Goal: Task Accomplishment & Management: Manage account settings

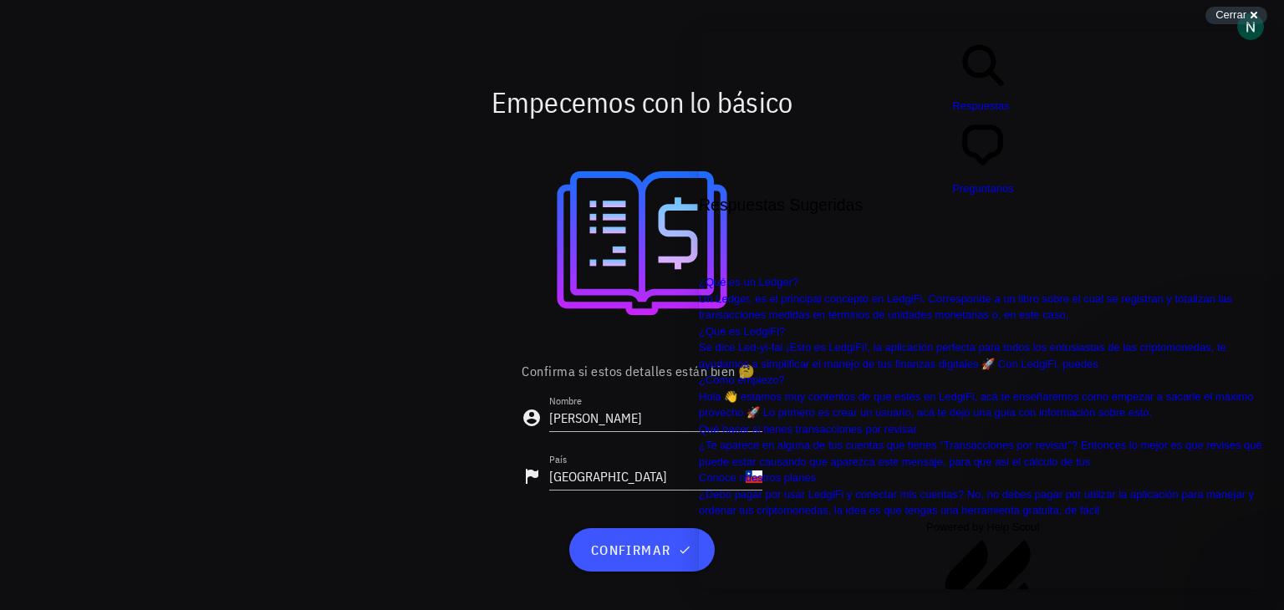
scroll to position [115, 0]
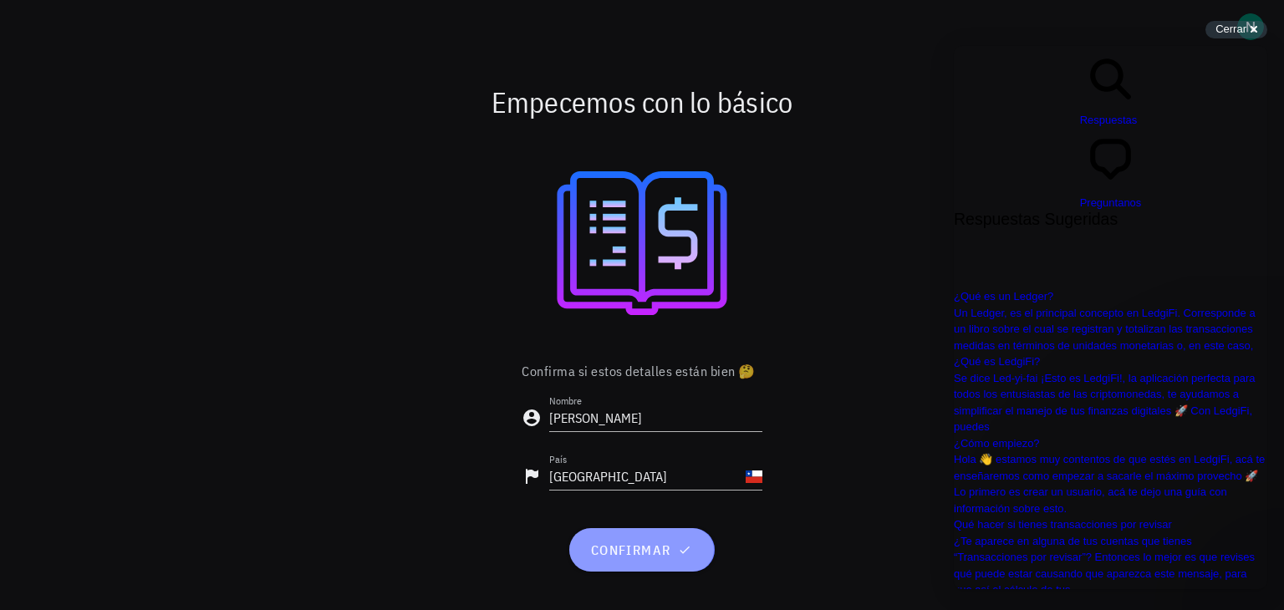
click at [634, 554] on span "confirmar" at bounding box center [641, 550] width 104 height 17
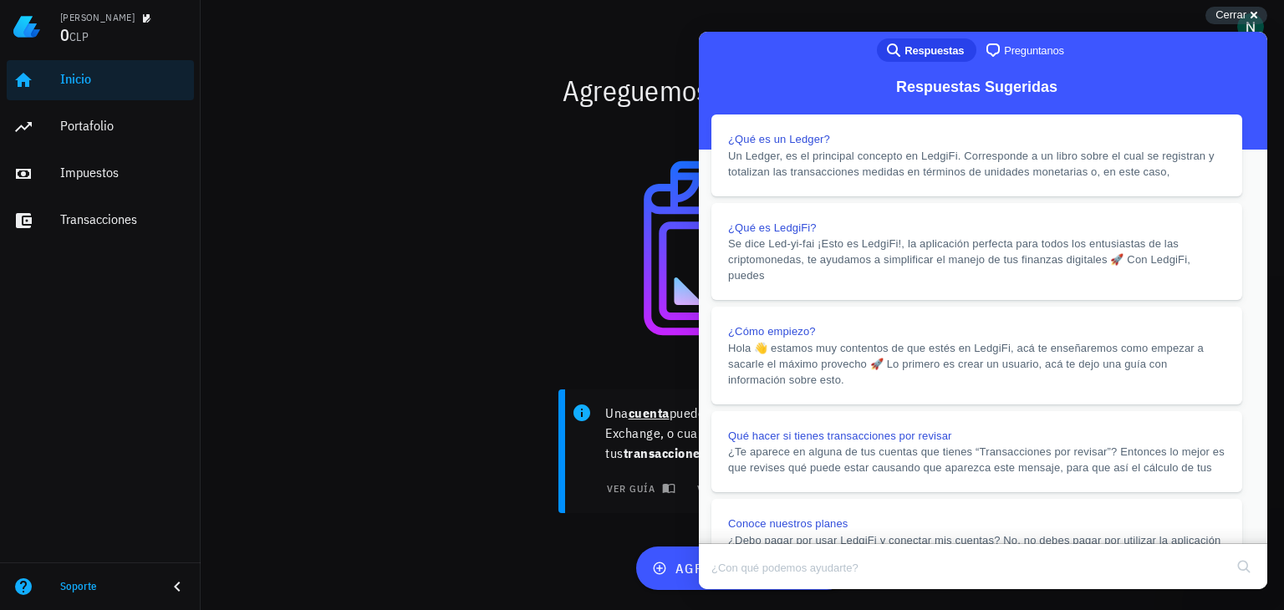
click at [730, 590] on button "Close" at bounding box center [715, 601] width 30 height 22
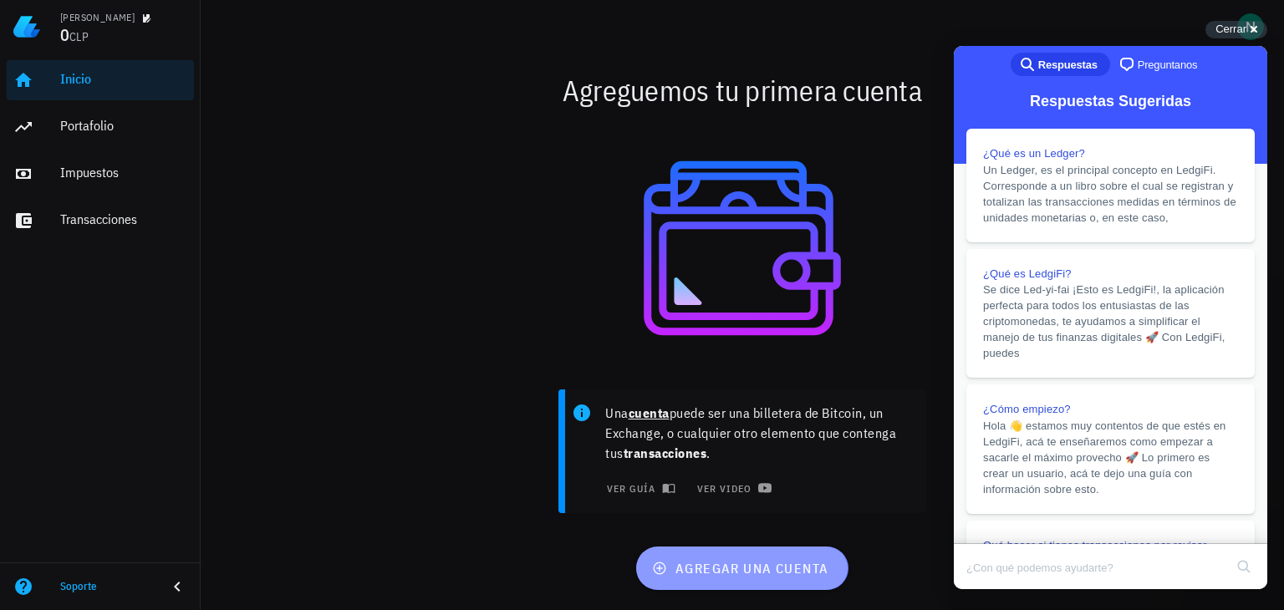
click at [788, 564] on span "agregar una cuenta" at bounding box center [741, 568] width 173 height 17
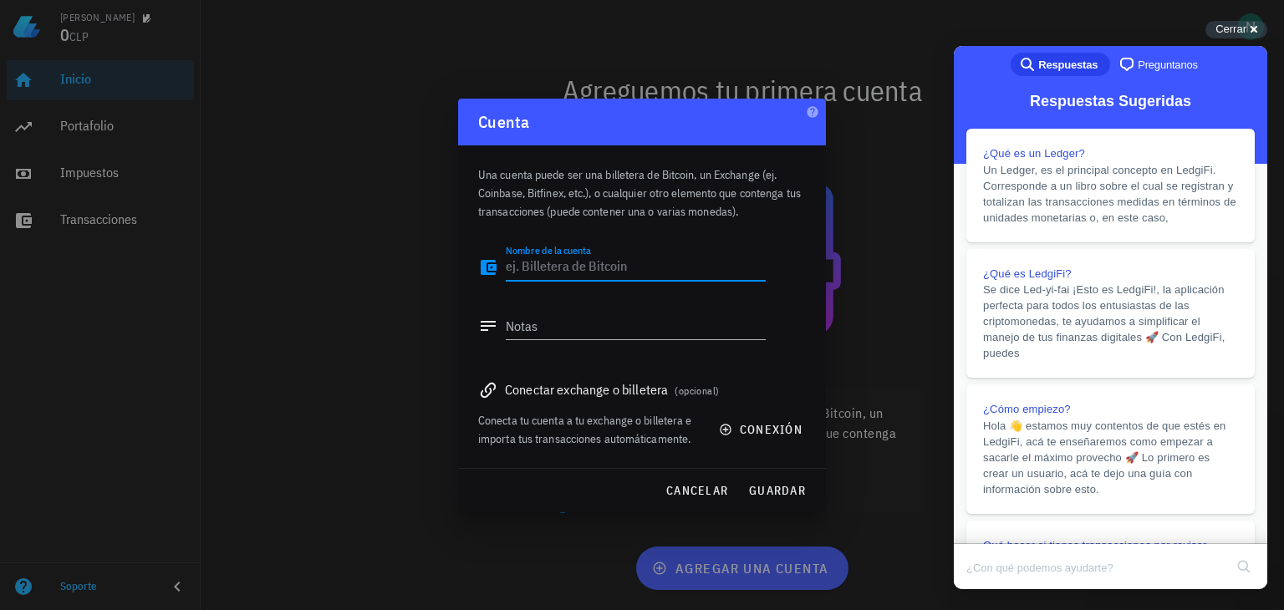
click at [608, 272] on textarea "Nombre de la cuenta" at bounding box center [636, 267] width 260 height 27
click at [511, 264] on textarea "CMKT" at bounding box center [636, 267] width 260 height 27
type textarea "CMKT"
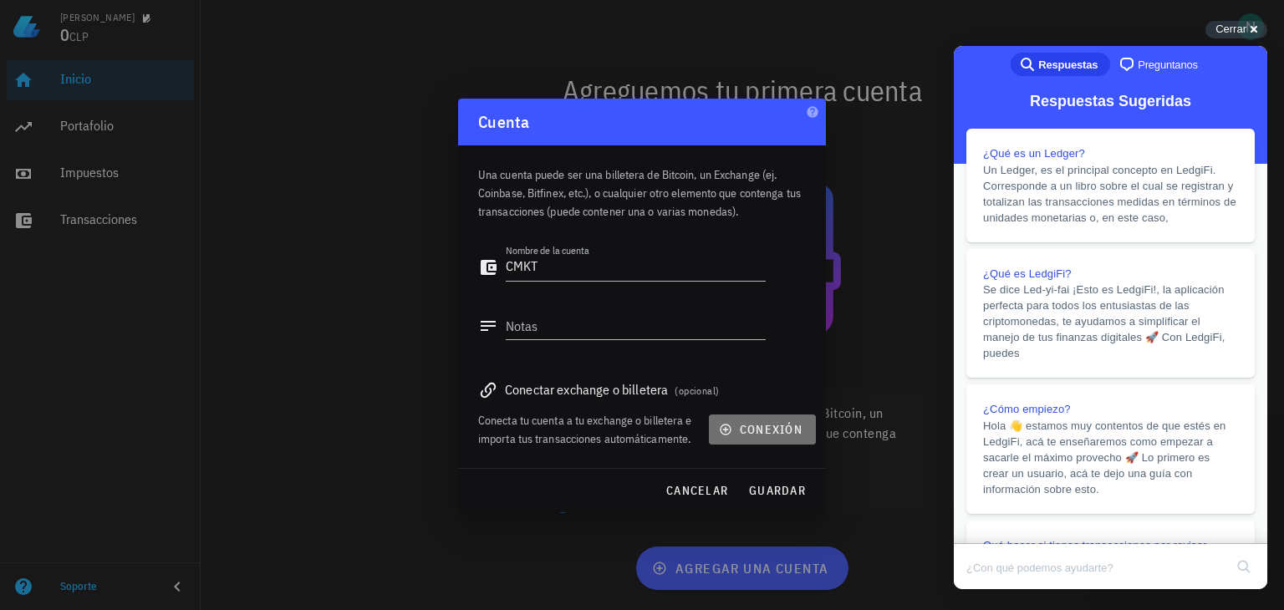
click at [750, 422] on span "conexión" at bounding box center [762, 429] width 80 height 15
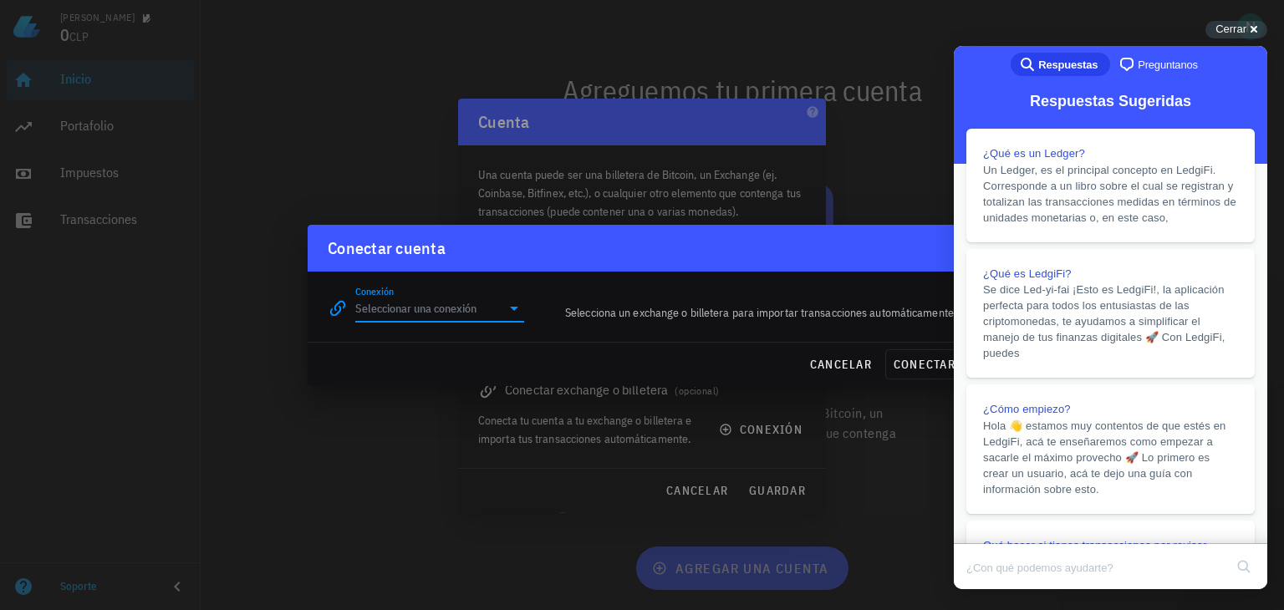
click at [500, 321] on input "Conexión" at bounding box center [427, 308] width 145 height 27
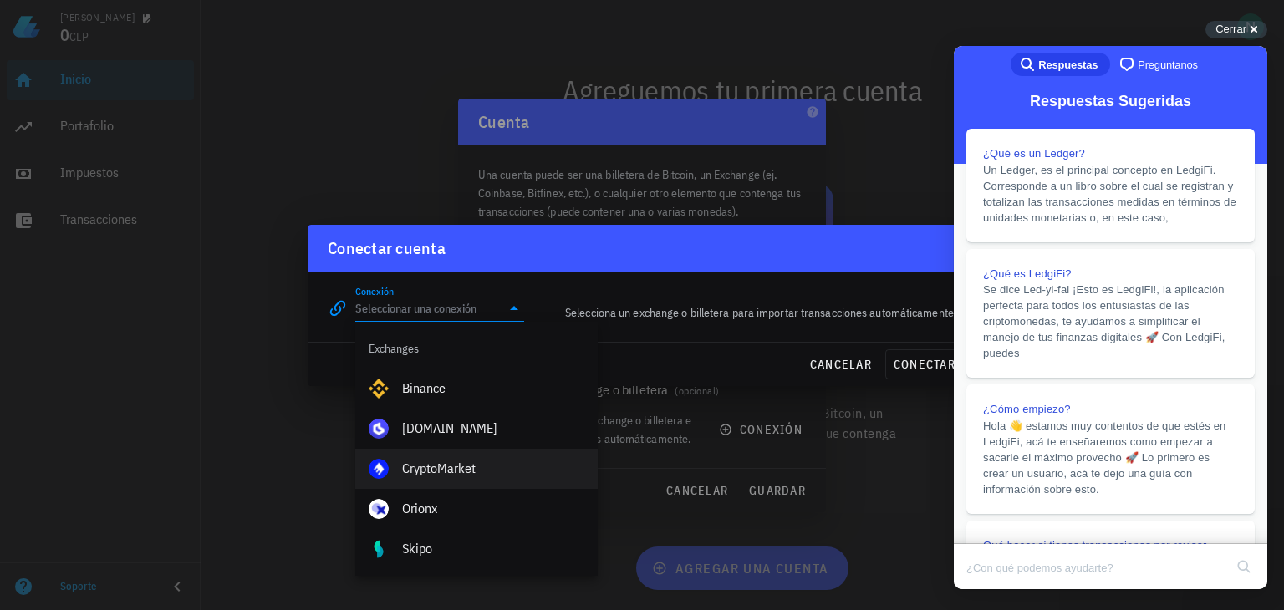
click at [453, 464] on div "CryptoMarket" at bounding box center [493, 469] width 182 height 16
type input "CryptoMarket"
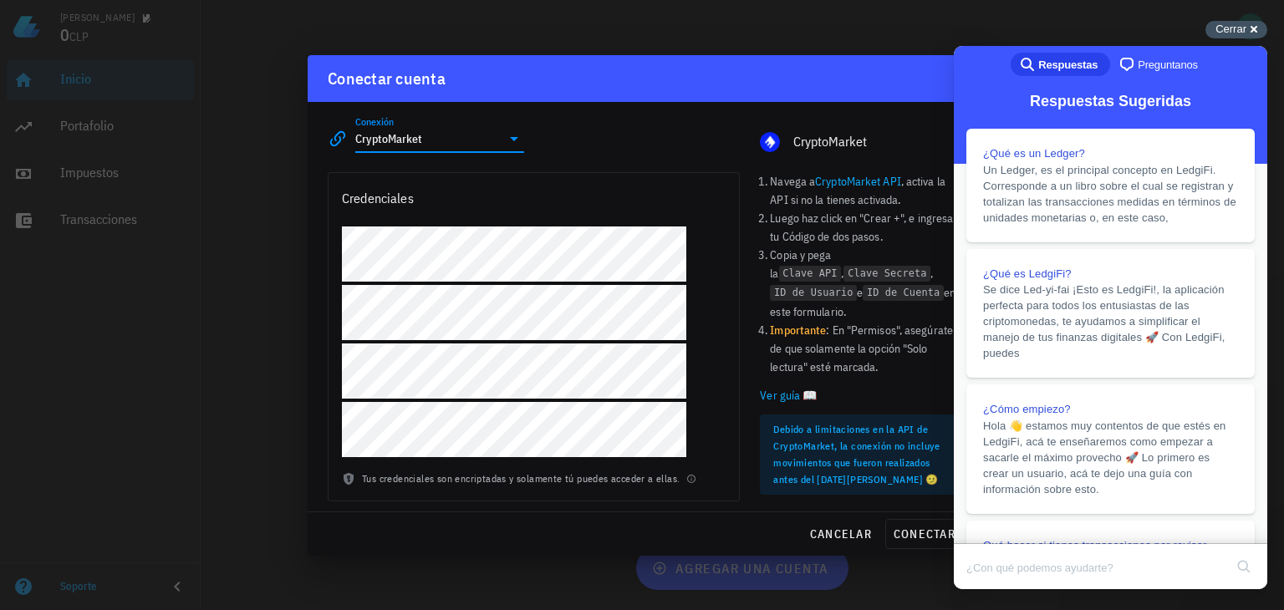
click at [1254, 26] on div "Cerrar cross-small" at bounding box center [1236, 30] width 62 height 18
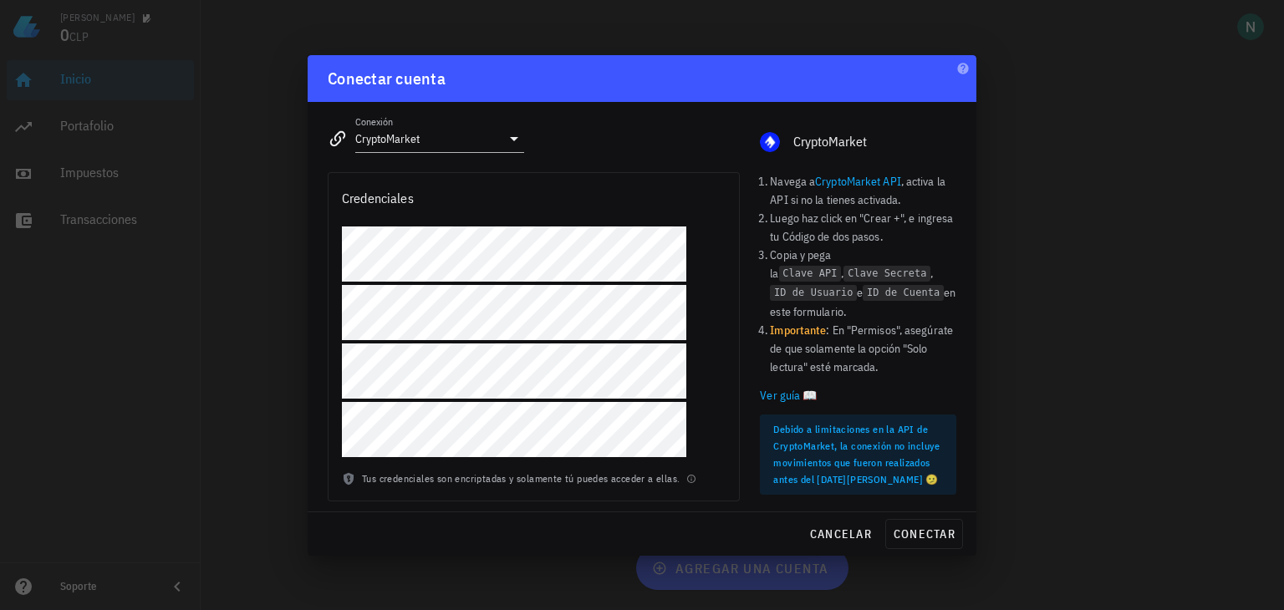
click at [837, 185] on link "CryptoMarket API" at bounding box center [858, 181] width 86 height 15
drag, startPoint x: 585, startPoint y: 56, endPoint x: 632, endPoint y: -11, distance: 81.6
click at [632, 0] on html "Nicolás 0 CLP Inicio Portafolio Impuestos Transacciones Soporte Agreguemos tu p…" at bounding box center [642, 305] width 1284 height 610
click at [924, 539] on span "conectar" at bounding box center [924, 534] width 63 height 15
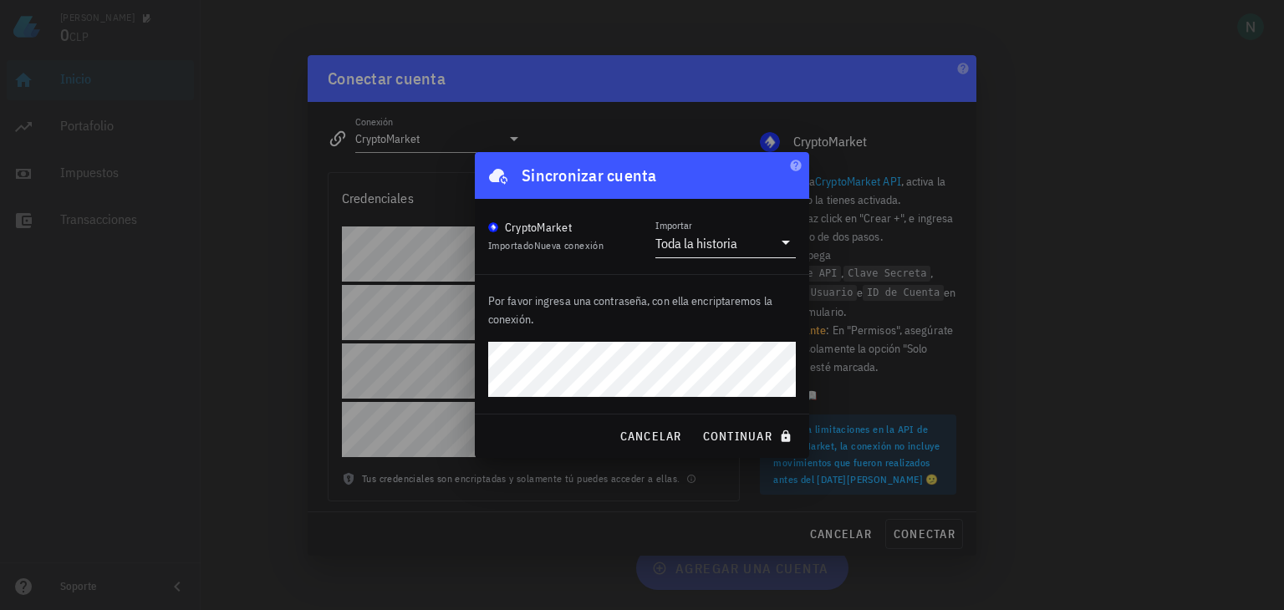
click at [758, 247] on input "Importar" at bounding box center [756, 243] width 32 height 27
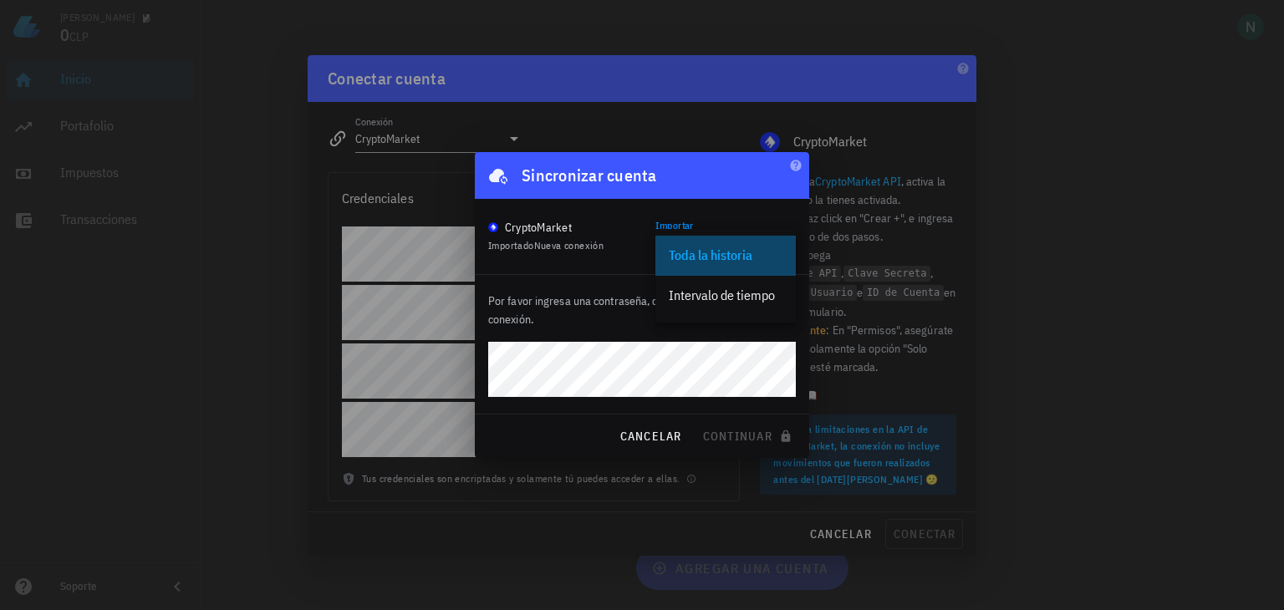
click at [750, 252] on div "Toda la historia" at bounding box center [726, 255] width 114 height 16
click at [490, 124] on div at bounding box center [642, 305] width 1284 height 610
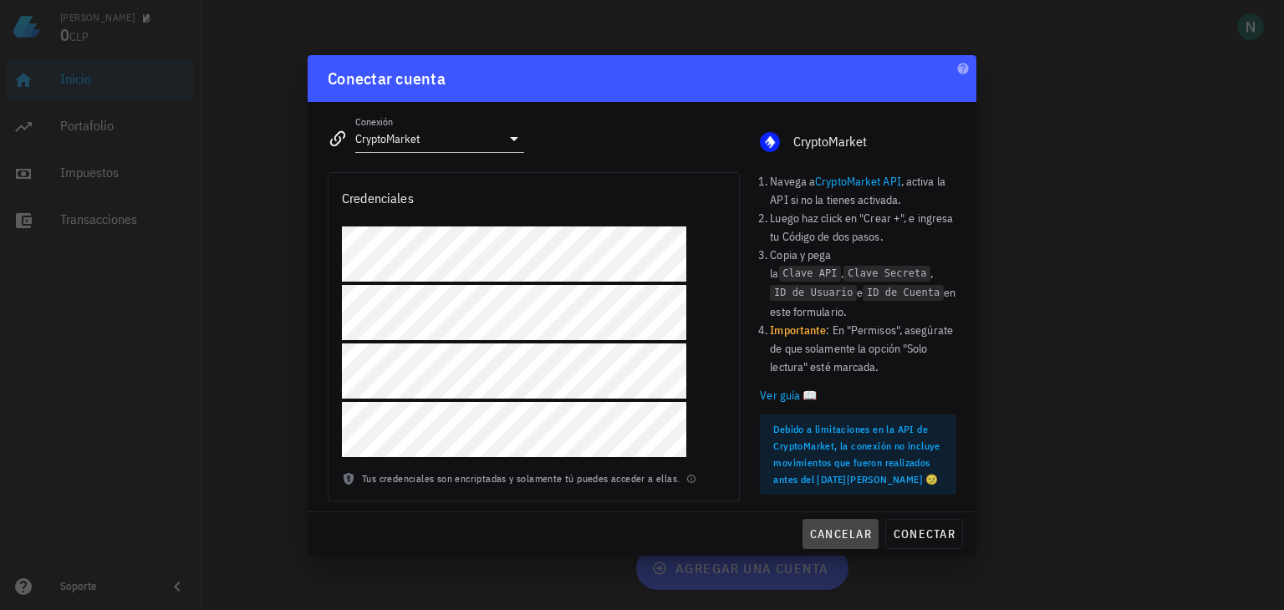
click at [832, 527] on span "cancelar" at bounding box center [840, 534] width 63 height 15
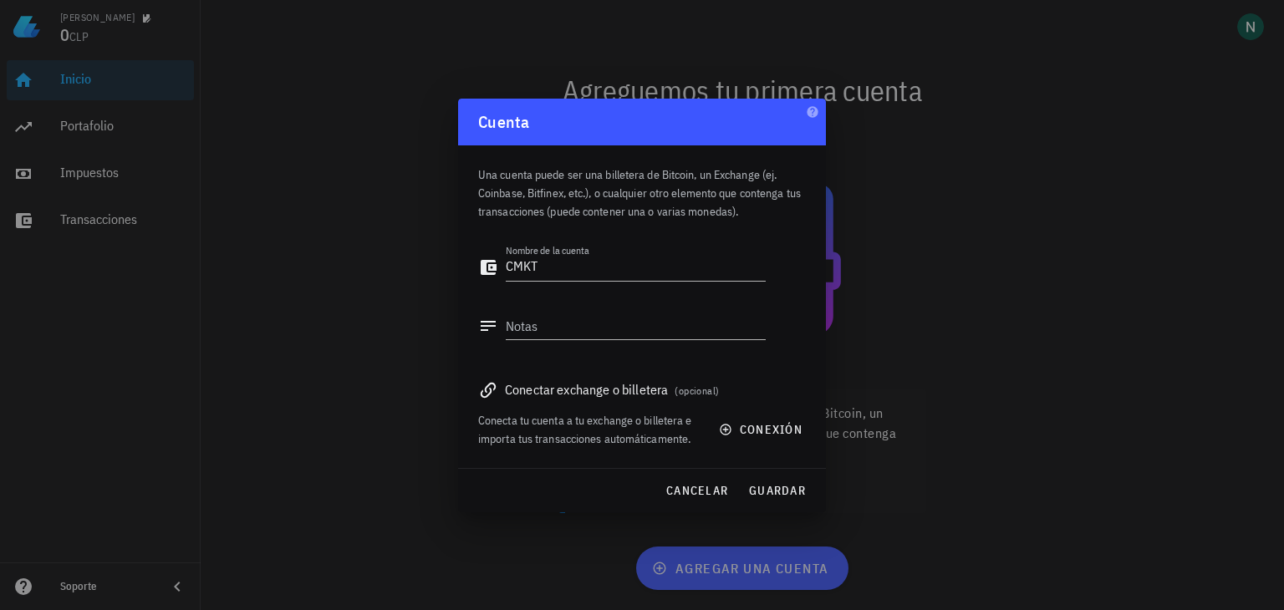
click at [107, 134] on div at bounding box center [642, 305] width 1284 height 610
click at [303, 158] on div at bounding box center [642, 305] width 1284 height 610
click at [850, 115] on div at bounding box center [642, 305] width 1284 height 610
click at [366, 141] on div at bounding box center [642, 305] width 1284 height 610
click at [690, 498] on button "cancelar" at bounding box center [697, 491] width 76 height 30
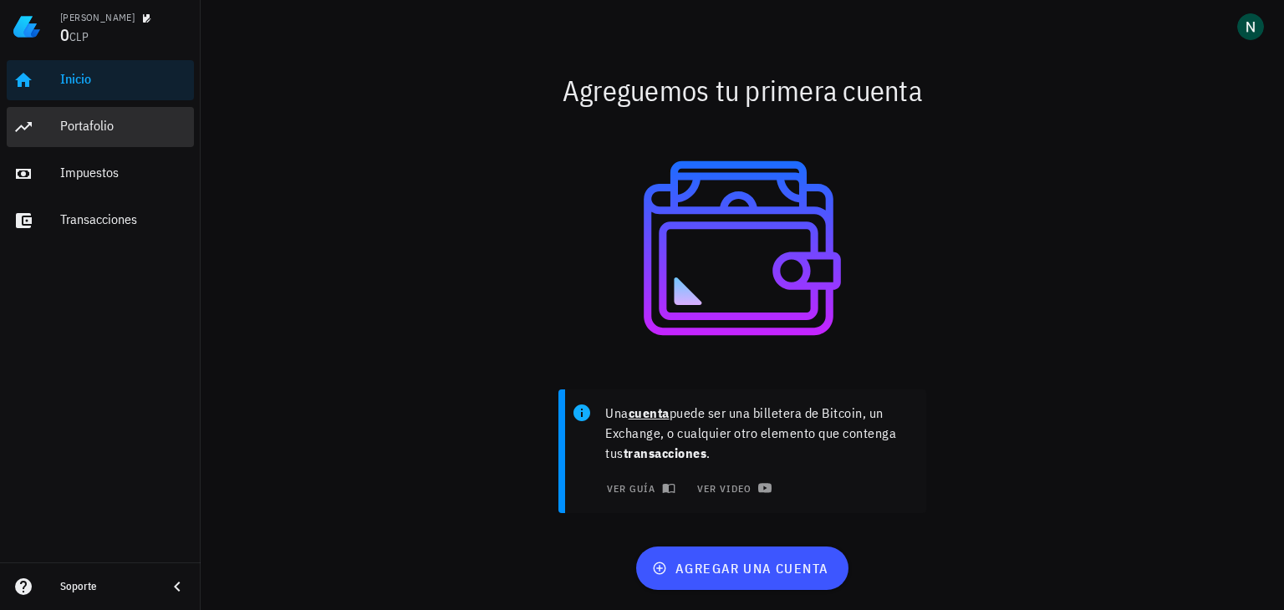
click at [114, 138] on div "Portafolio" at bounding box center [123, 127] width 127 height 38
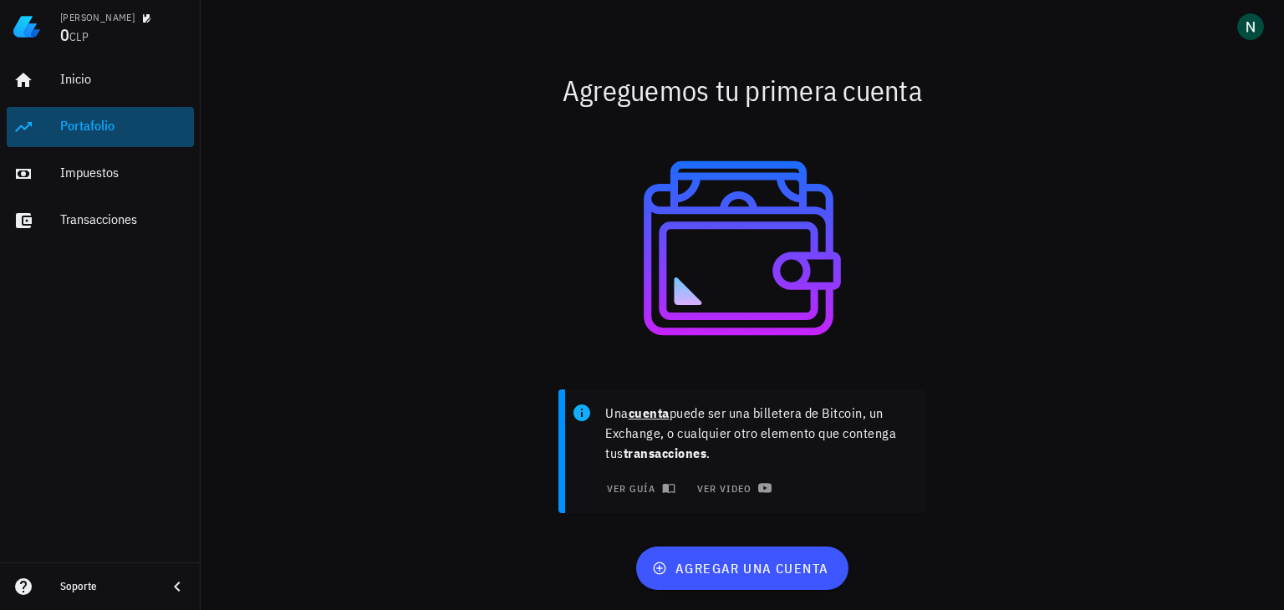
click at [114, 125] on div "Portafolio" at bounding box center [123, 126] width 127 height 16
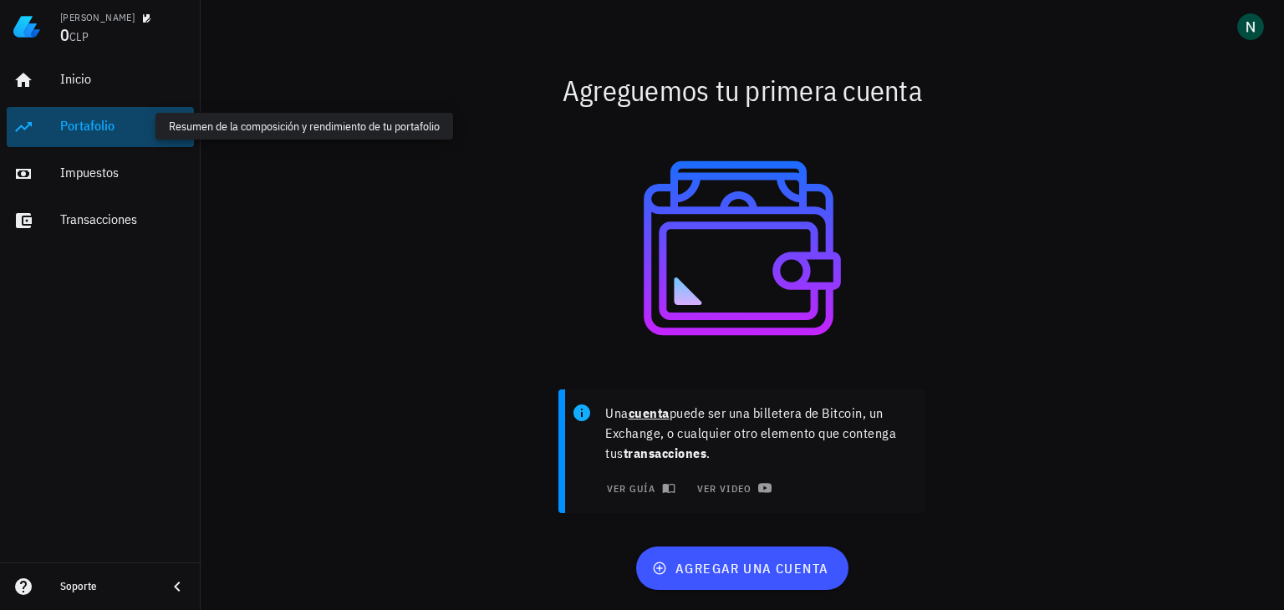
click at [114, 125] on div "Portafolio" at bounding box center [123, 126] width 127 height 16
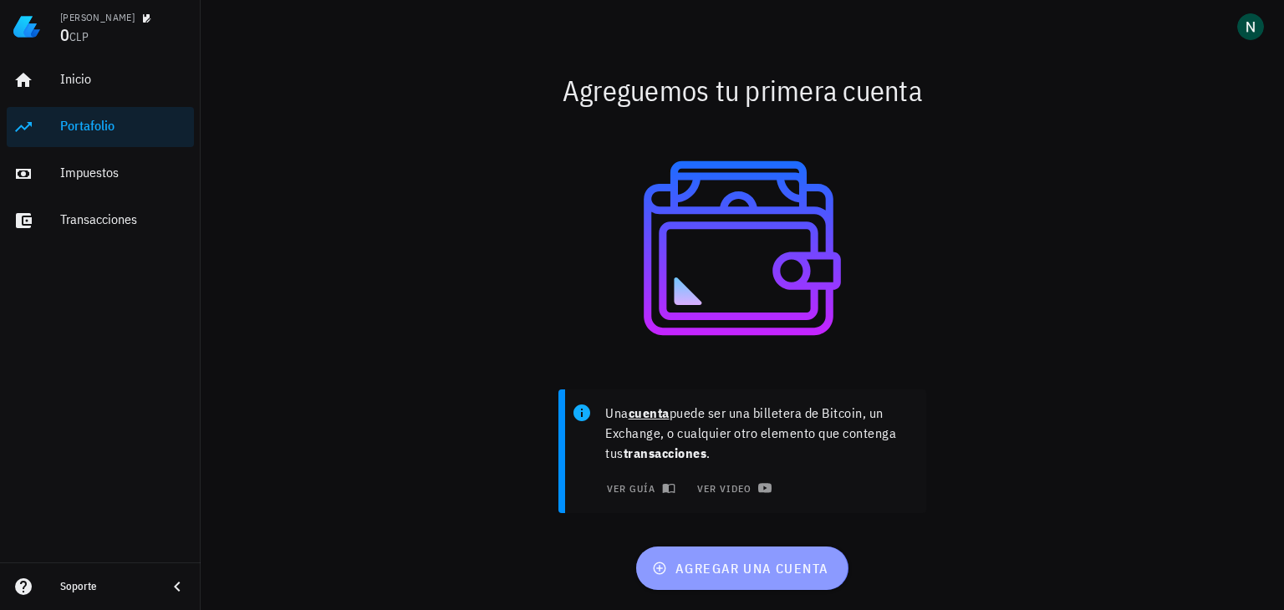
click at [710, 555] on button "agregar una cuenta" at bounding box center [741, 568] width 211 height 43
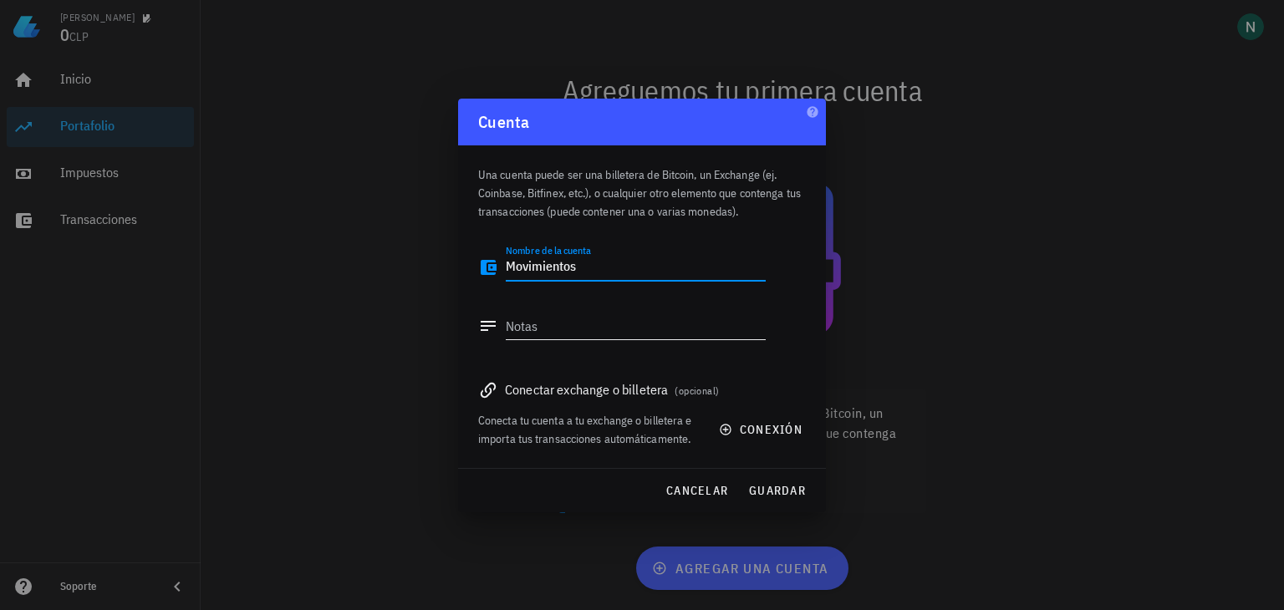
type textarea "Movimientos"
click at [545, 321] on textarea "Notas" at bounding box center [636, 326] width 260 height 27
click at [641, 395] on div "Conectar exchange o billetera (opcional)" at bounding box center [642, 389] width 328 height 23
click at [482, 395] on icon at bounding box center [488, 390] width 15 height 15
click at [537, 388] on div "Conectar exchange o billetera (opcional)" at bounding box center [642, 389] width 328 height 23
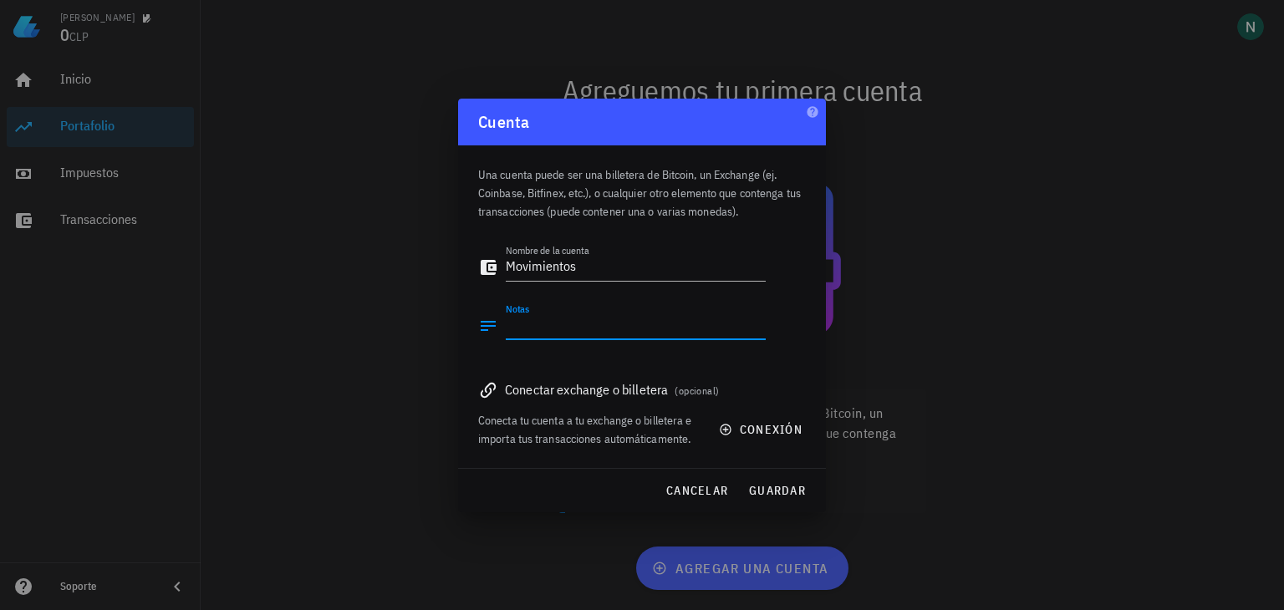
click at [547, 334] on textarea "Notas" at bounding box center [636, 326] width 260 height 27
click at [755, 429] on span "conexión" at bounding box center [762, 429] width 80 height 15
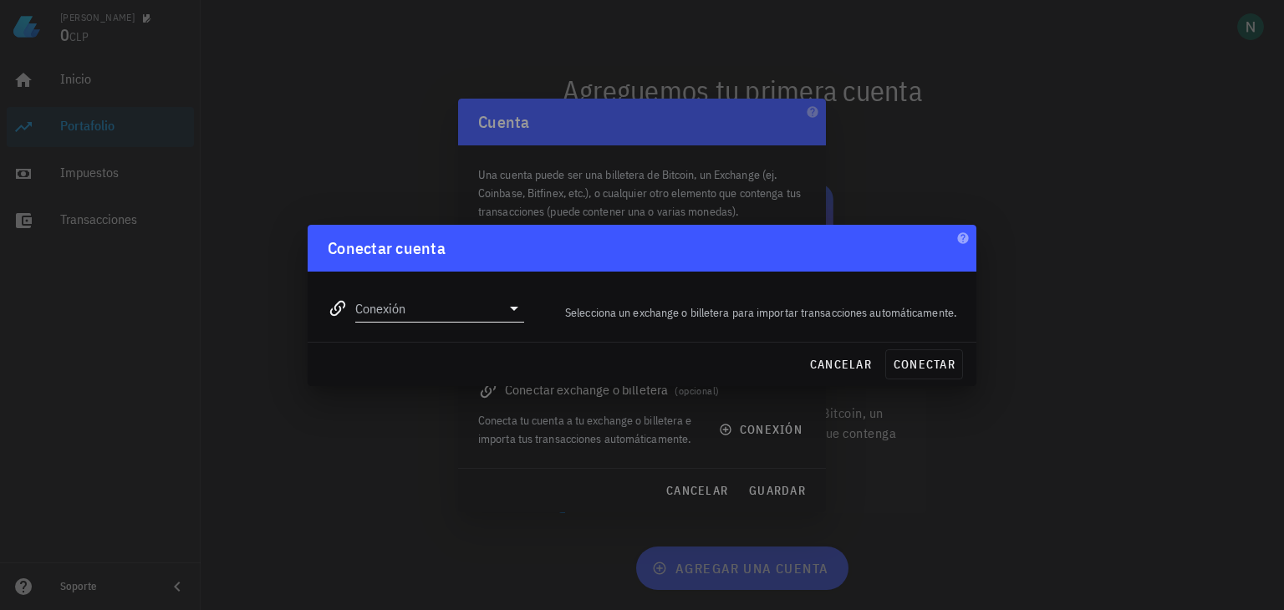
click at [509, 311] on icon at bounding box center [514, 308] width 20 height 20
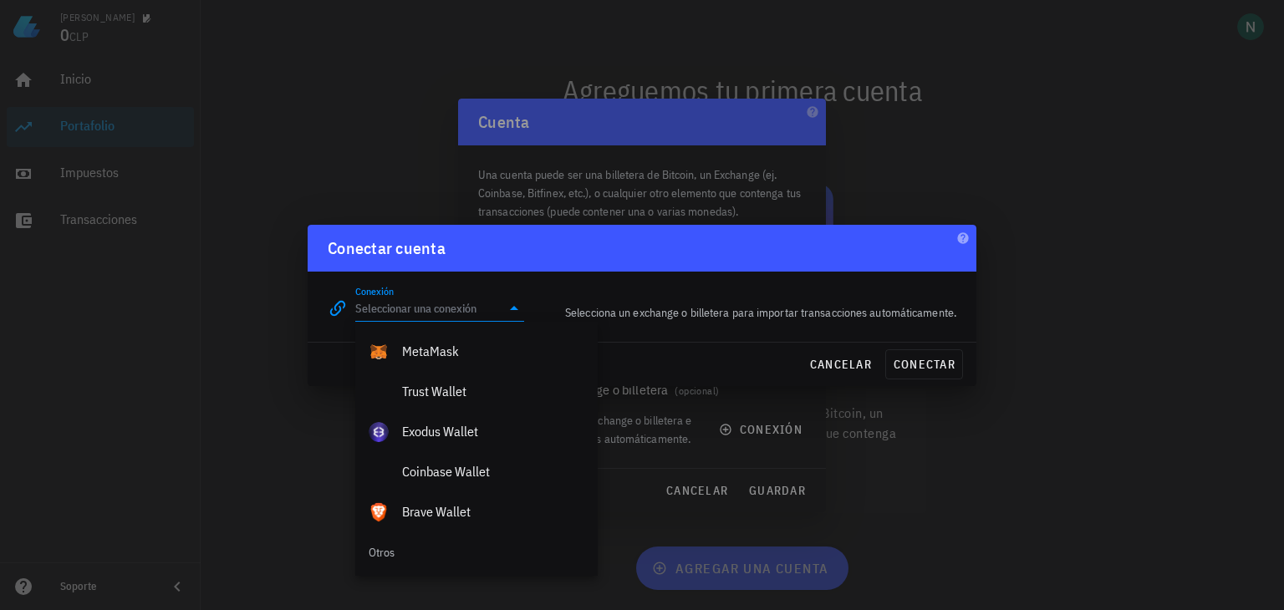
scroll to position [1170, 0]
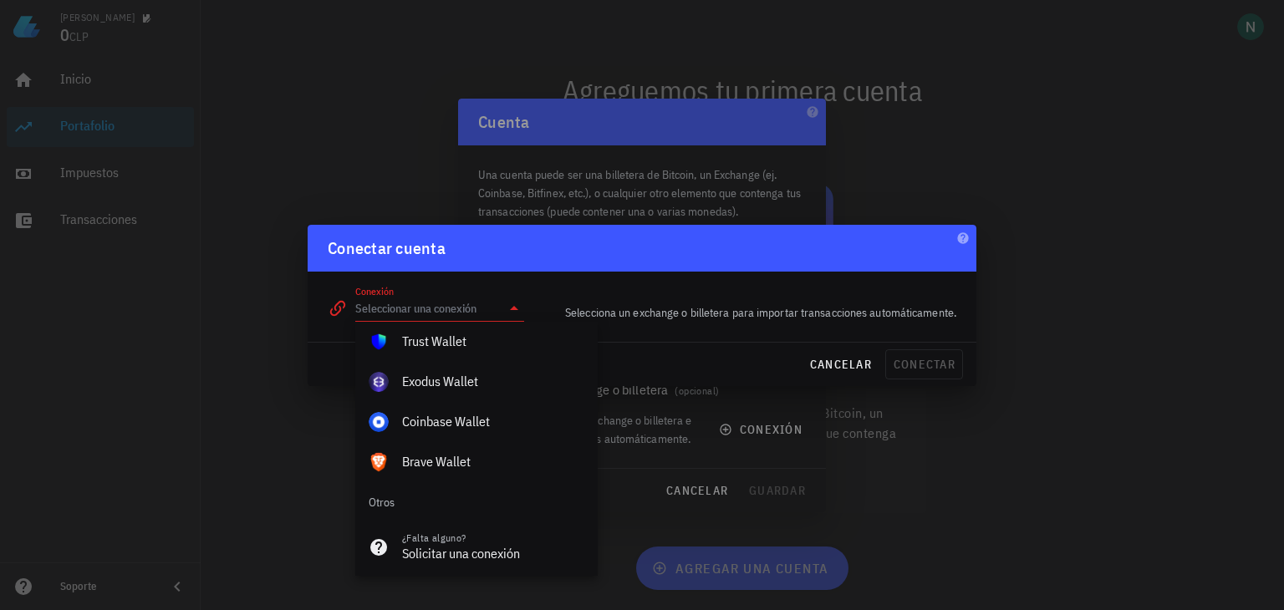
click at [1116, 407] on div at bounding box center [642, 305] width 1284 height 610
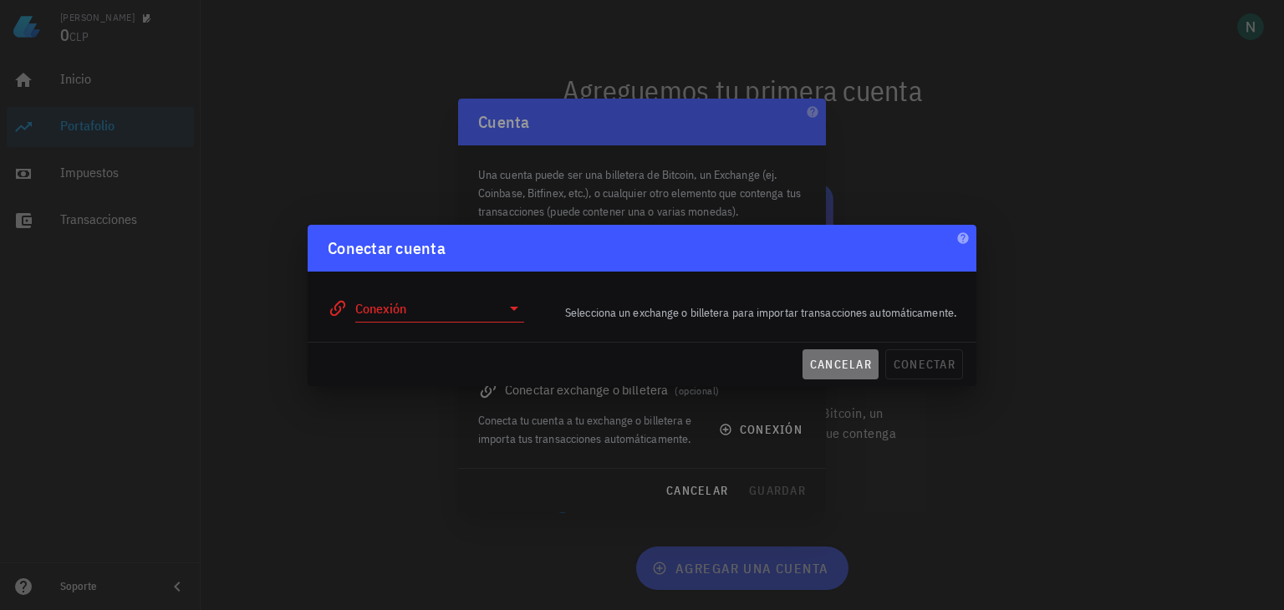
click at [858, 352] on button "cancelar" at bounding box center [840, 364] width 76 height 30
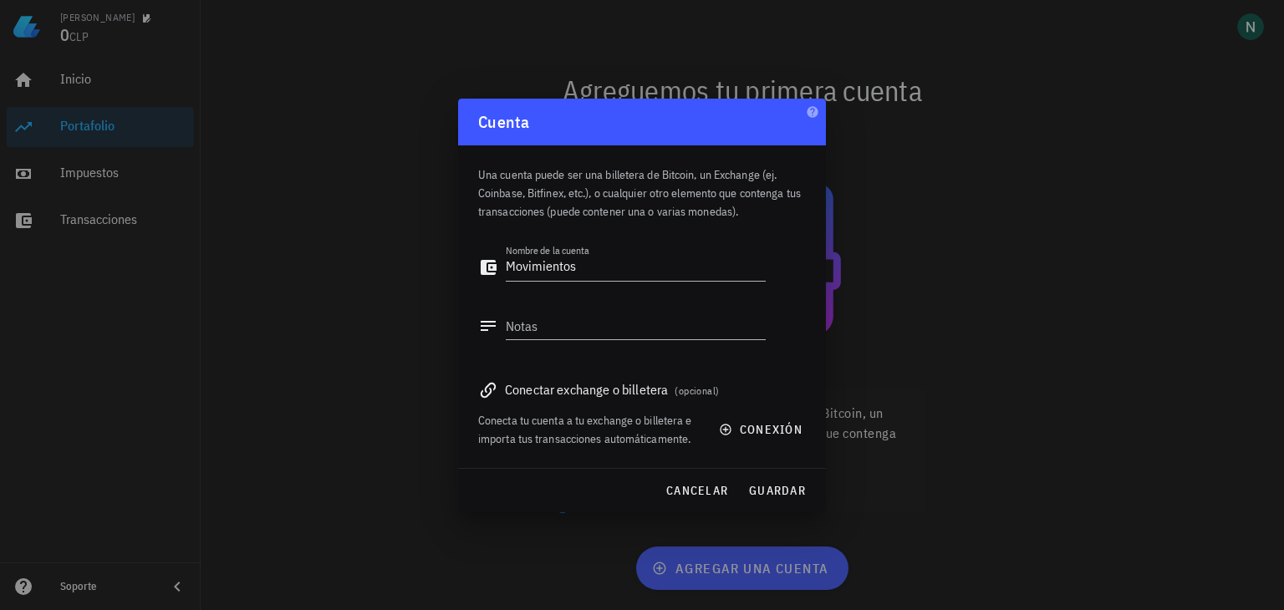
click at [210, 182] on div at bounding box center [642, 305] width 1284 height 610
drag, startPoint x: 786, startPoint y: 399, endPoint x: 782, endPoint y: 407, distance: 9.0
click at [786, 400] on div "Conectar exchange o billetera (opcional) Conecta tu cuenta a tu exchange o bill…" at bounding box center [642, 408] width 328 height 80
click at [712, 499] on button "cancelar" at bounding box center [697, 491] width 76 height 30
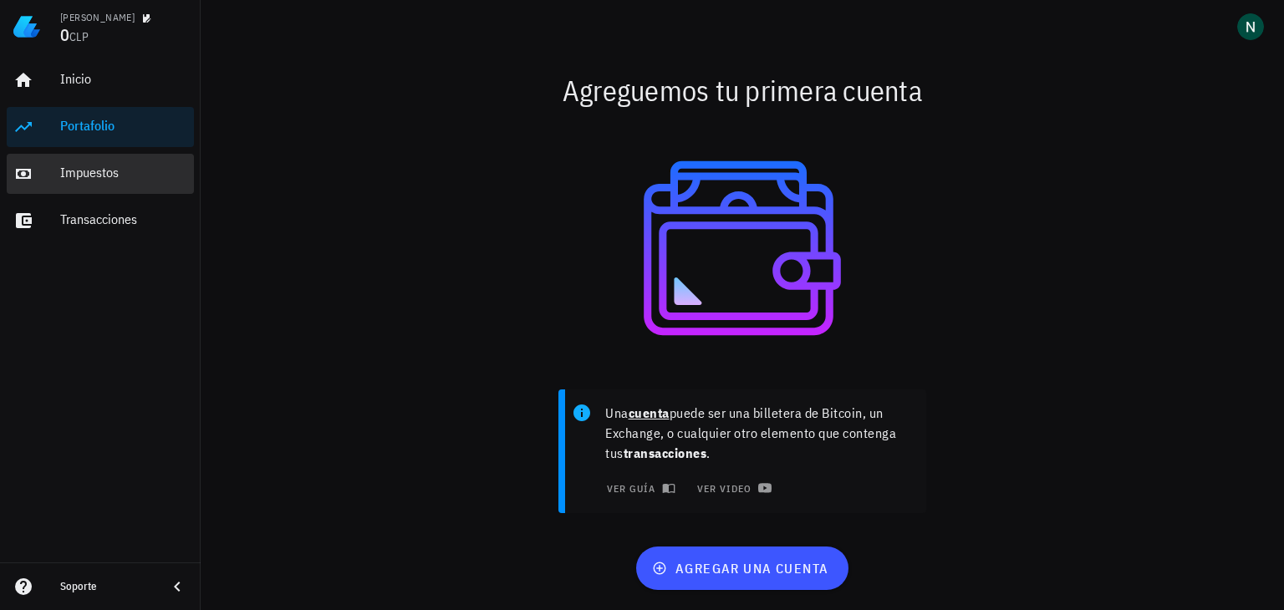
click at [70, 165] on div "Impuestos" at bounding box center [123, 173] width 127 height 16
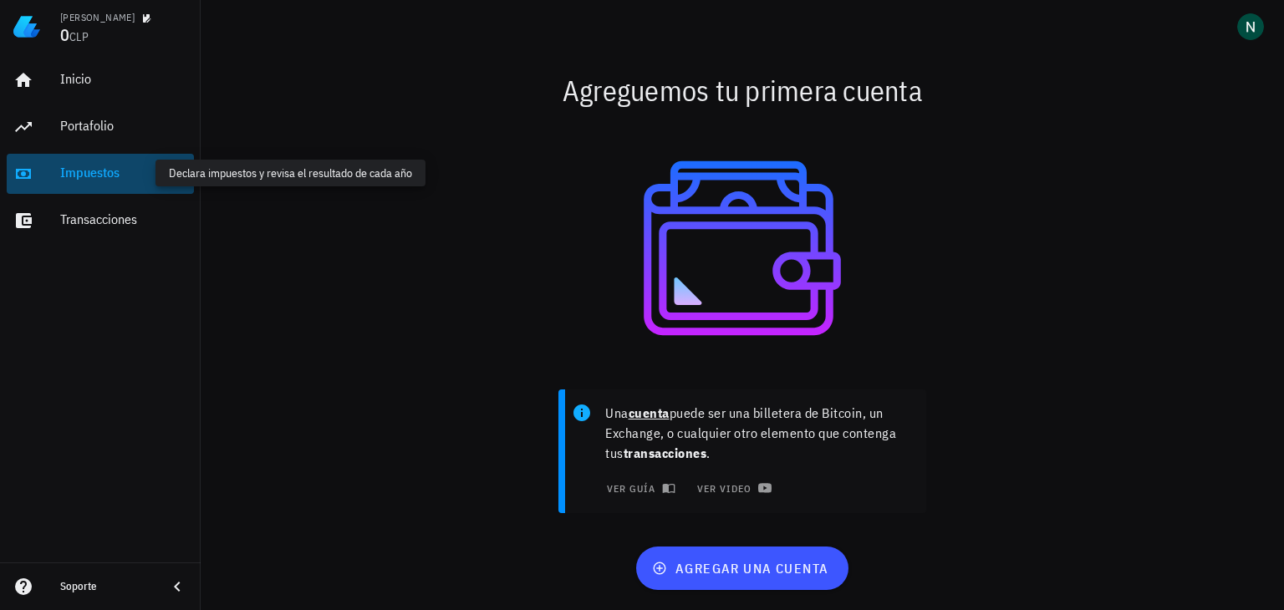
click at [70, 165] on div "Impuestos" at bounding box center [123, 173] width 127 height 16
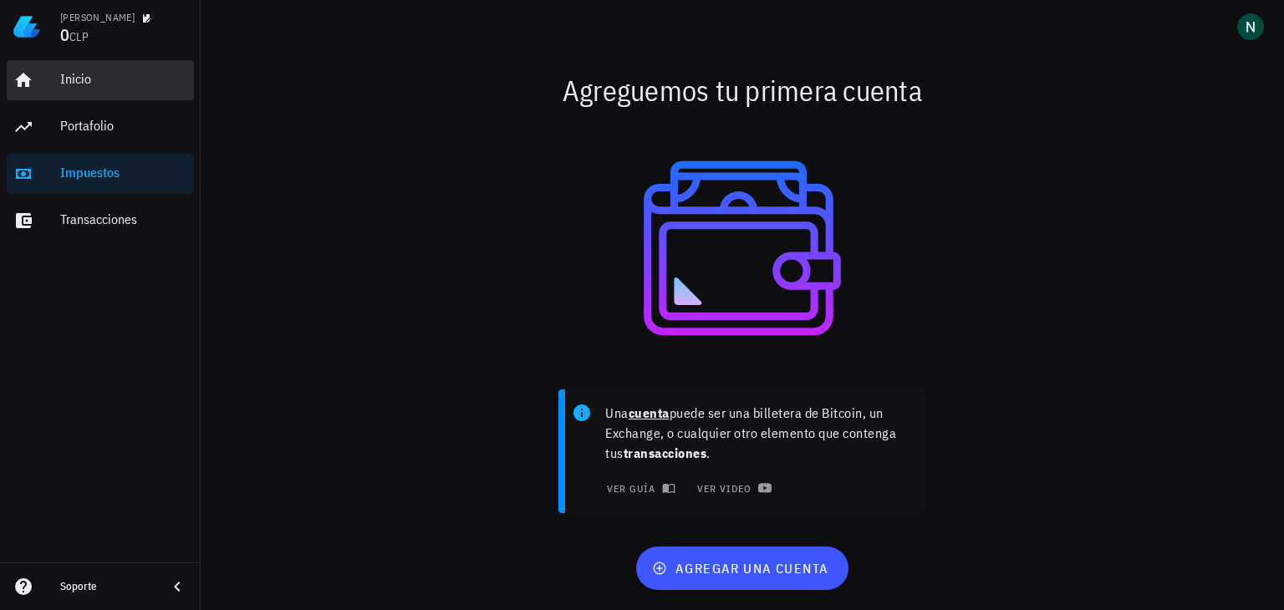
click at [80, 63] on div "Inicio" at bounding box center [123, 80] width 127 height 38
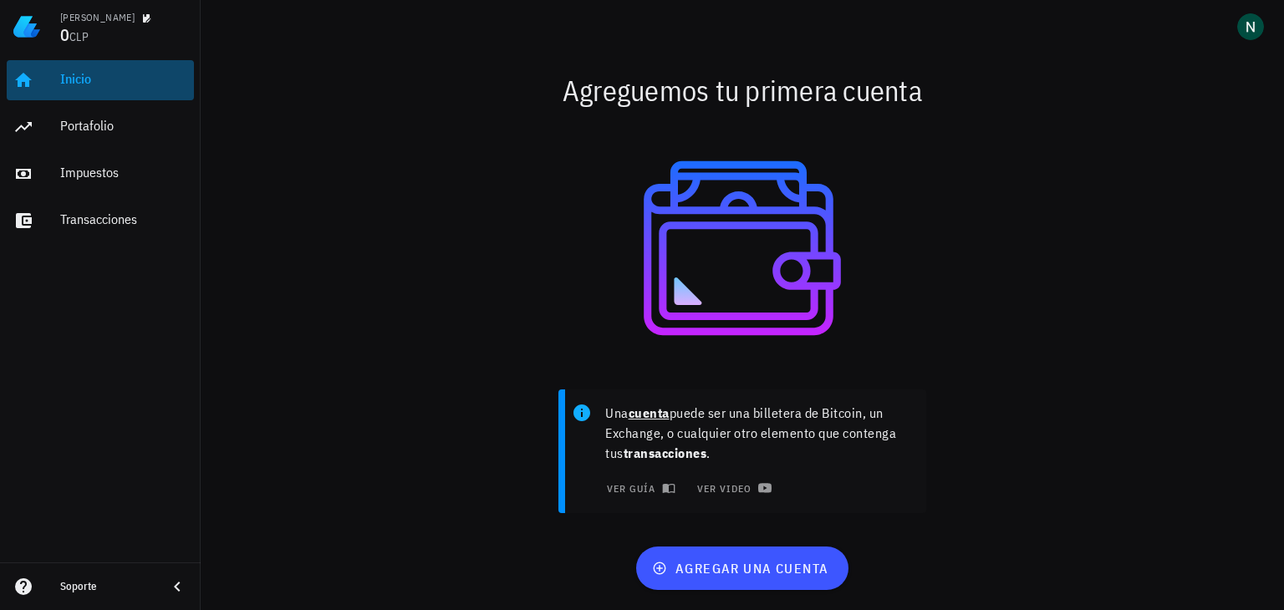
click at [80, 69] on div "Inicio" at bounding box center [123, 80] width 127 height 38
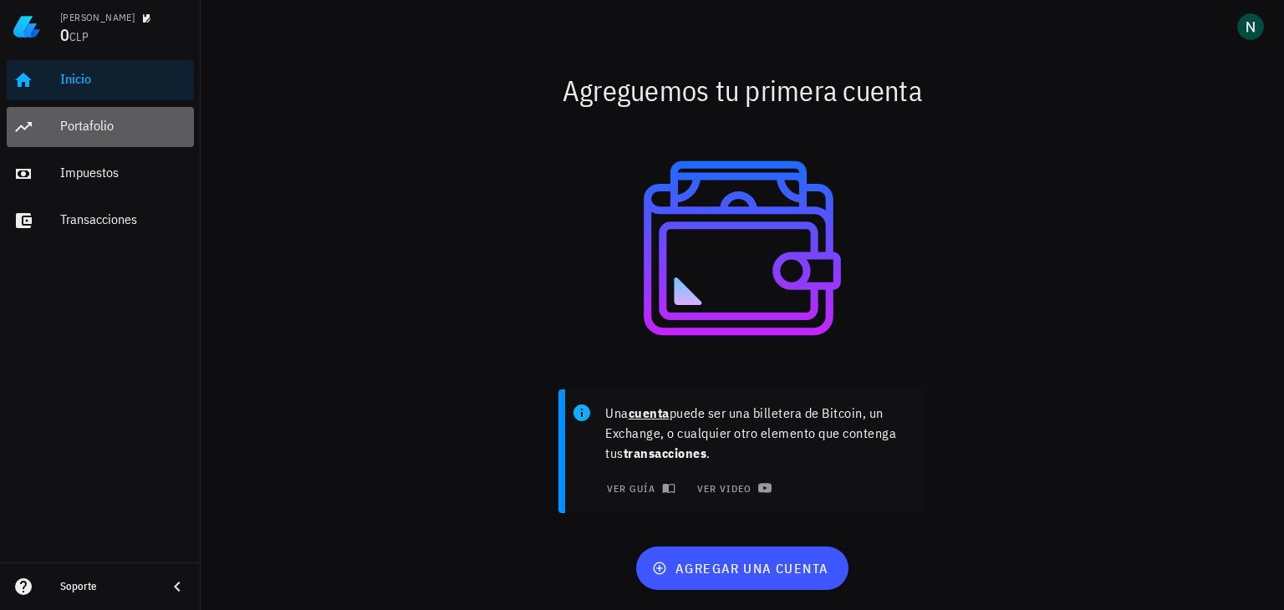
click at [107, 133] on div "Portafolio" at bounding box center [123, 126] width 127 height 16
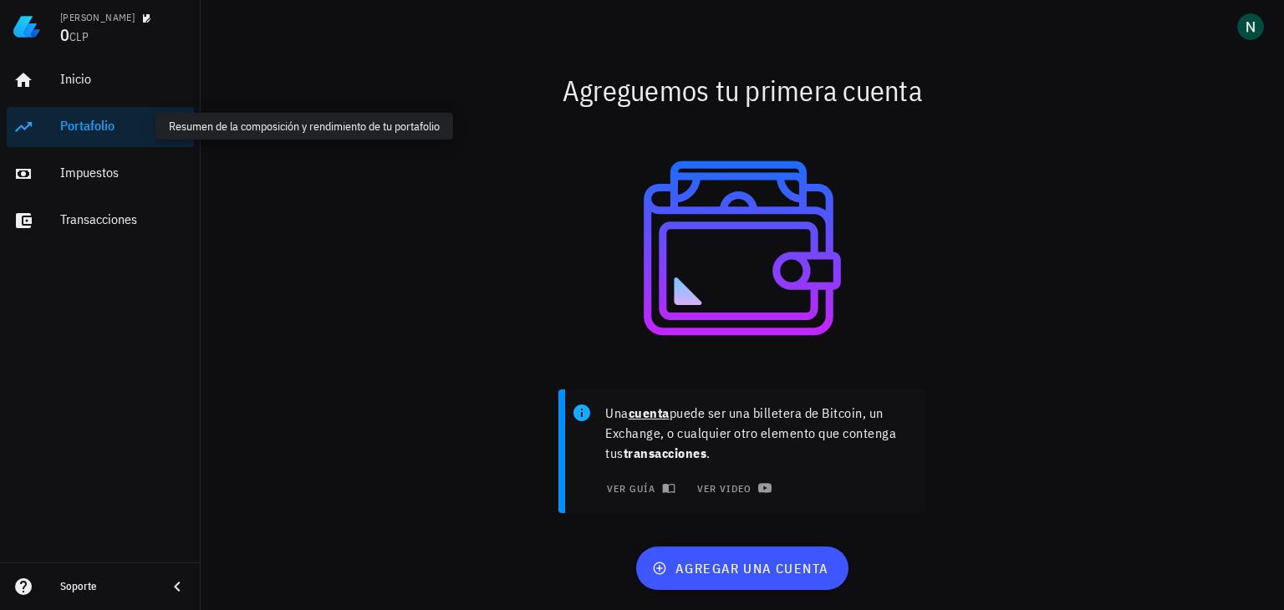
click at [107, 133] on div "Portafolio" at bounding box center [123, 126] width 127 height 16
drag, startPoint x: 54, startPoint y: 11, endPoint x: 58, endPoint y: 31, distance: 20.3
click at [54, 18] on div "Nicolás 0 CLP" at bounding box center [100, 26] width 201 height 53
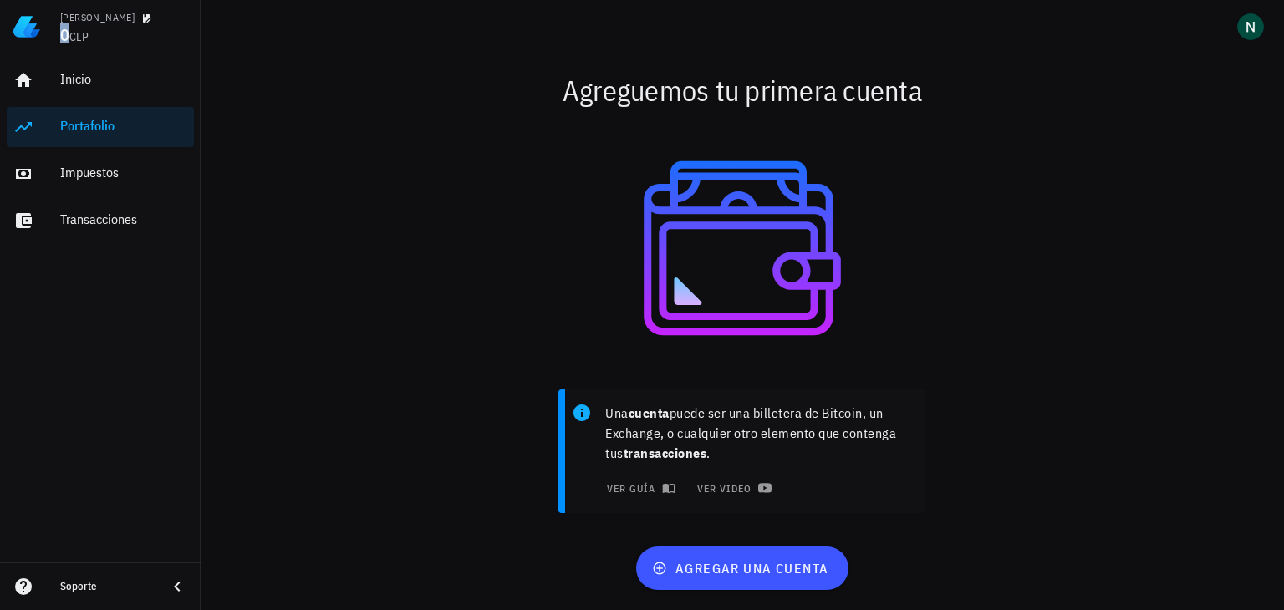
drag, startPoint x: 59, startPoint y: 33, endPoint x: 81, endPoint y: 34, distance: 21.7
click at [66, 33] on div "Nicolás 0 CLP" at bounding box center [100, 26] width 201 height 53
click at [100, 37] on div "0 CLP" at bounding box center [123, 36] width 127 height 18
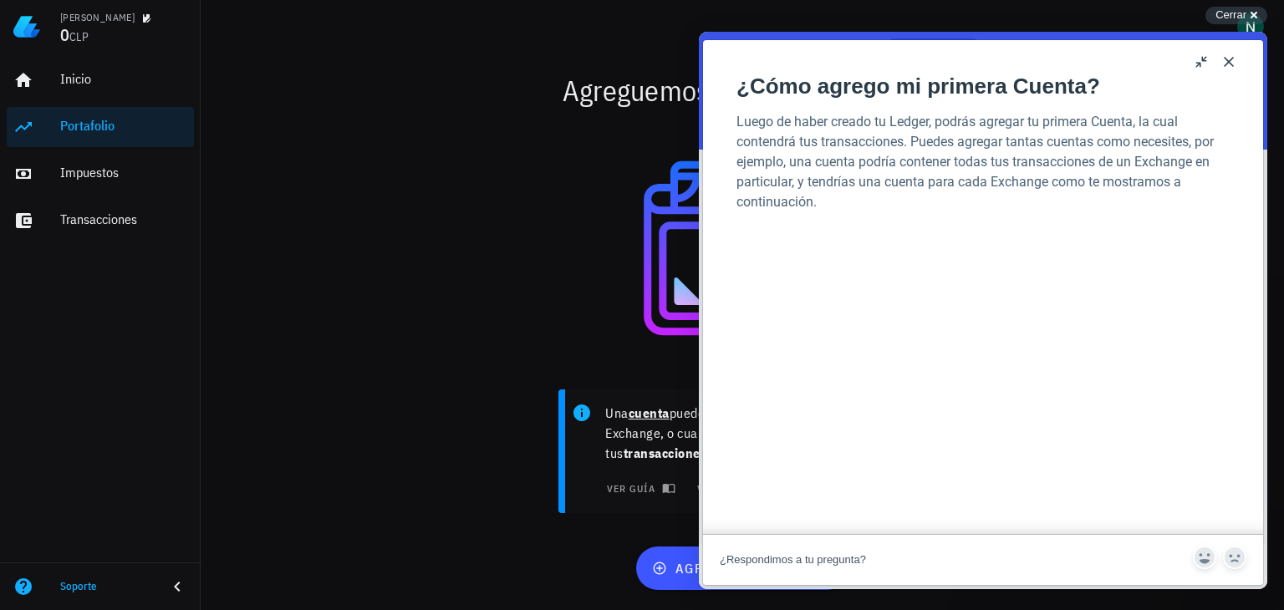
click at [1224, 70] on button "Close" at bounding box center [1228, 61] width 27 height 27
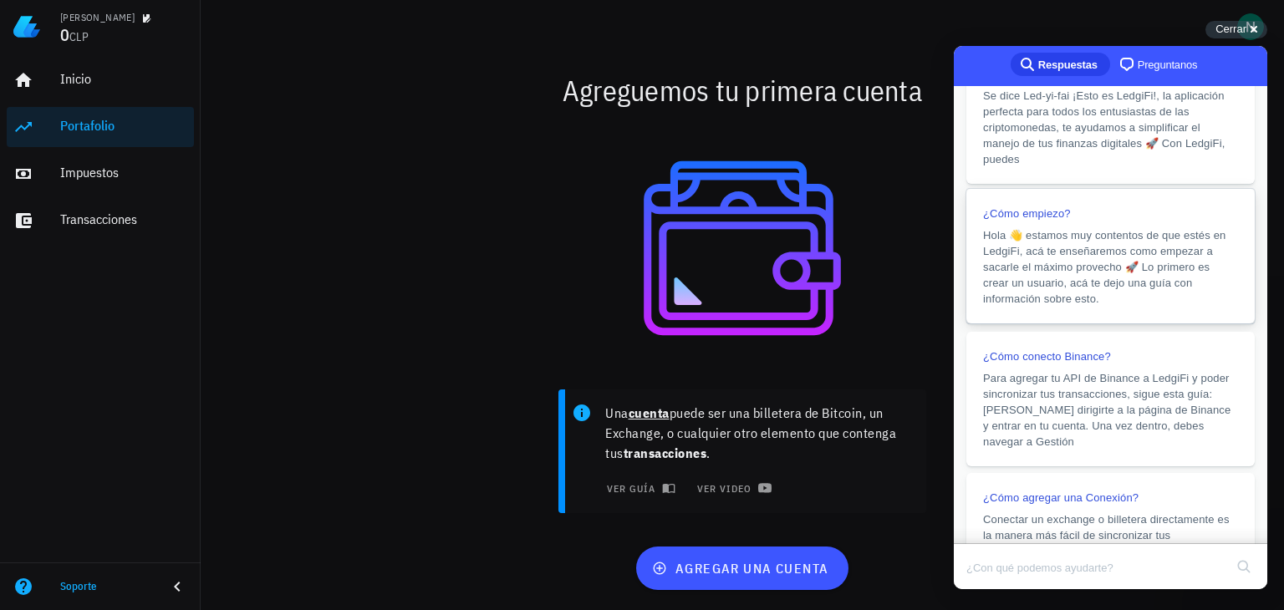
scroll to position [84, 0]
click at [1076, 300] on span "Hola 👋 estamos muy contentos de que estés en LedgiFi, acá te enseñaremos como e…" at bounding box center [1104, 263] width 242 height 76
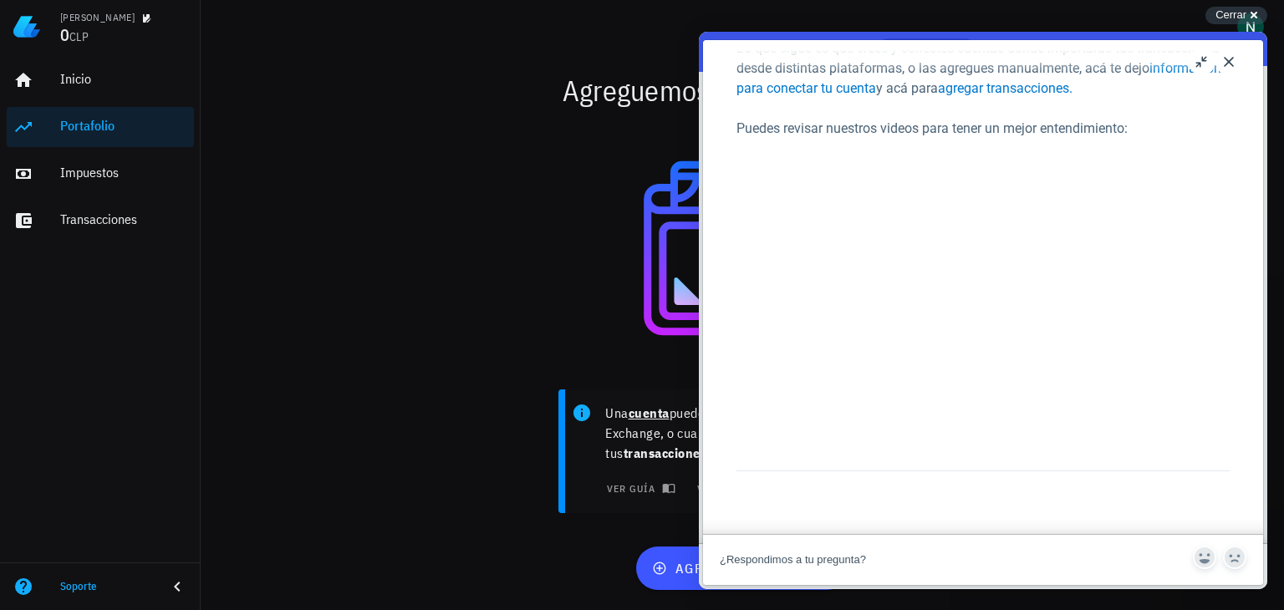
scroll to position [251, 0]
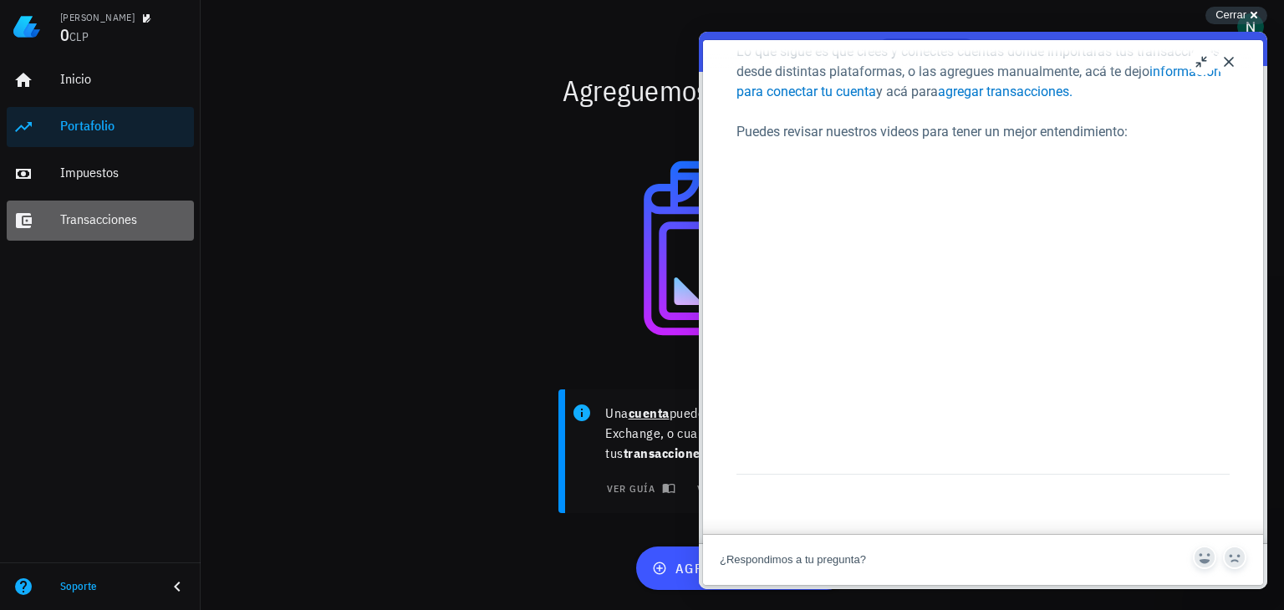
click at [130, 217] on div "Transacciones" at bounding box center [123, 219] width 127 height 16
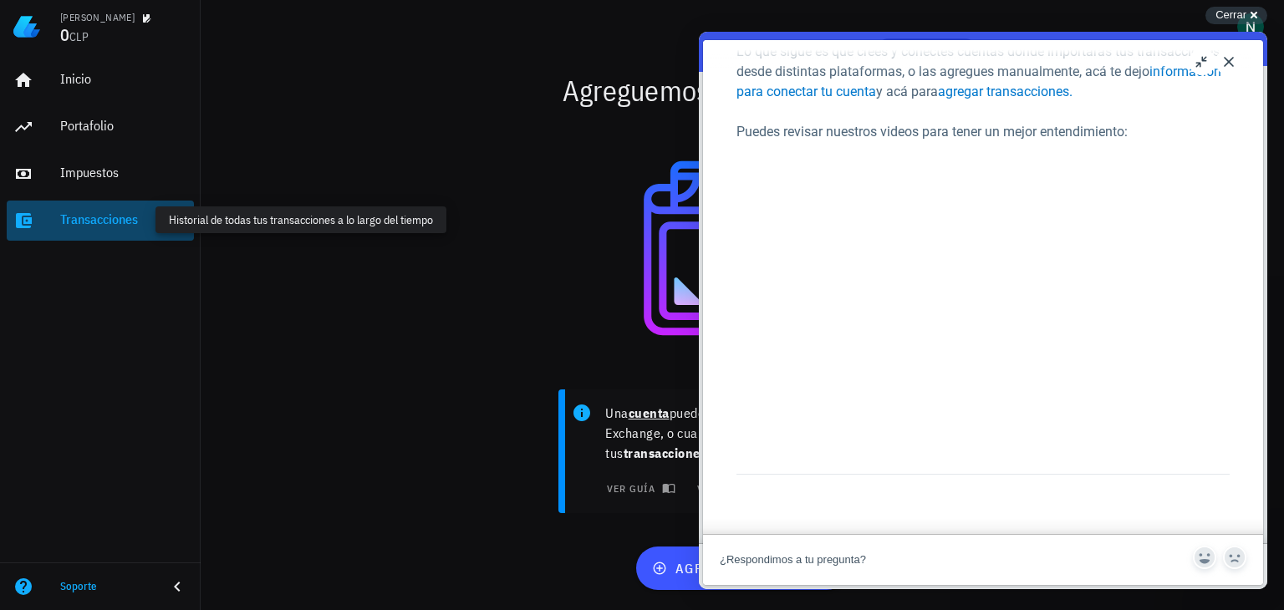
click at [130, 217] on div "Transacciones" at bounding box center [123, 219] width 127 height 16
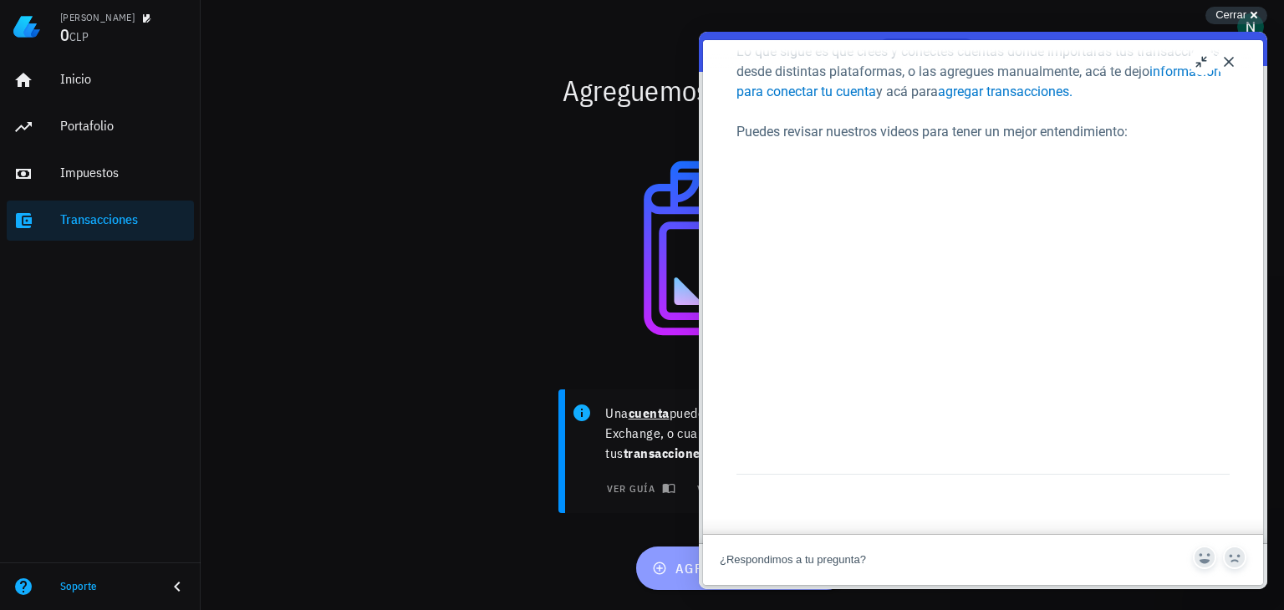
click at [659, 573] on icon "button" at bounding box center [660, 568] width 13 height 13
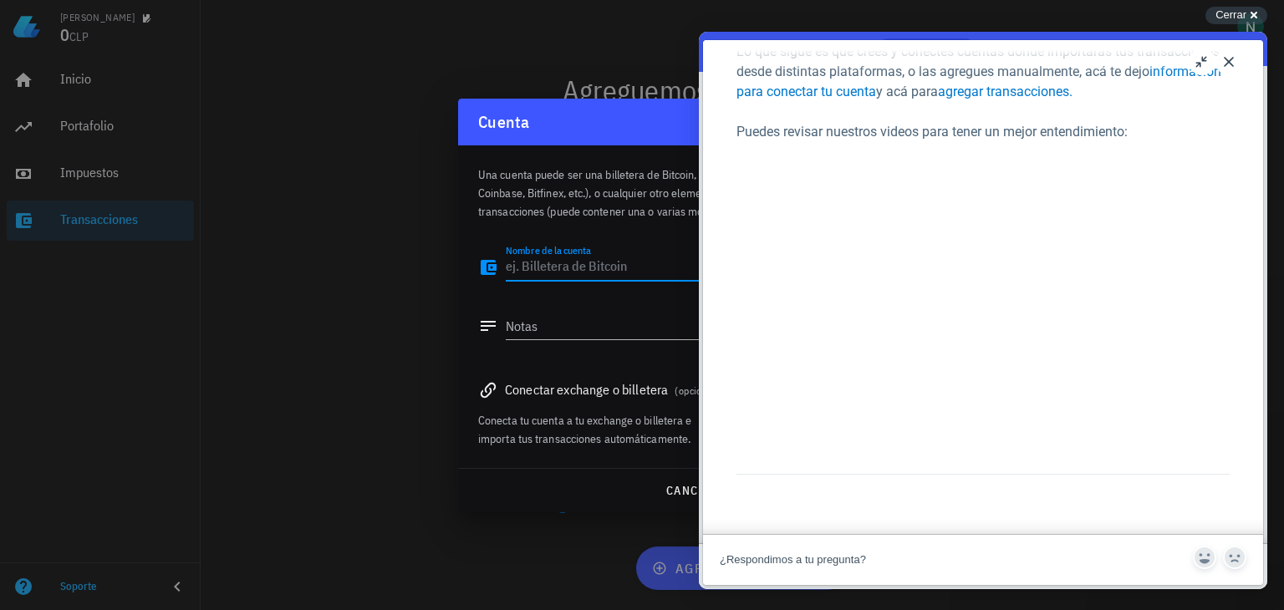
click at [553, 262] on textarea "Nombre de la cuenta" at bounding box center [636, 267] width 260 height 27
click at [544, 318] on textarea "Notas" at bounding box center [636, 326] width 260 height 27
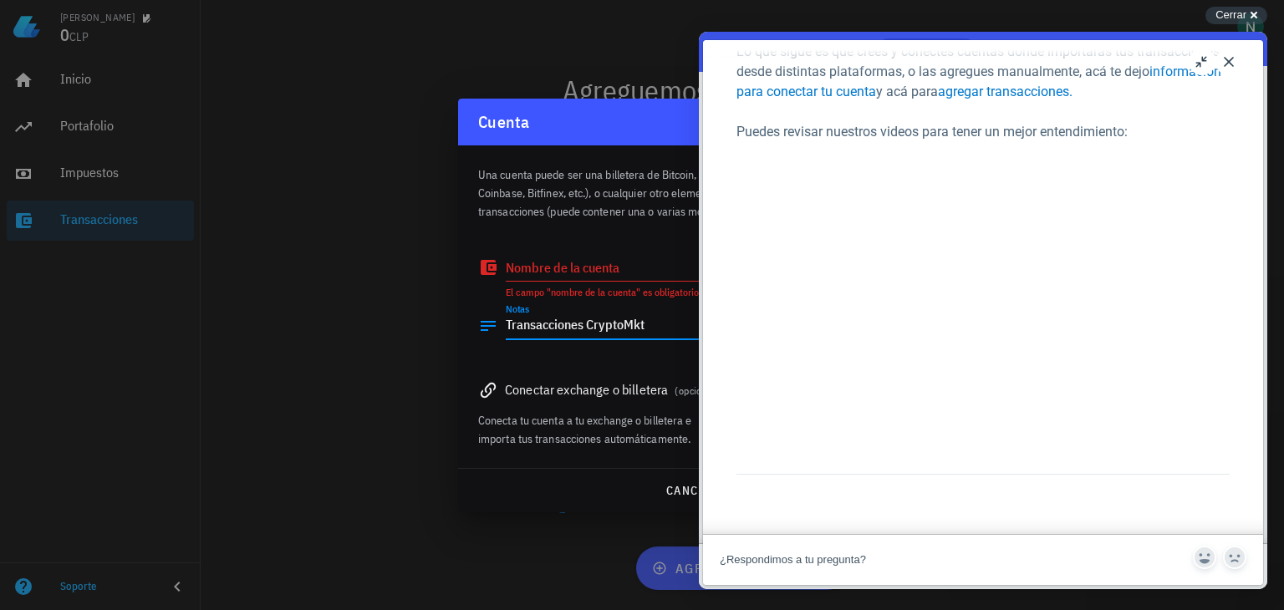
type textarea "Transacciones CryptoMkt"
click at [612, 261] on textarea "Nombre de la cuenta" at bounding box center [636, 267] width 260 height 27
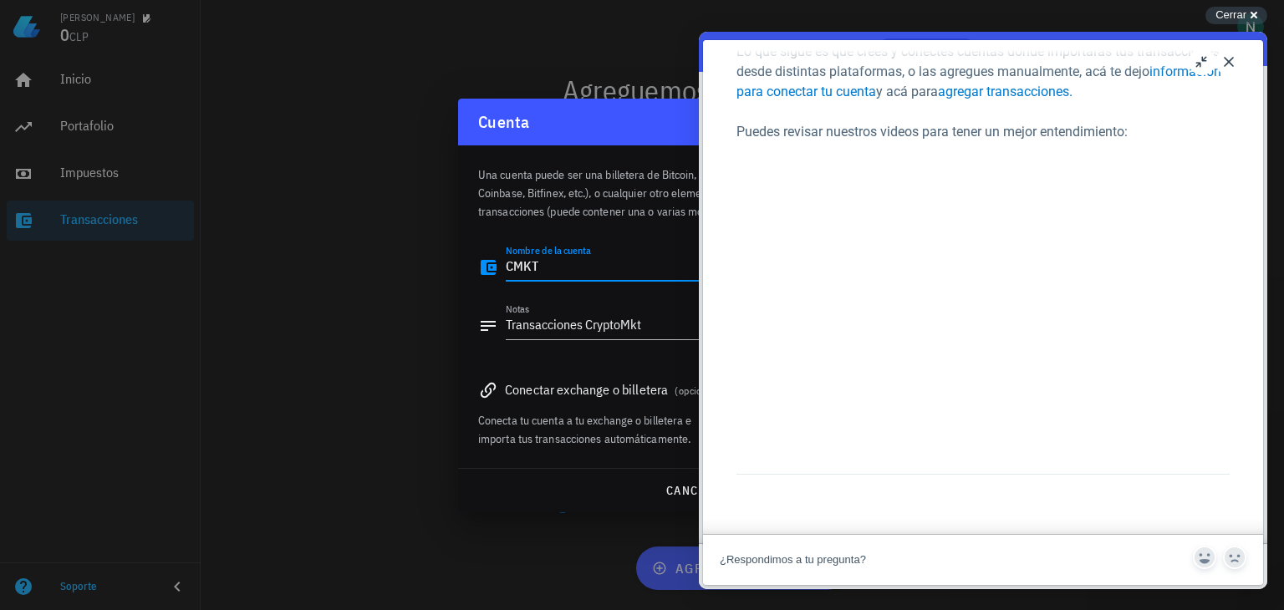
type textarea "CMKT"
click at [593, 298] on div at bounding box center [636, 294] width 260 height 12
click at [354, 331] on div at bounding box center [642, 305] width 1284 height 610
click at [1240, 63] on button "Close" at bounding box center [1228, 61] width 27 height 27
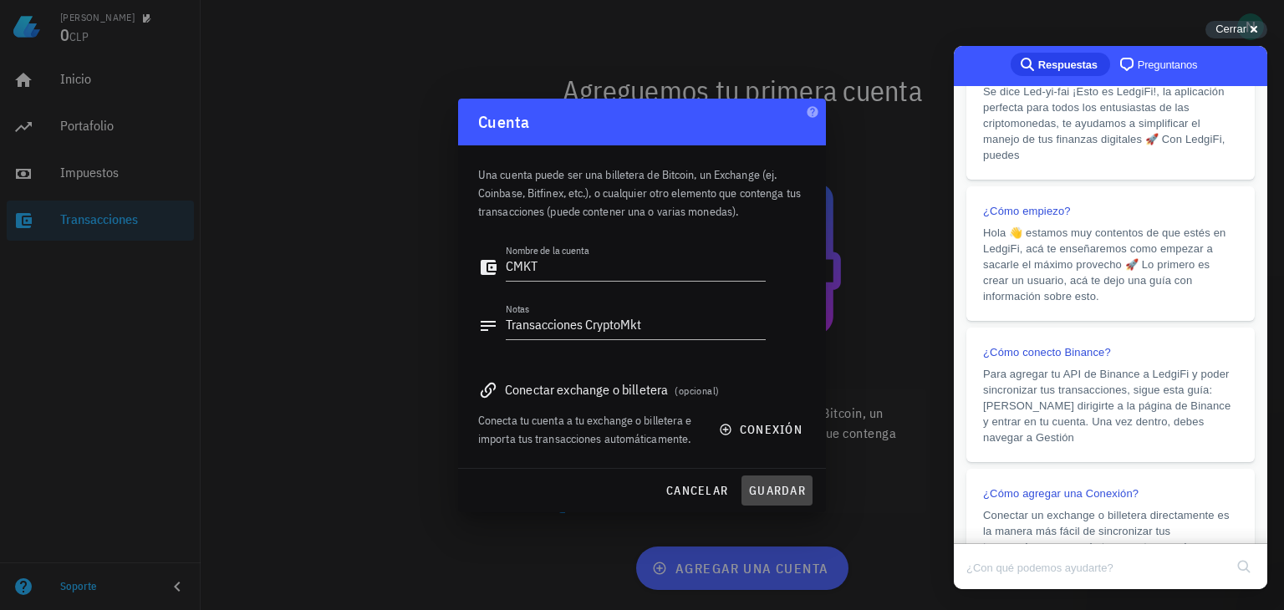
click at [770, 482] on button "guardar" at bounding box center [776, 491] width 71 height 30
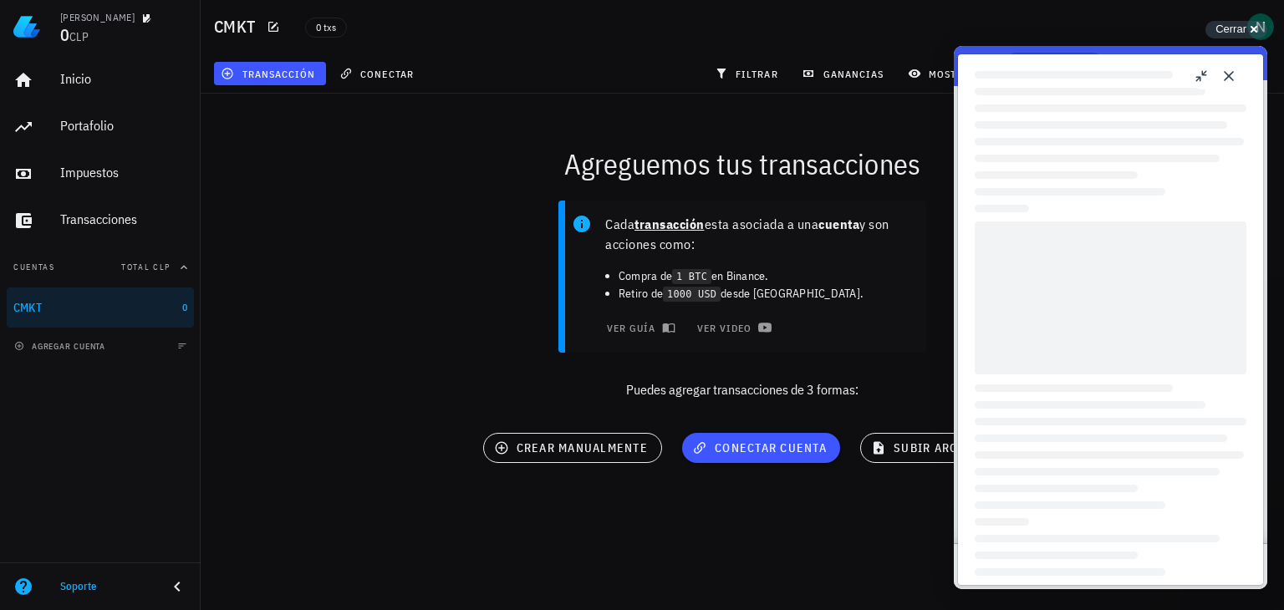
click at [1082, 301] on div at bounding box center [1111, 297] width 272 height 153
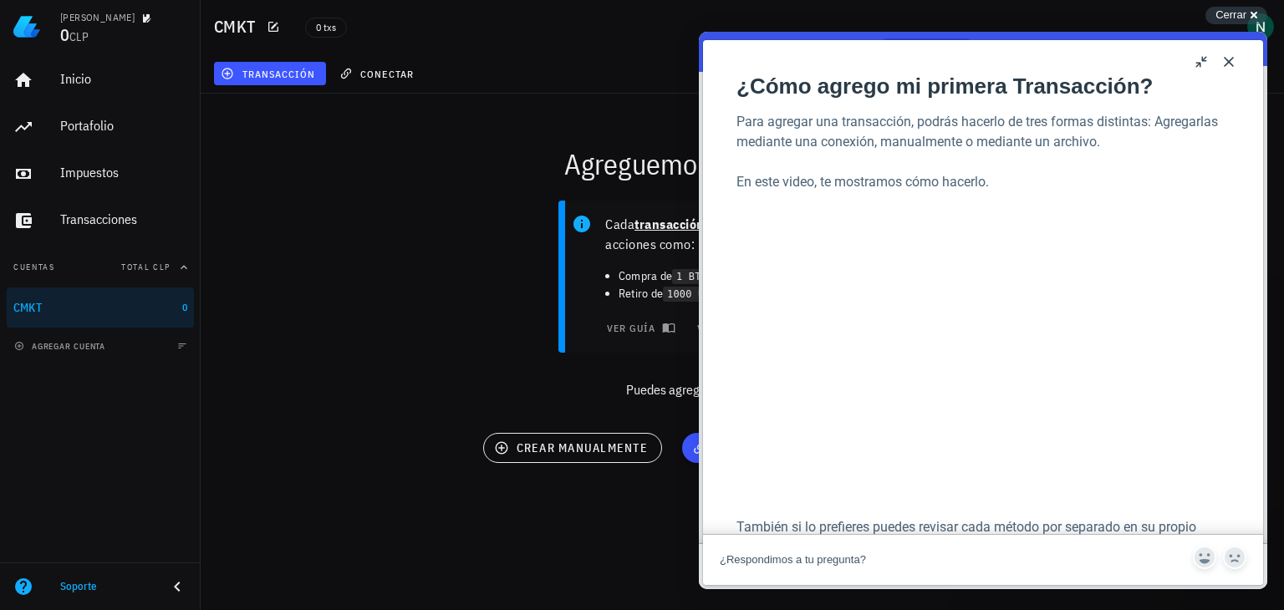
click at [1234, 56] on button "Close" at bounding box center [1228, 61] width 27 height 27
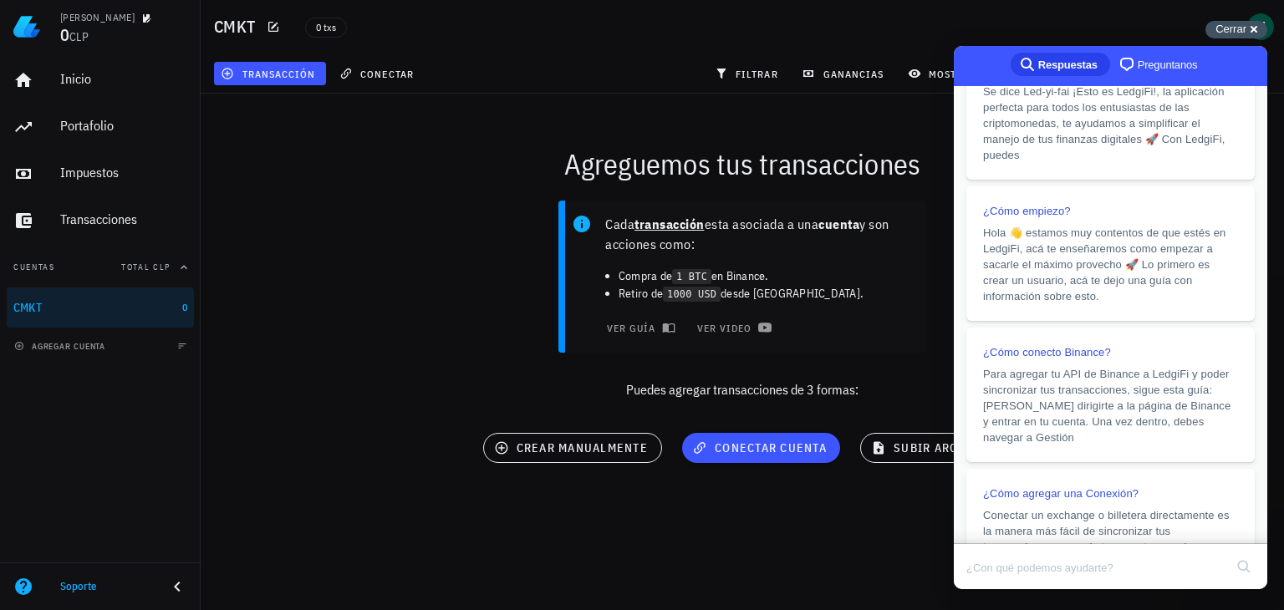
click at [1260, 28] on div "Cerrar cross-small" at bounding box center [1236, 30] width 62 height 18
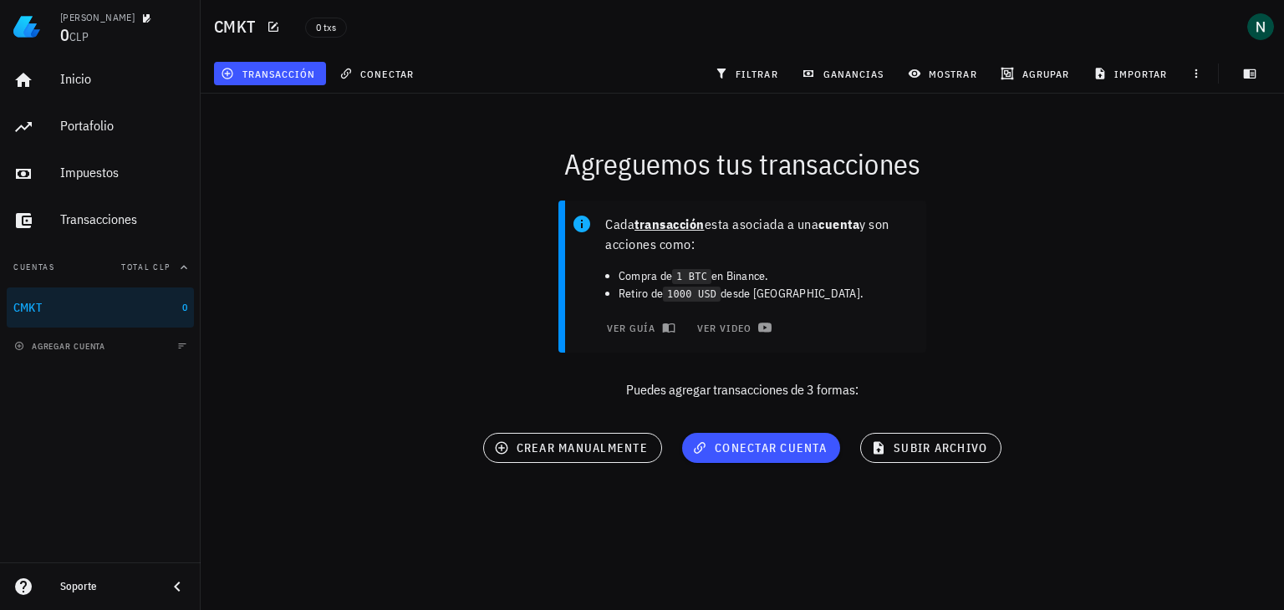
click at [680, 280] on code "1 BTC" at bounding box center [691, 277] width 39 height 16
drag, startPoint x: 690, startPoint y: 292, endPoint x: 763, endPoint y: 296, distance: 72.8
click at [763, 296] on li "Retiro de 1000 USD desde Coinbase." at bounding box center [765, 294] width 294 height 18
drag, startPoint x: 772, startPoint y: 445, endPoint x: 864, endPoint y: 332, distance: 146.2
click at [864, 333] on div "Agreguemos tus transacciones Cada transacción esta asociada a una cuenta y son …" at bounding box center [742, 310] width 1103 height 453
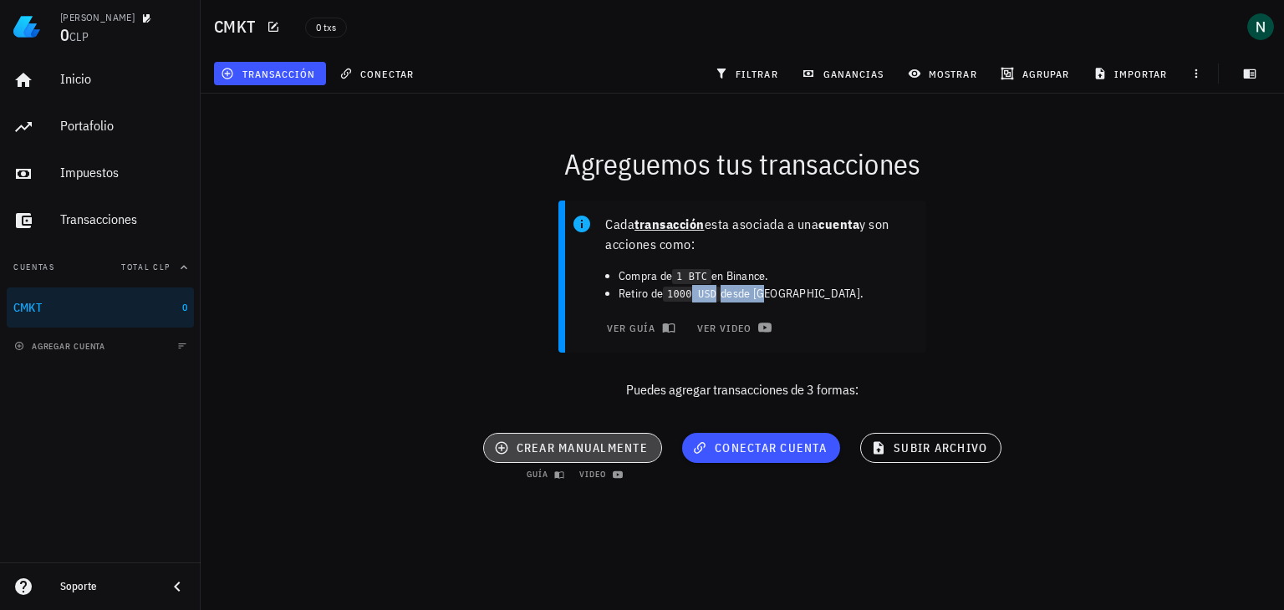
click at [605, 448] on span "crear manualmente" at bounding box center [572, 447] width 150 height 15
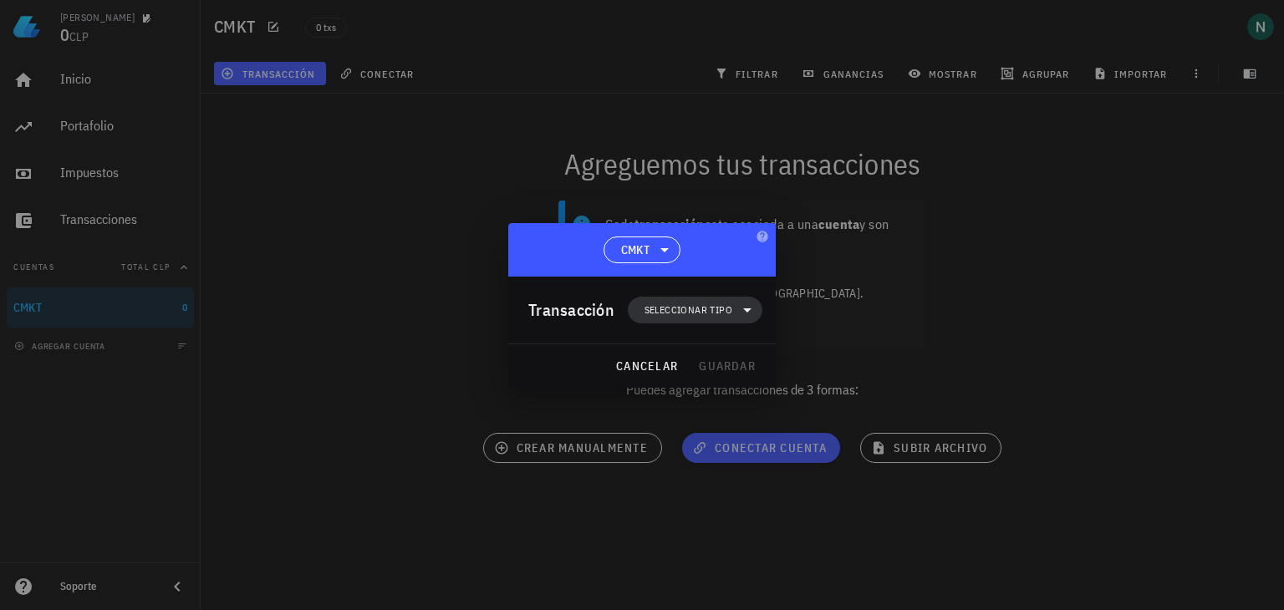
click at [677, 306] on span "Seleccionar tipo" at bounding box center [688, 310] width 88 height 17
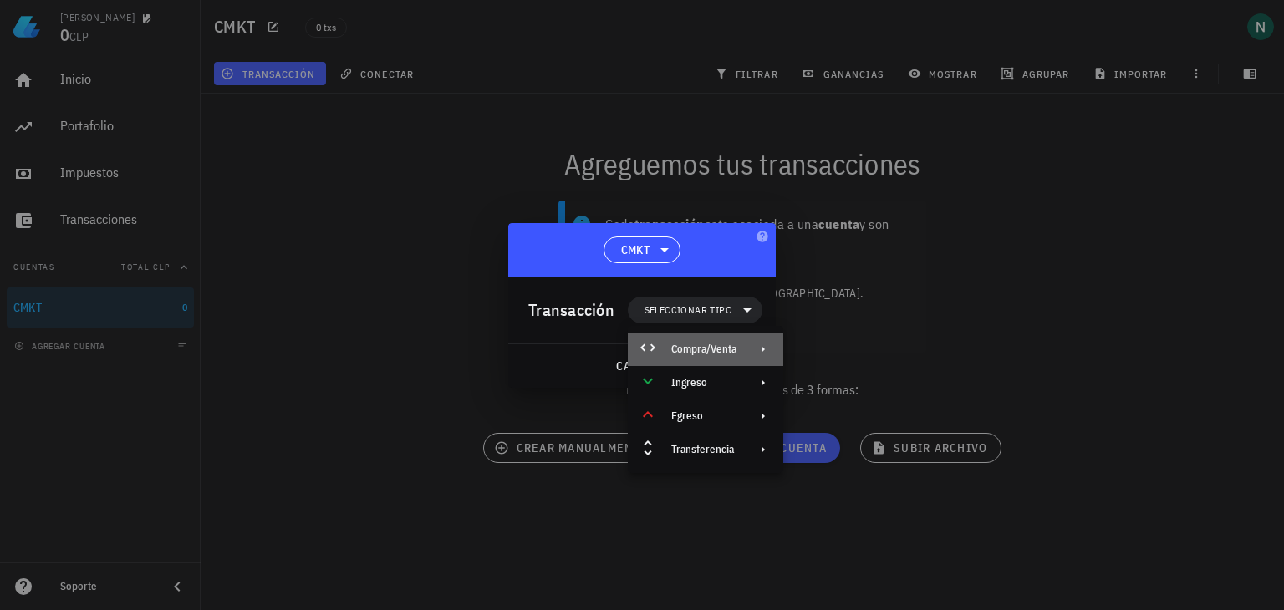
click at [694, 355] on div "Compra/Venta" at bounding box center [703, 349] width 65 height 13
click at [843, 352] on div "Compra/Venta" at bounding box center [876, 355] width 99 height 13
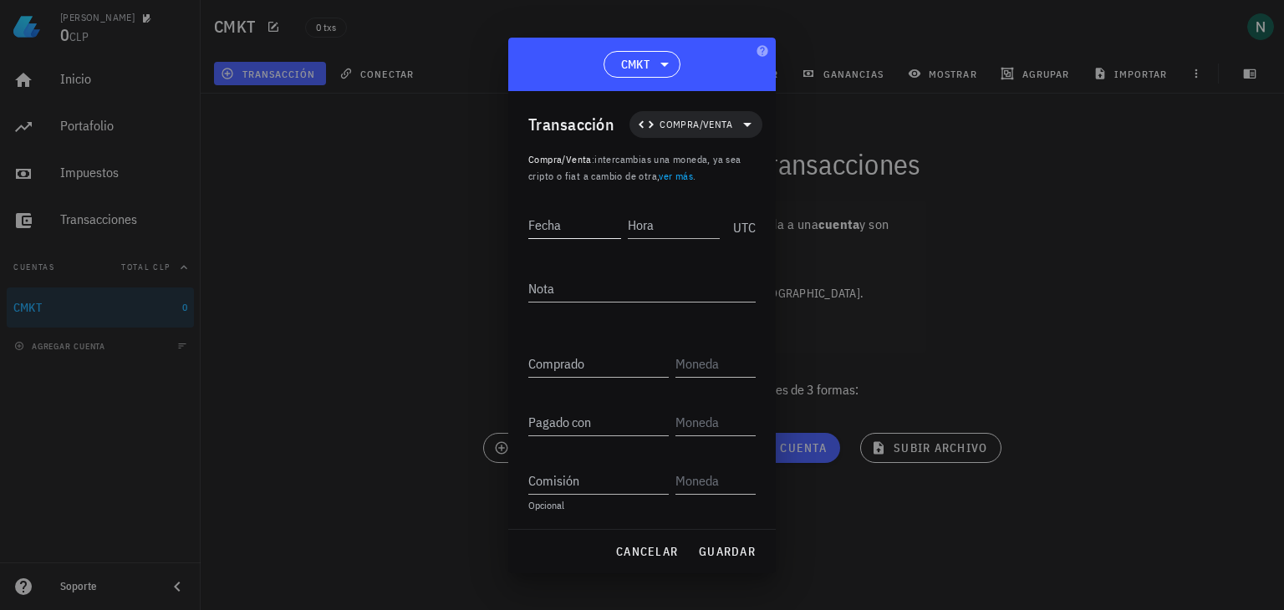
click at [572, 231] on input "Fecha" at bounding box center [574, 224] width 93 height 27
click at [562, 225] on input "Fecha" at bounding box center [574, 224] width 93 height 27
type input "2024-01-29"
click at [746, 227] on div "UTC" at bounding box center [740, 222] width 29 height 42
click at [662, 221] on input "Hora" at bounding box center [674, 224] width 93 height 27
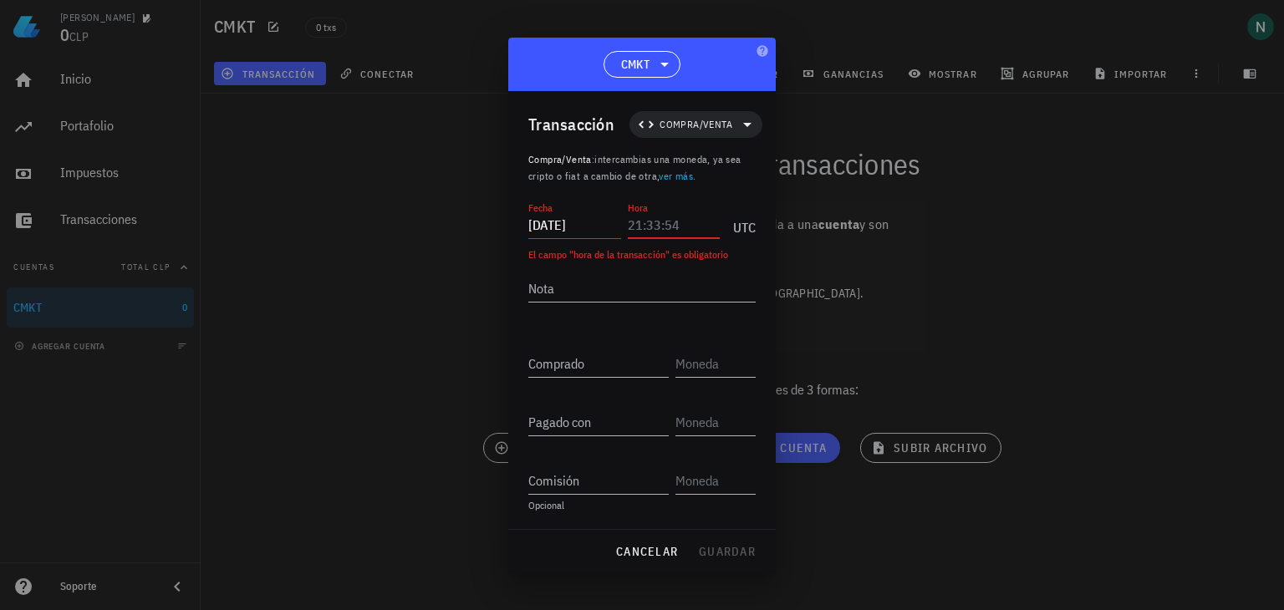
click at [657, 219] on input "Hora" at bounding box center [674, 224] width 93 height 27
paste input "21:11:"
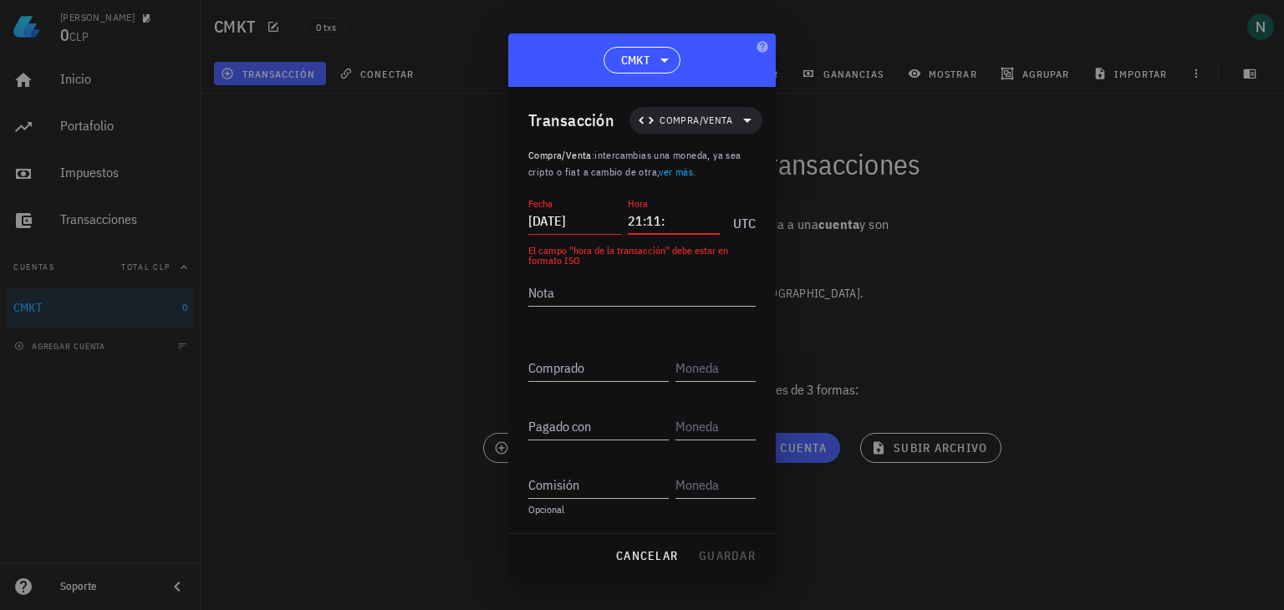
drag, startPoint x: 657, startPoint y: 219, endPoint x: 669, endPoint y: 242, distance: 25.8
click at [670, 233] on div "Hora 21:11:" at bounding box center [674, 220] width 93 height 27
click at [663, 285] on textarea "Nota" at bounding box center [641, 292] width 227 height 27
click at [672, 211] on input "21:11:" at bounding box center [674, 220] width 93 height 27
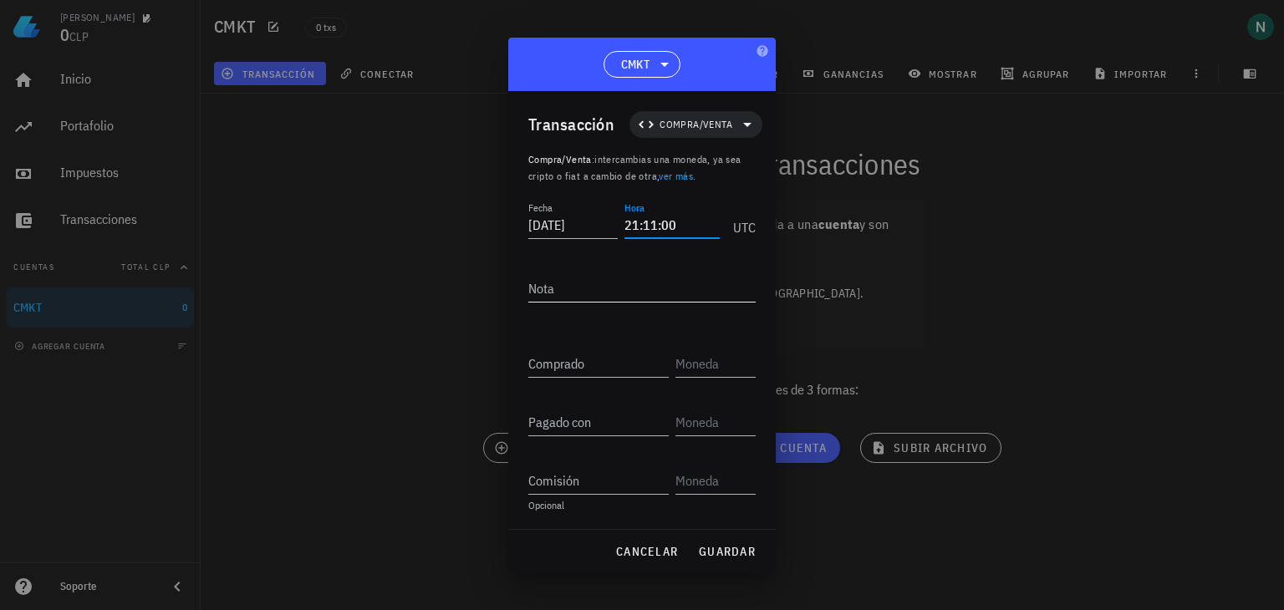
type input "21:11:00"
click at [568, 293] on textarea "Nota" at bounding box center [641, 288] width 227 height 27
click at [580, 359] on input "Comprado" at bounding box center [598, 363] width 140 height 27
click at [699, 366] on input "text" at bounding box center [713, 363] width 77 height 27
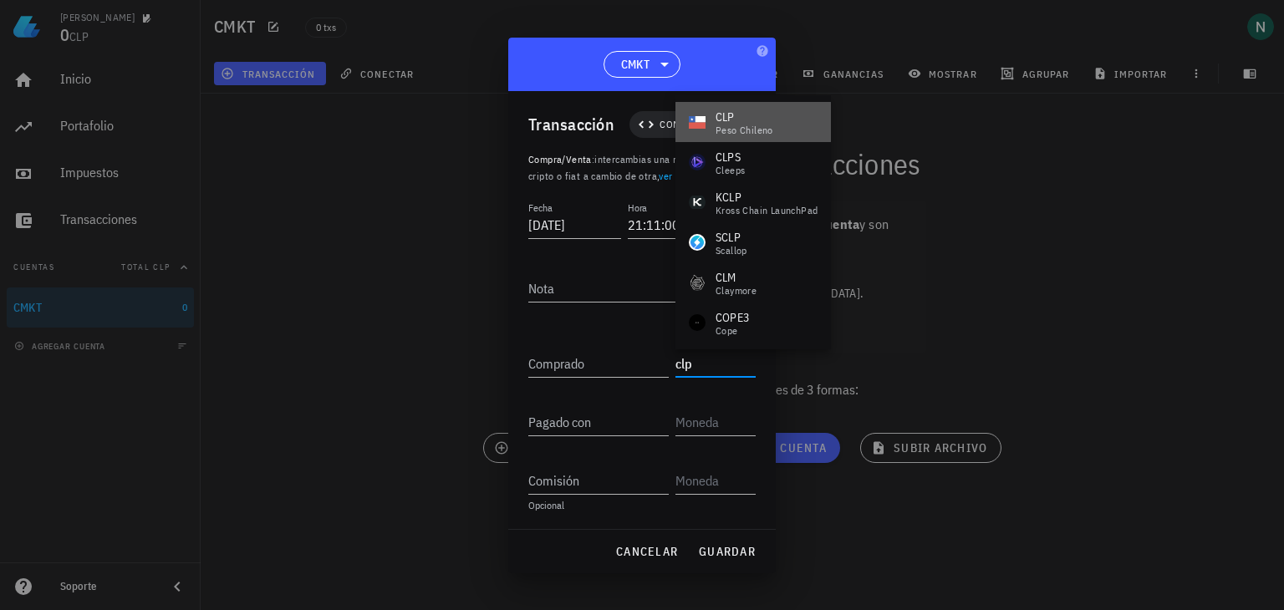
click at [751, 118] on div "CLP" at bounding box center [744, 117] width 58 height 17
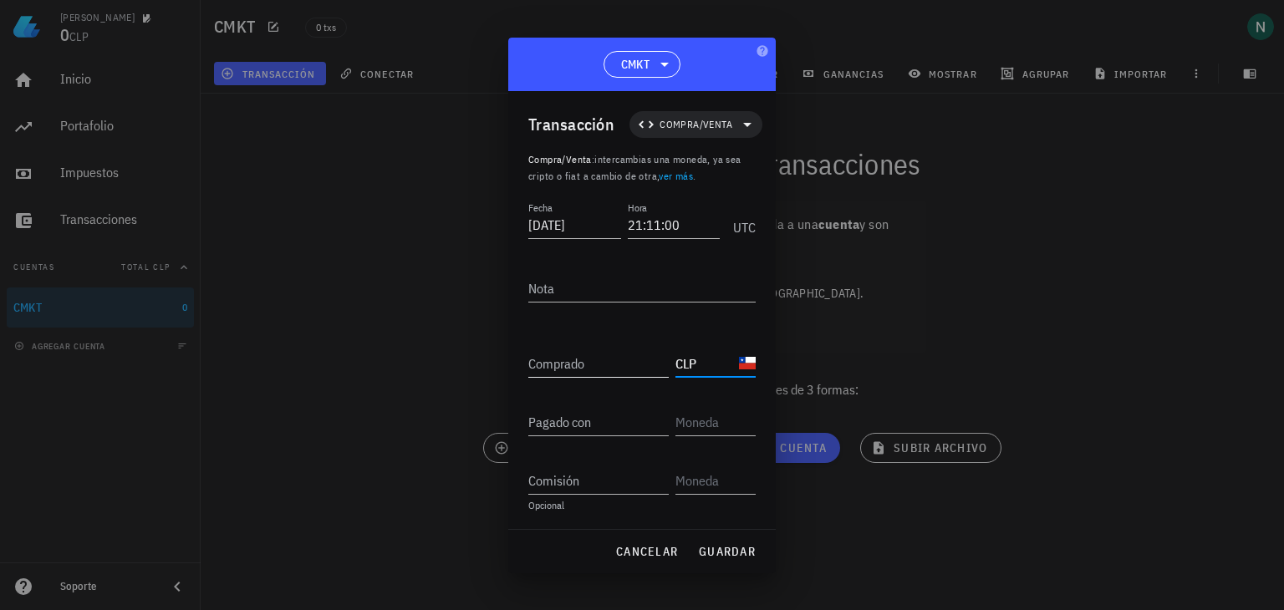
type input "CLP"
click at [615, 360] on input "Comprado" at bounding box center [598, 363] width 140 height 27
click at [707, 431] on input "text" at bounding box center [713, 422] width 77 height 27
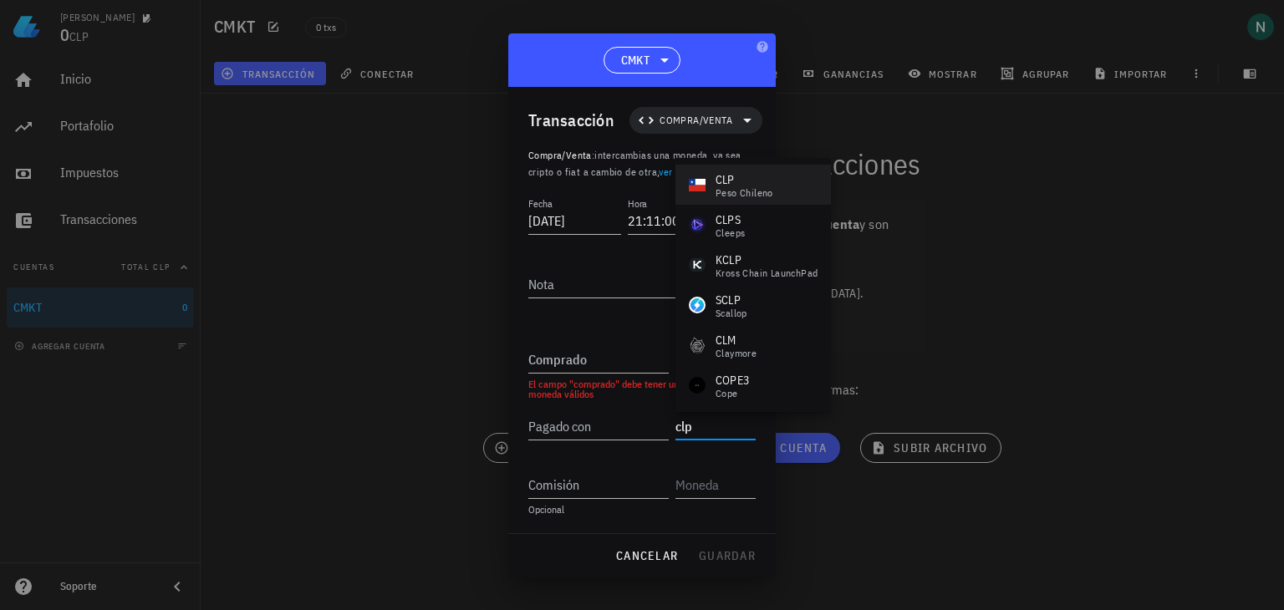
click at [736, 193] on div "peso chileno" at bounding box center [744, 193] width 58 height 10
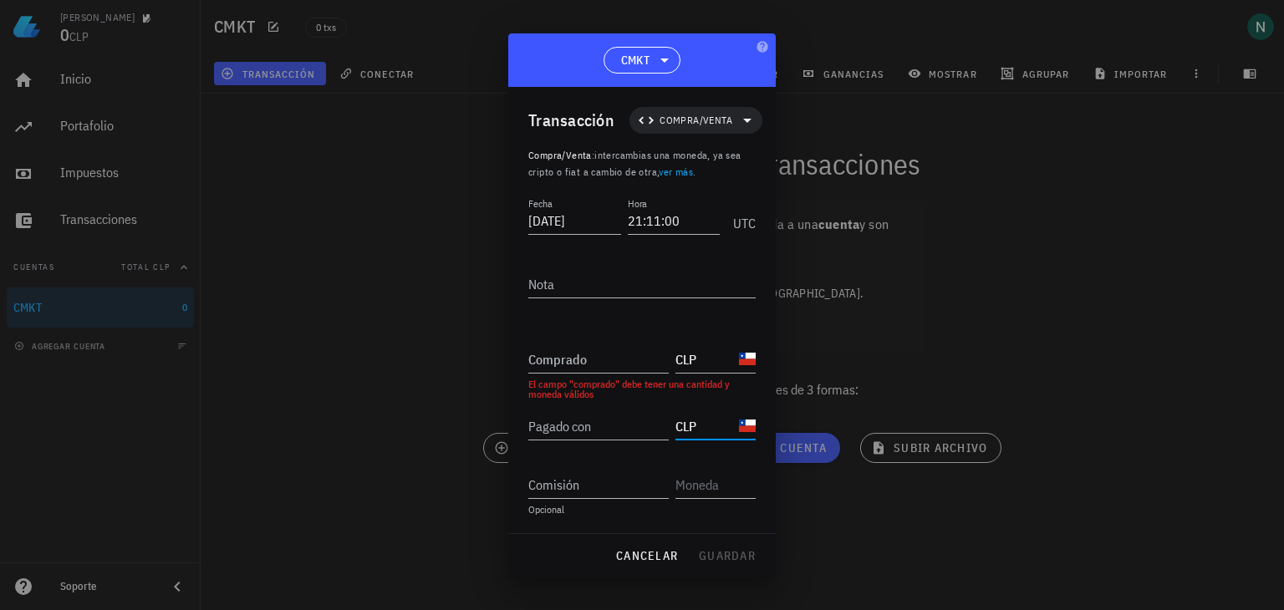
type input "CLP"
click at [585, 359] on input "Comprado" at bounding box center [598, 359] width 140 height 27
paste input "50"
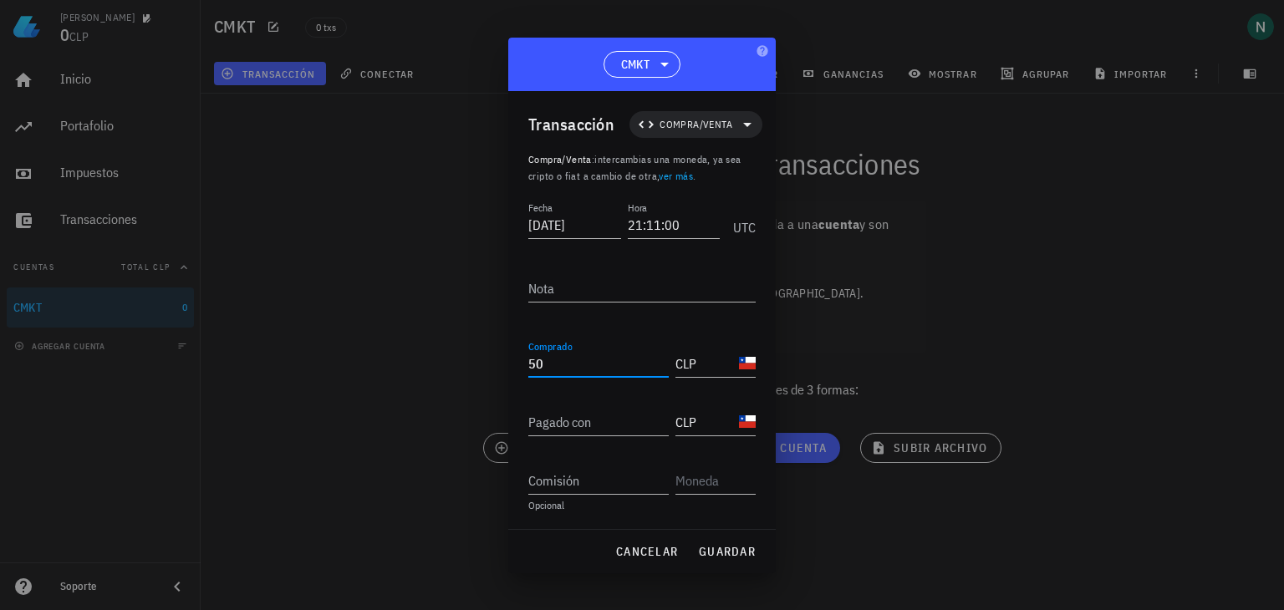
click at [612, 362] on input "50" at bounding box center [598, 363] width 140 height 27
click at [590, 419] on input "Pagado con" at bounding box center [598, 422] width 140 height 27
type input "50000"
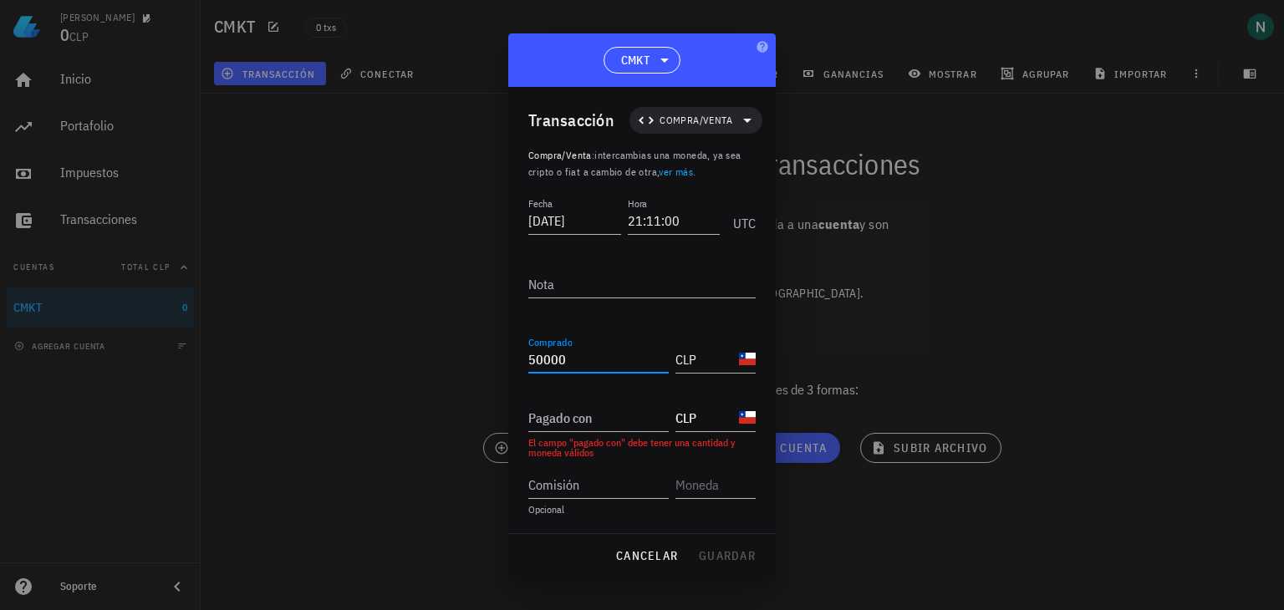
drag, startPoint x: 588, startPoint y: 369, endPoint x: 514, endPoint y: 359, distance: 75.1
click at [514, 359] on div "Transacción Compra/Venta Compra/Venta : intercambias una moneda, ya sea cripto …" at bounding box center [641, 310] width 267 height 446
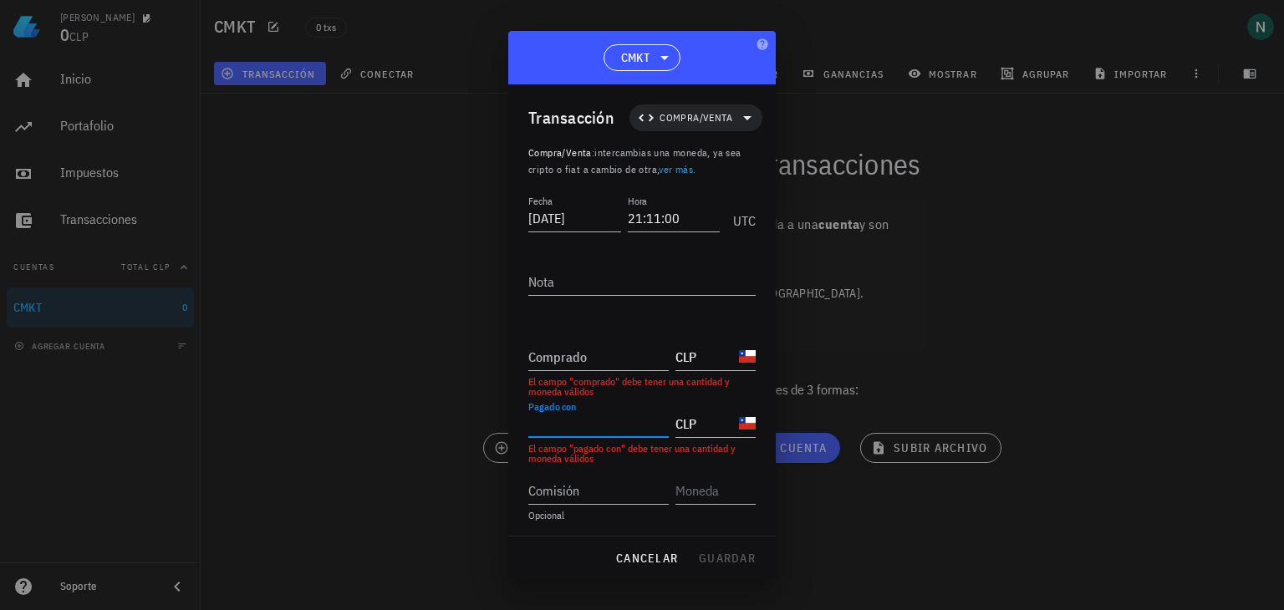
click at [566, 414] on div "Pagado con" at bounding box center [598, 423] width 140 height 27
paste input "50000"
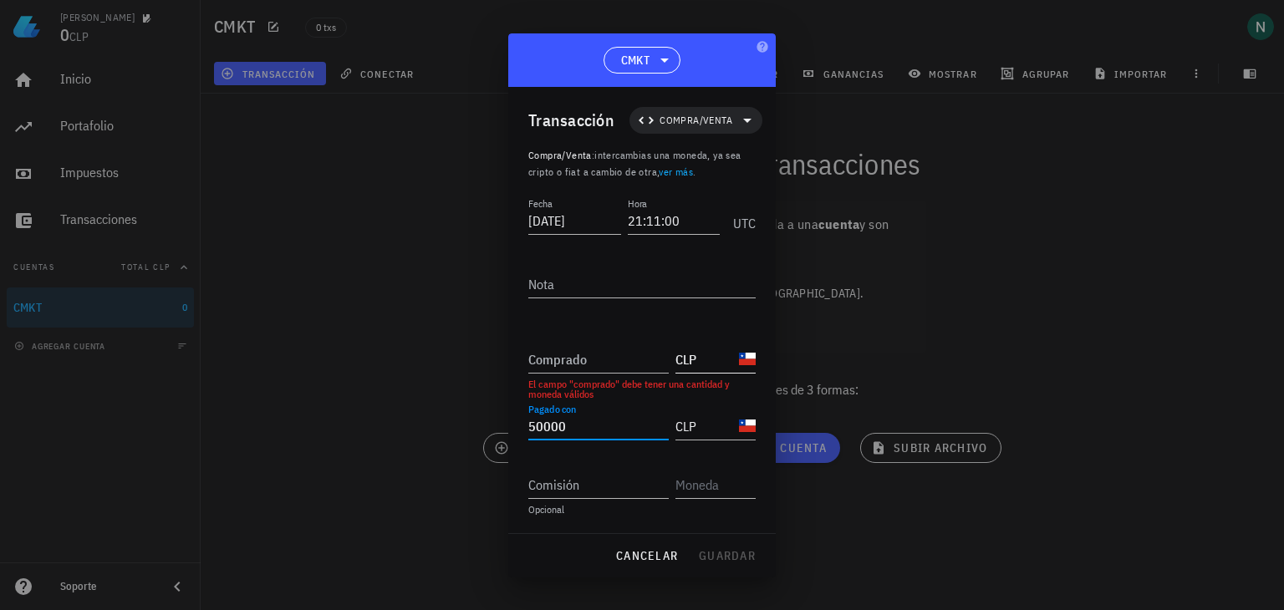
click at [749, 359] on div "CLP-icon" at bounding box center [747, 359] width 17 height 17
type input "50.000"
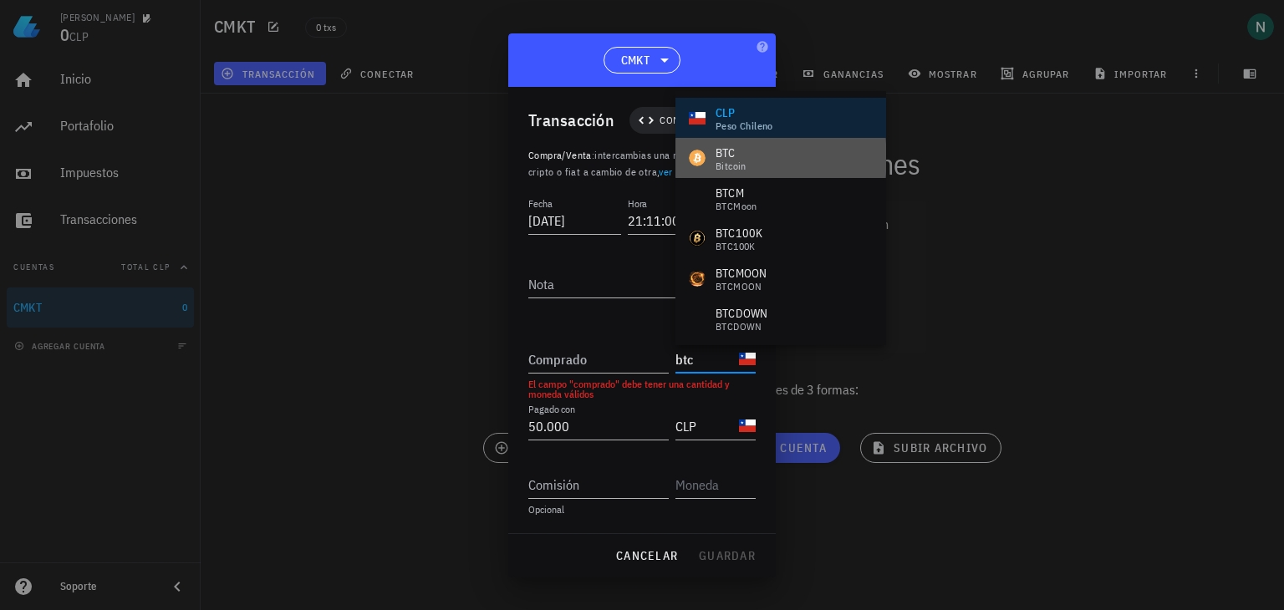
click at [735, 164] on div "Bitcoin" at bounding box center [730, 166] width 31 height 10
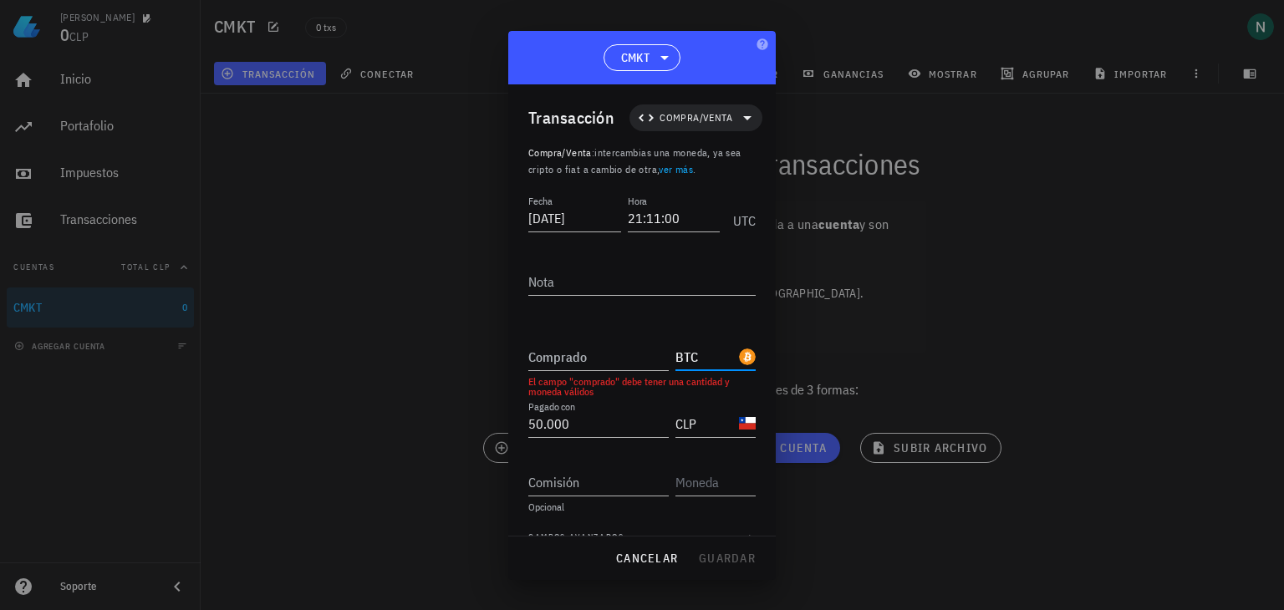
type input "BTC"
click at [563, 361] on input "Comprado" at bounding box center [598, 357] width 140 height 27
paste input "0,00123253"
type input "0,00123253"
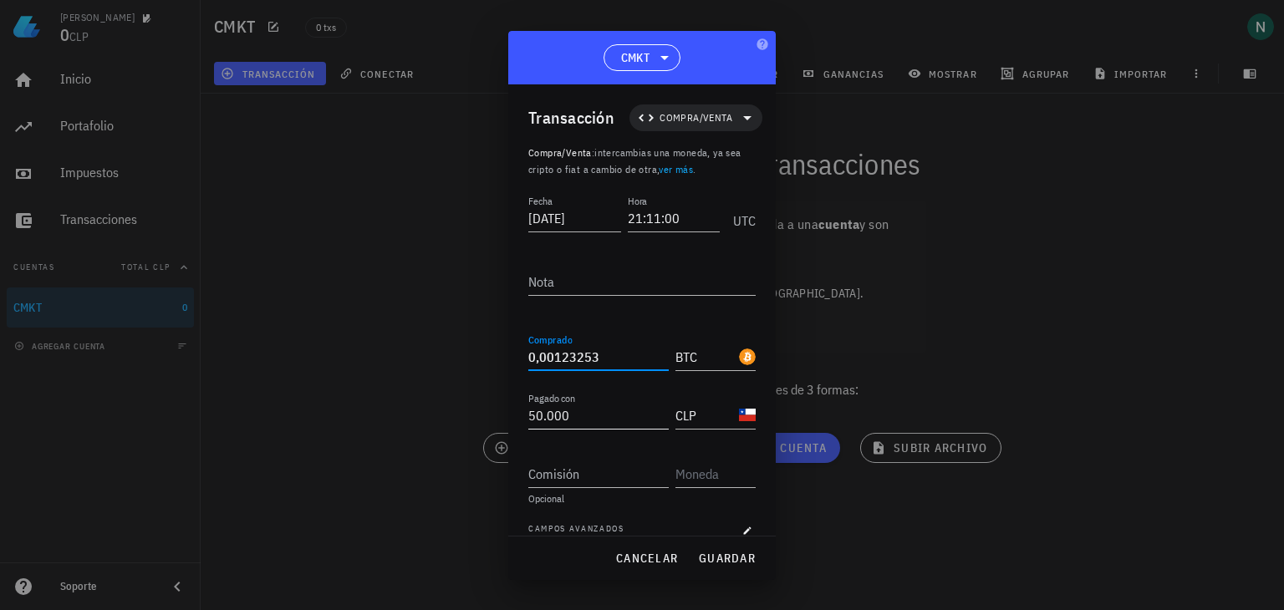
scroll to position [20, 0]
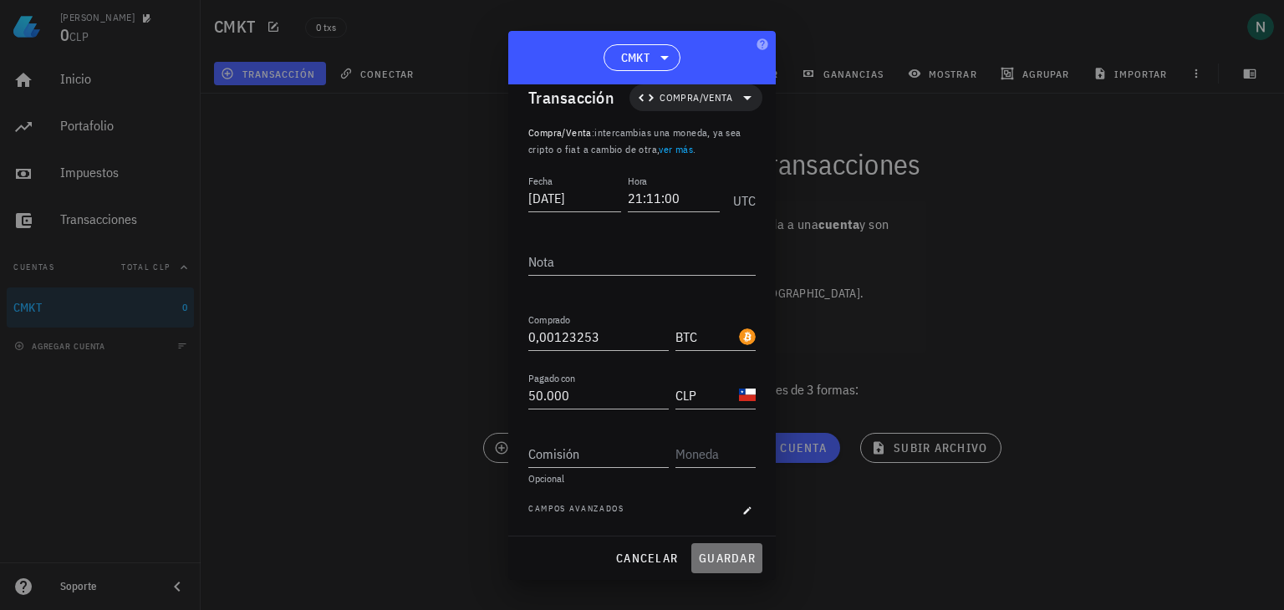
click at [715, 557] on span "guardar" at bounding box center [727, 558] width 58 height 15
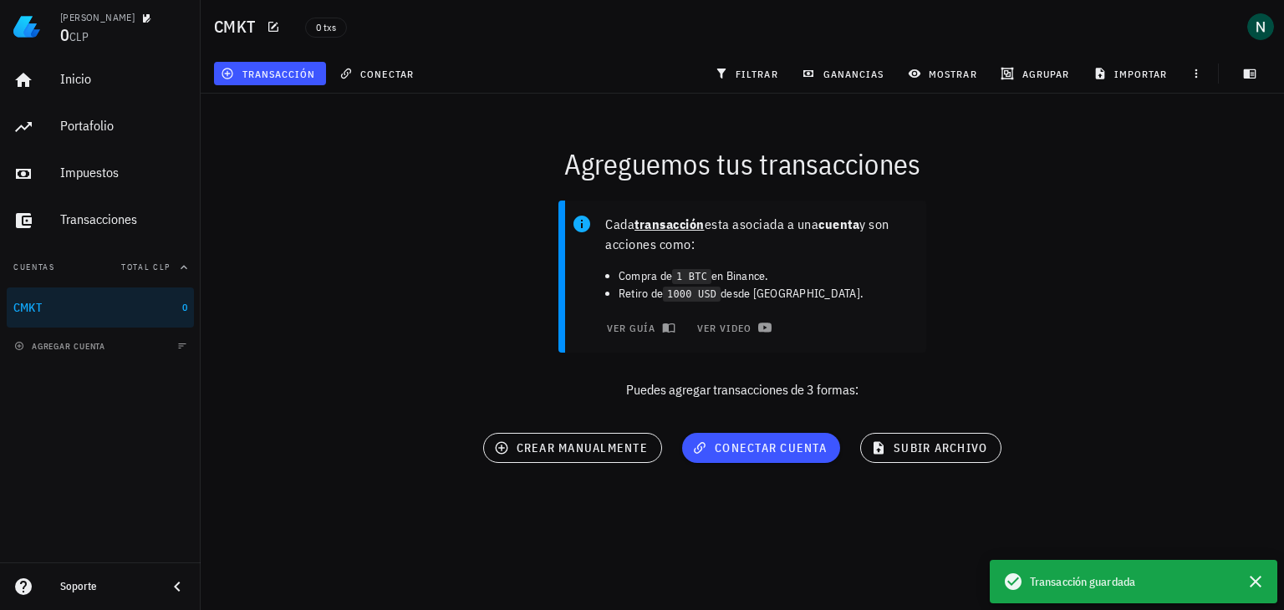
scroll to position [0, 0]
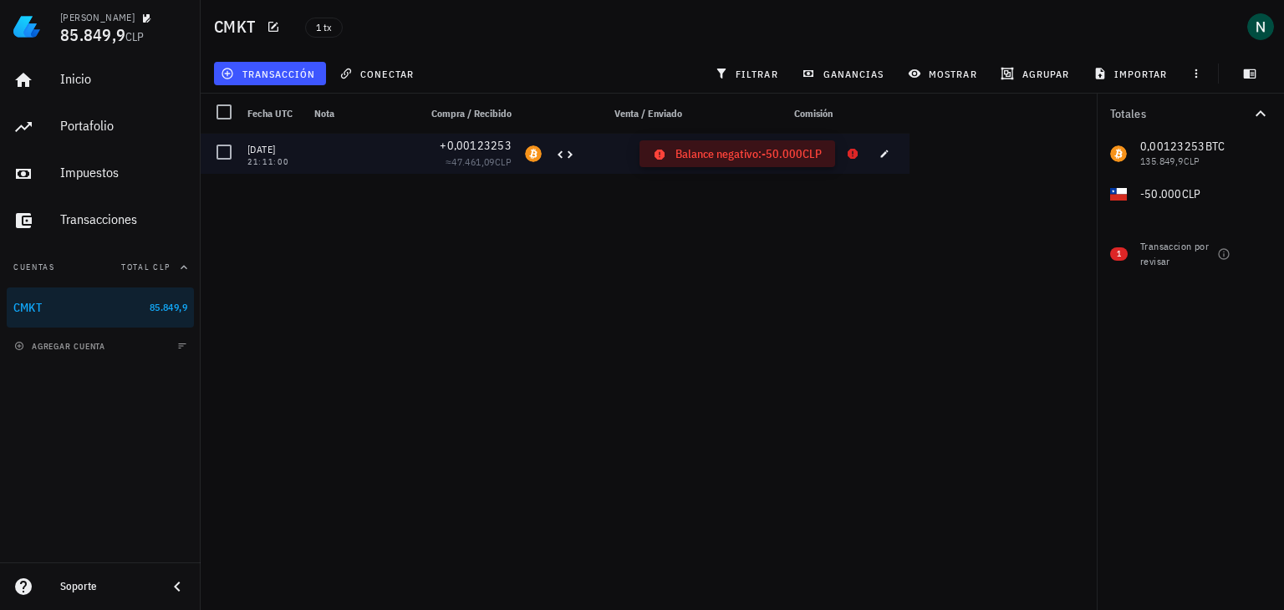
click at [850, 153] on icon at bounding box center [852, 154] width 10 height 10
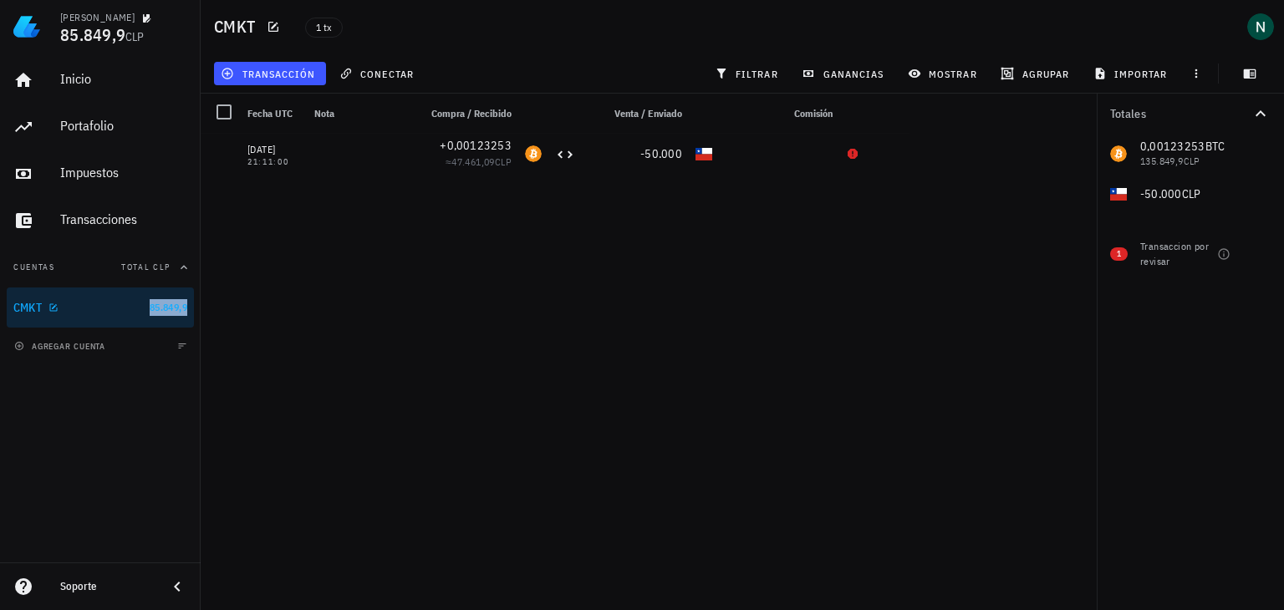
click at [164, 308] on span "85.849,9" at bounding box center [169, 307] width 38 height 13
click at [294, 78] on span "transacción" at bounding box center [269, 73] width 91 height 13
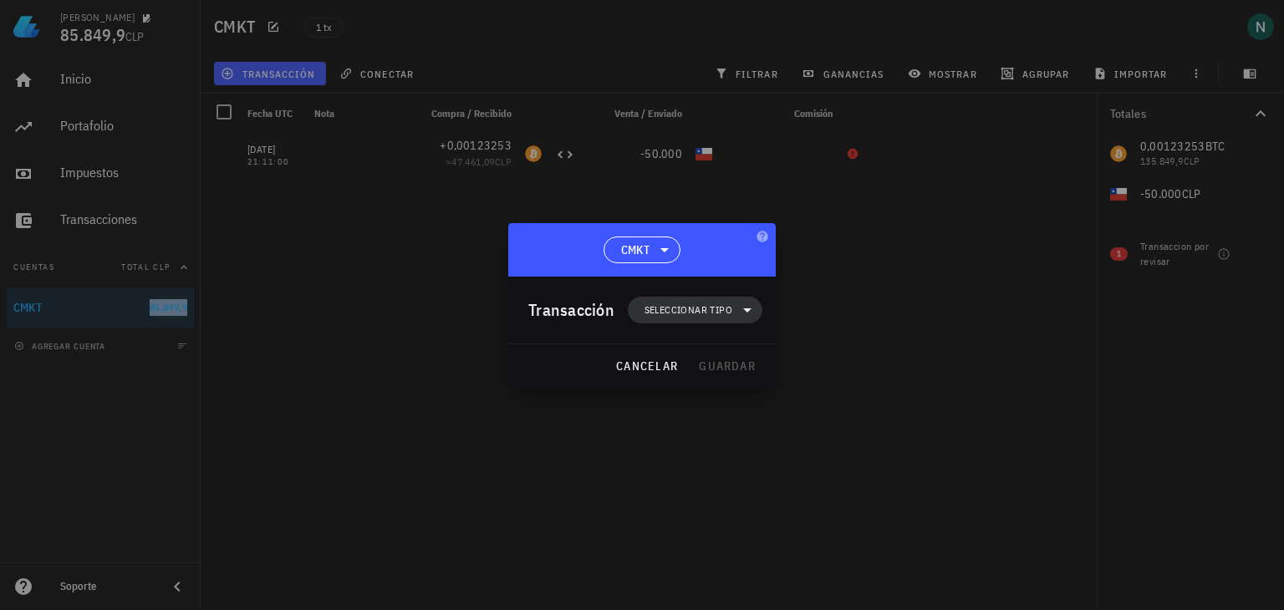
click at [693, 308] on span "Seleccionar tipo" at bounding box center [688, 310] width 88 height 17
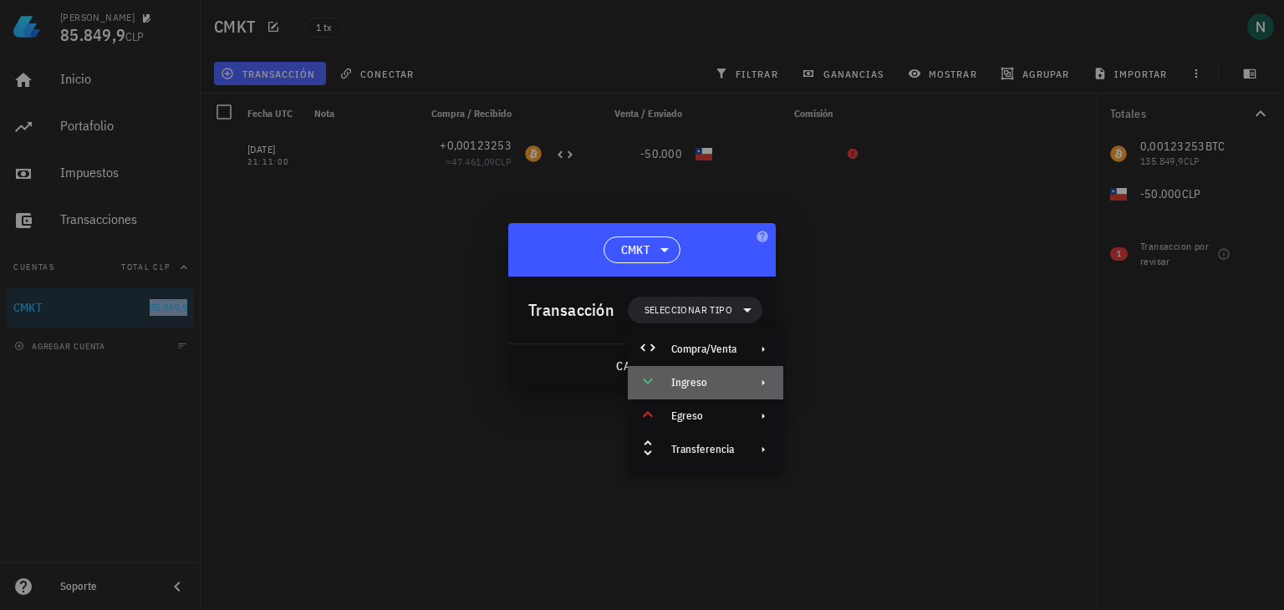
click at [698, 382] on div "Ingreso" at bounding box center [703, 382] width 65 height 13
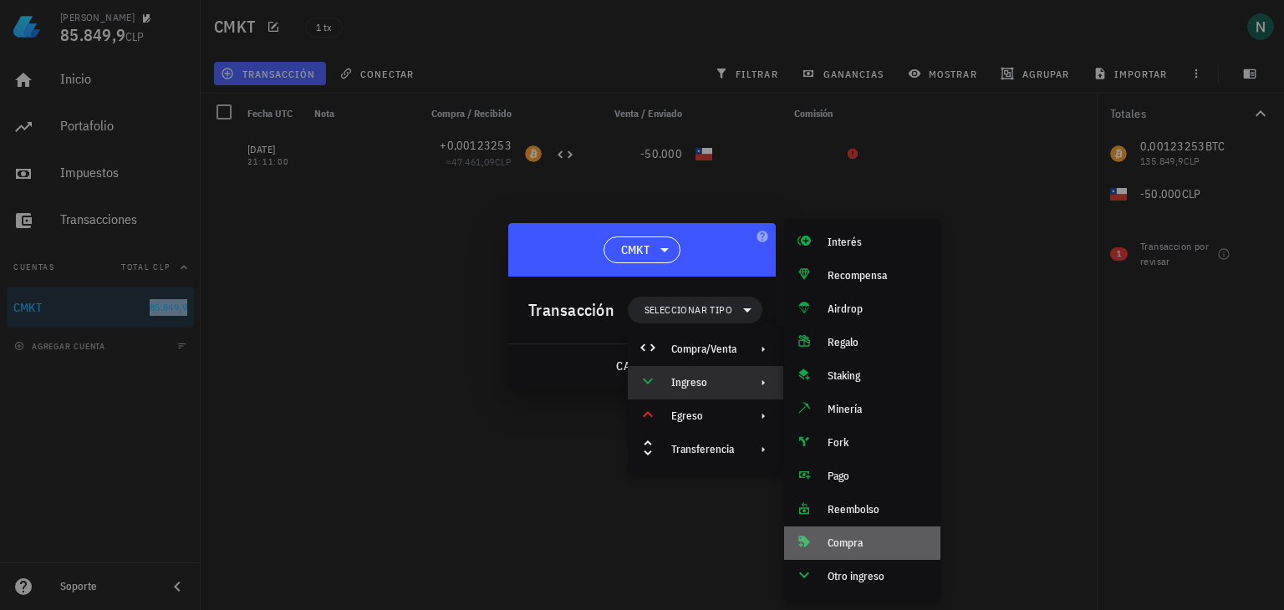
click at [832, 546] on div "Compra" at bounding box center [876, 543] width 99 height 13
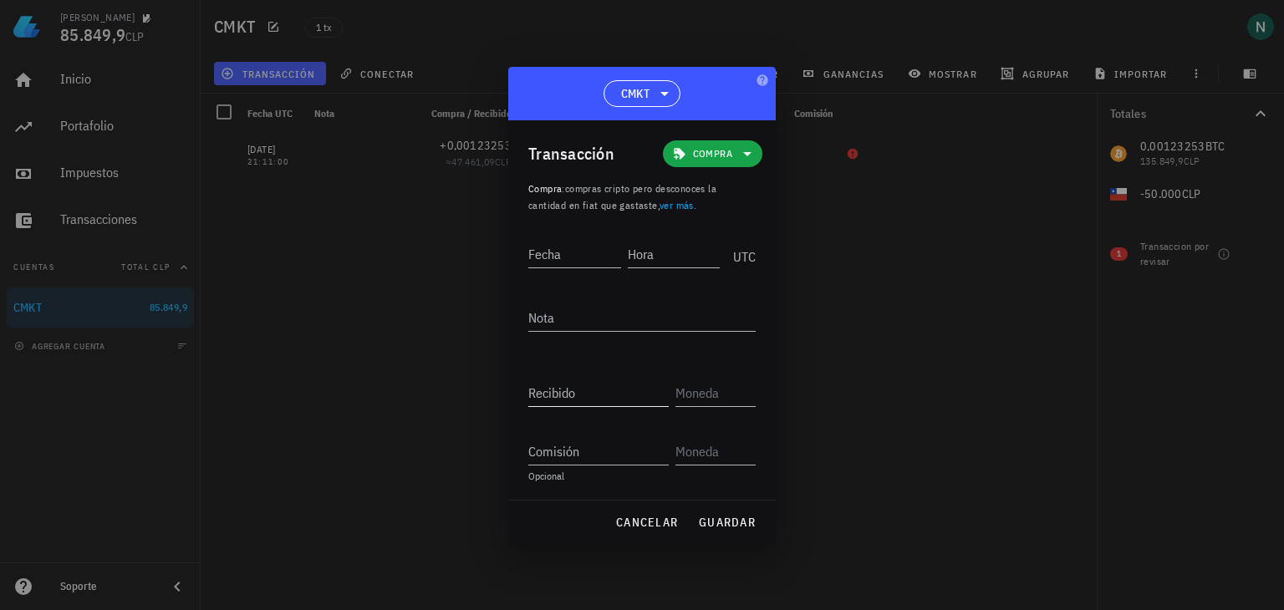
click at [574, 394] on input "Recibido" at bounding box center [598, 392] width 140 height 27
click at [712, 153] on span "Compra" at bounding box center [712, 153] width 39 height 17
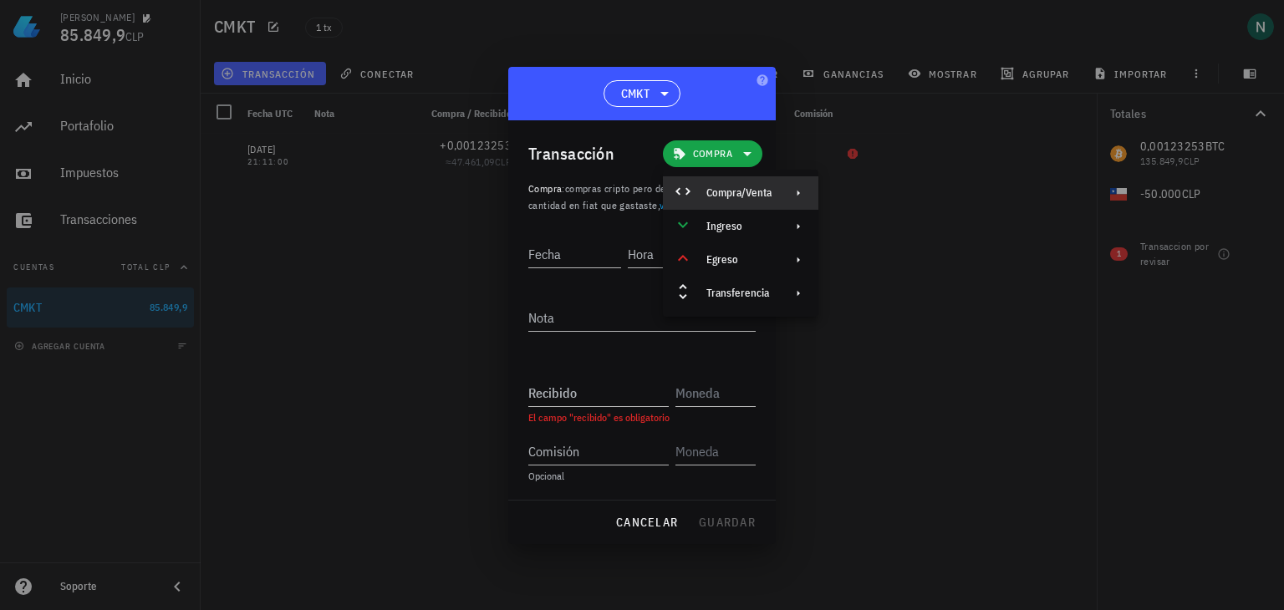
click at [786, 195] on div at bounding box center [795, 192] width 20 height 13
click at [877, 201] on div "Compra/Venta" at bounding box center [912, 199] width 99 height 13
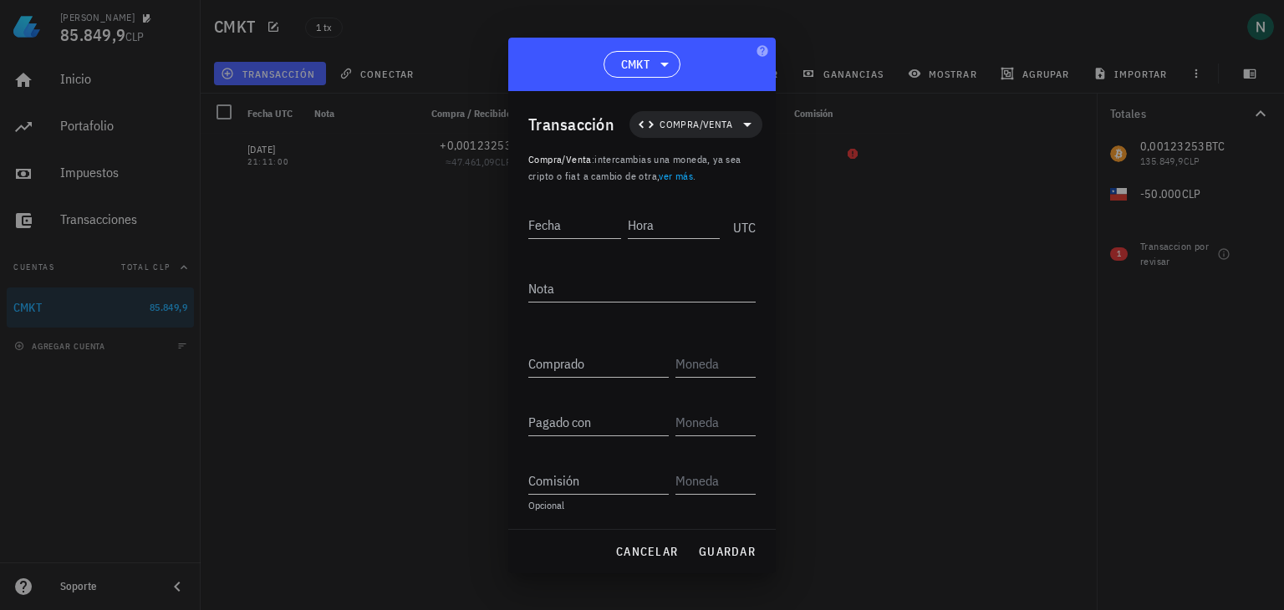
click at [341, 174] on div at bounding box center [642, 305] width 1284 height 610
click at [355, 173] on div at bounding box center [642, 305] width 1284 height 610
click at [669, 552] on span "cancelar" at bounding box center [646, 551] width 63 height 15
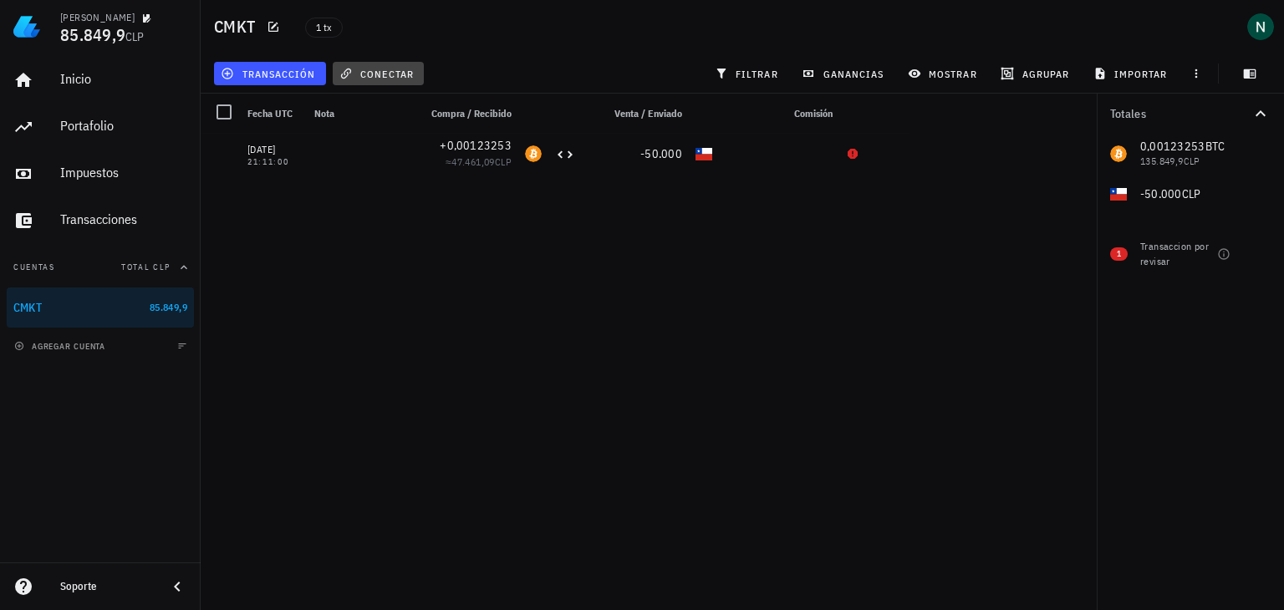
click at [382, 74] on span "conectar" at bounding box center [378, 73] width 71 height 13
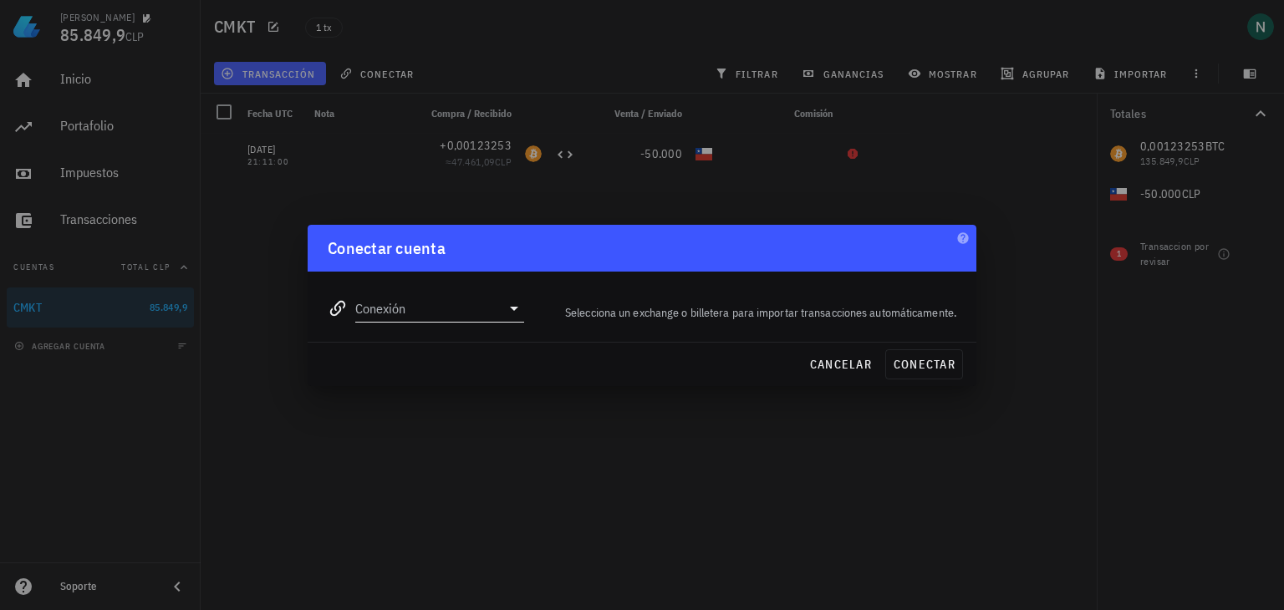
click at [490, 313] on input "Conexión" at bounding box center [427, 308] width 145 height 27
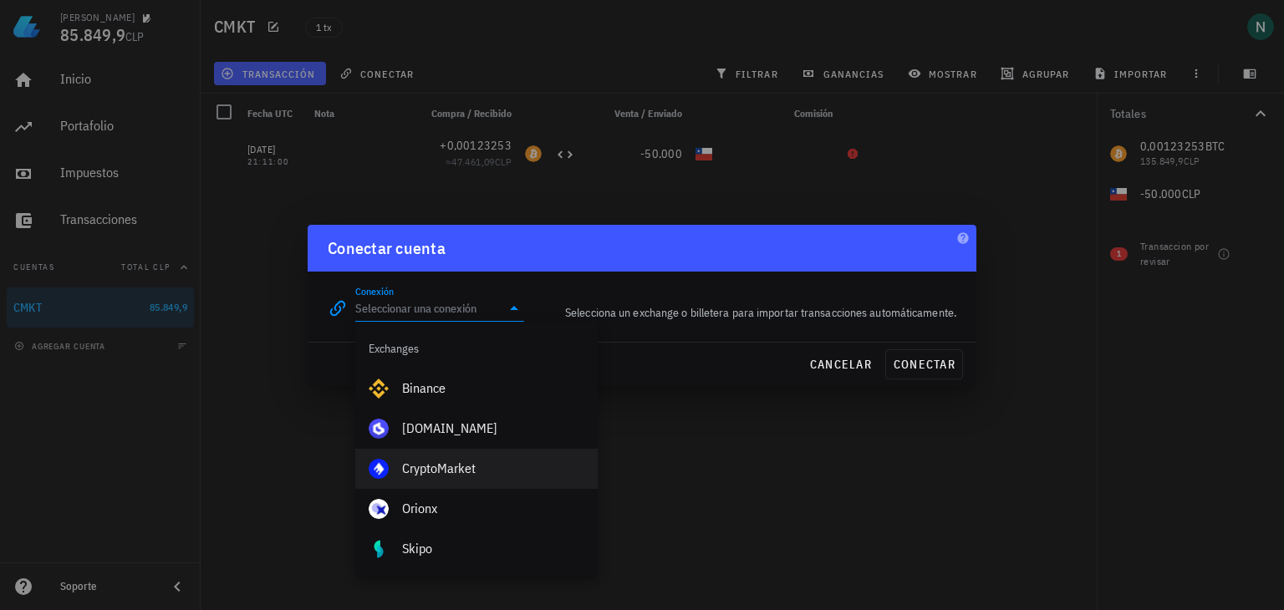
click at [455, 471] on div "CryptoMarket" at bounding box center [493, 469] width 182 height 16
type input "CryptoMarket"
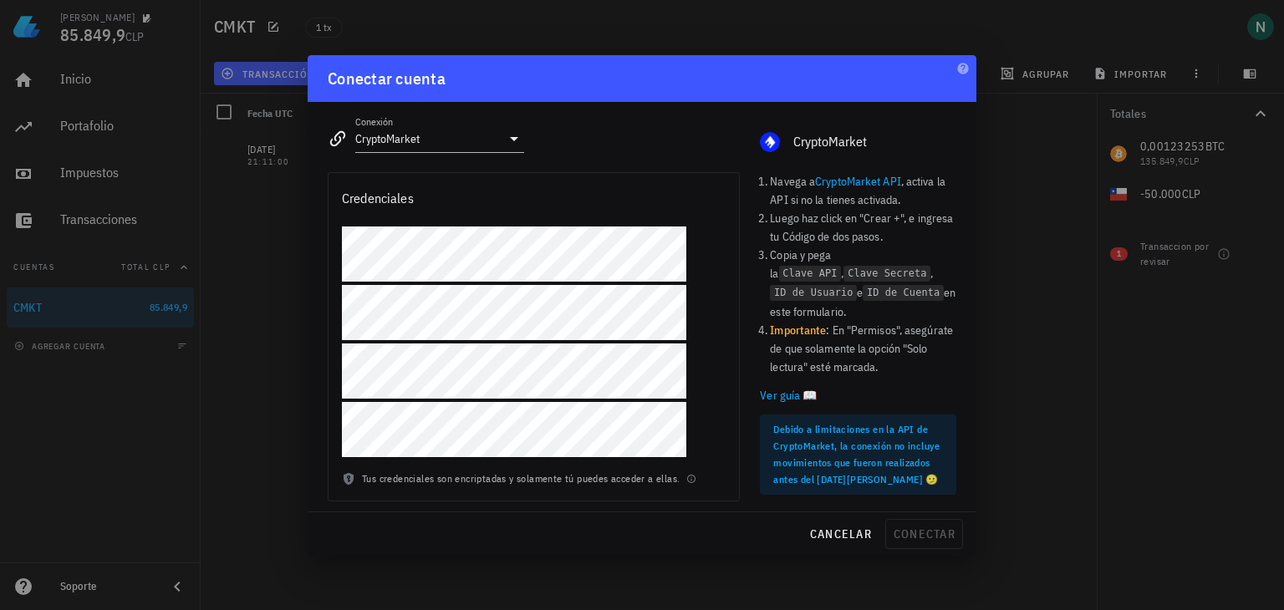
click at [791, 386] on link "Ver guía 📖" at bounding box center [858, 395] width 196 height 18
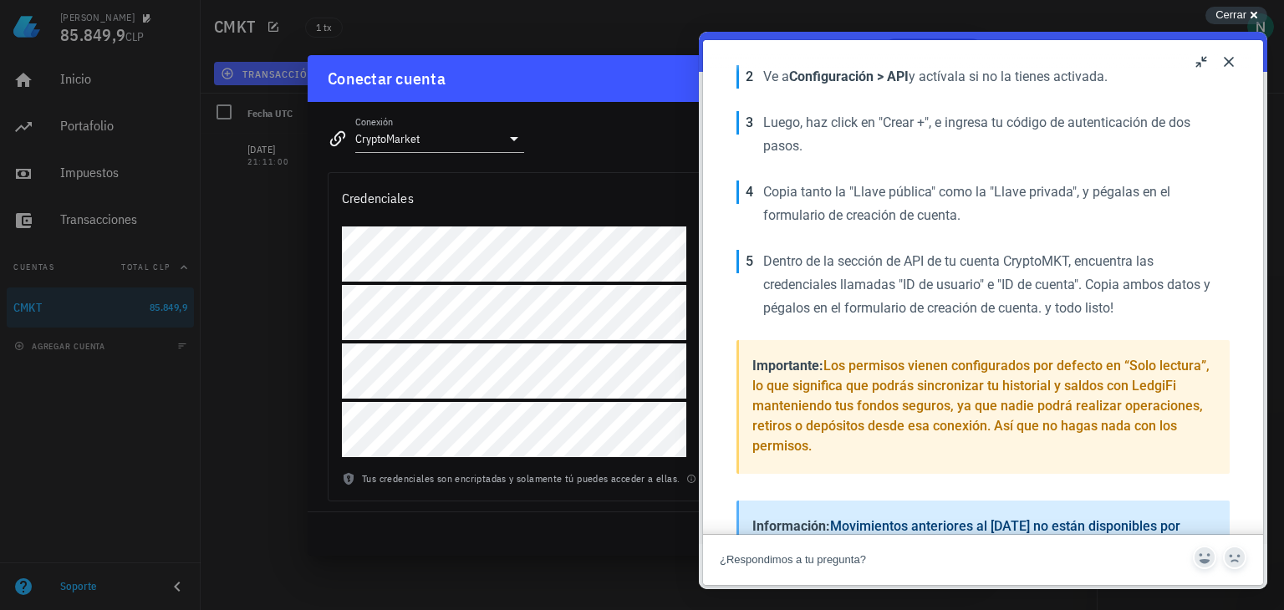
scroll to position [373, 0]
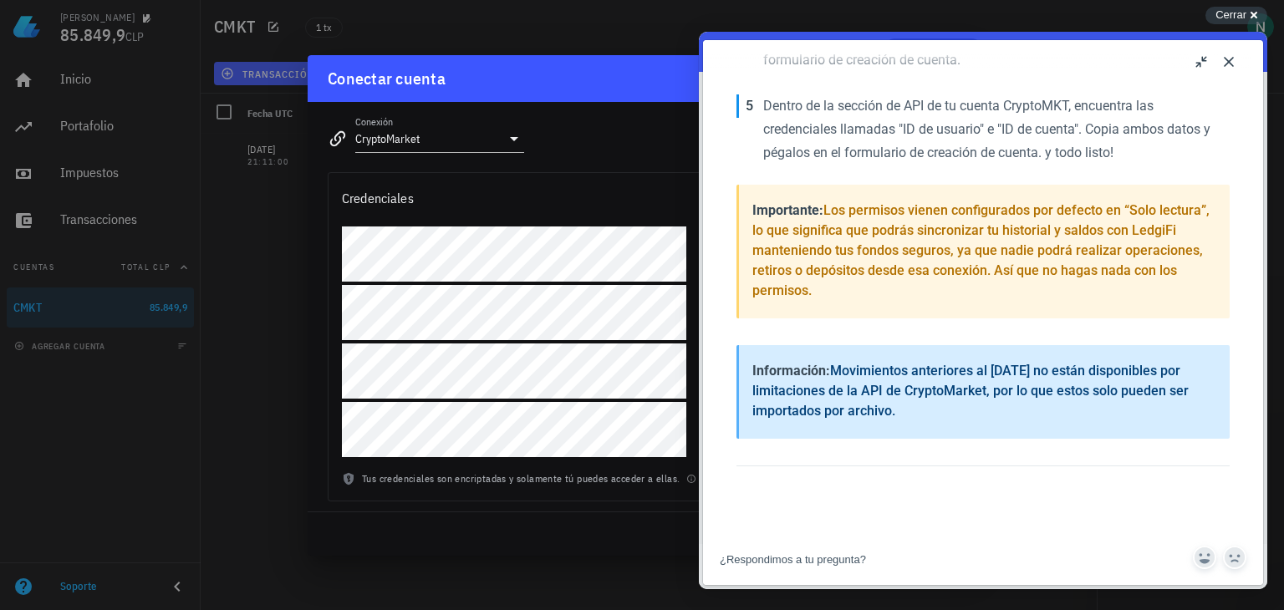
drag, startPoint x: 340, startPoint y: 186, endPoint x: 328, endPoint y: 193, distance: 13.9
click at [340, 186] on div "Credenciales" at bounding box center [533, 198] width 410 height 50
click at [1230, 61] on button "Close" at bounding box center [1228, 61] width 27 height 27
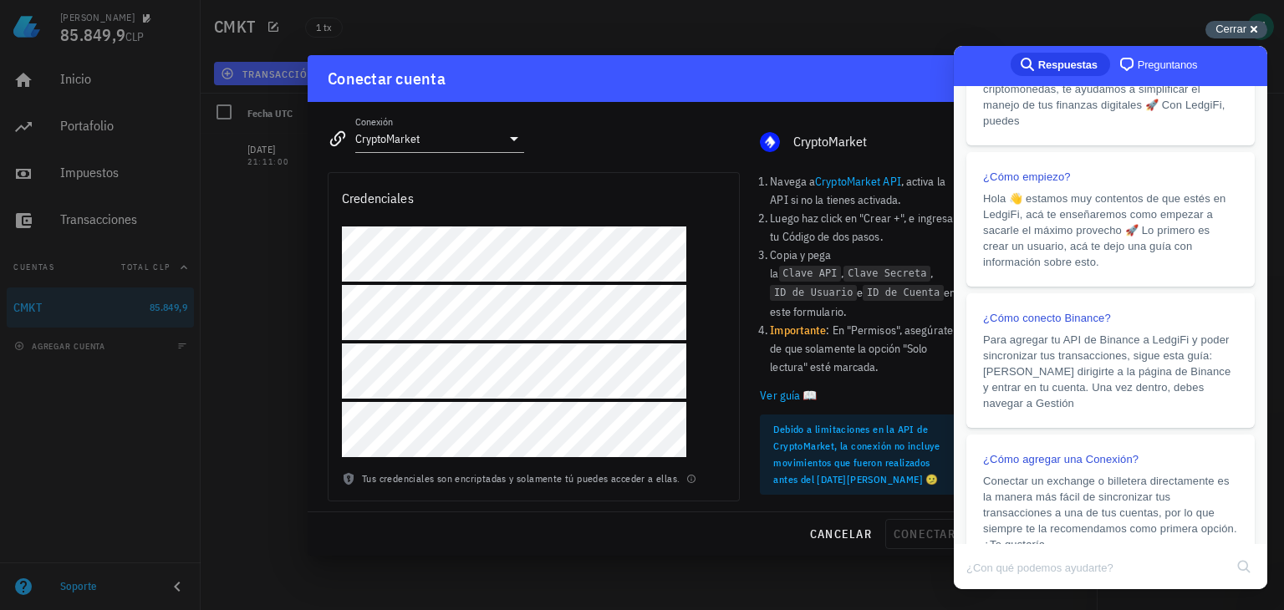
click at [1245, 29] on span "Cerrar" at bounding box center [1230, 29] width 31 height 13
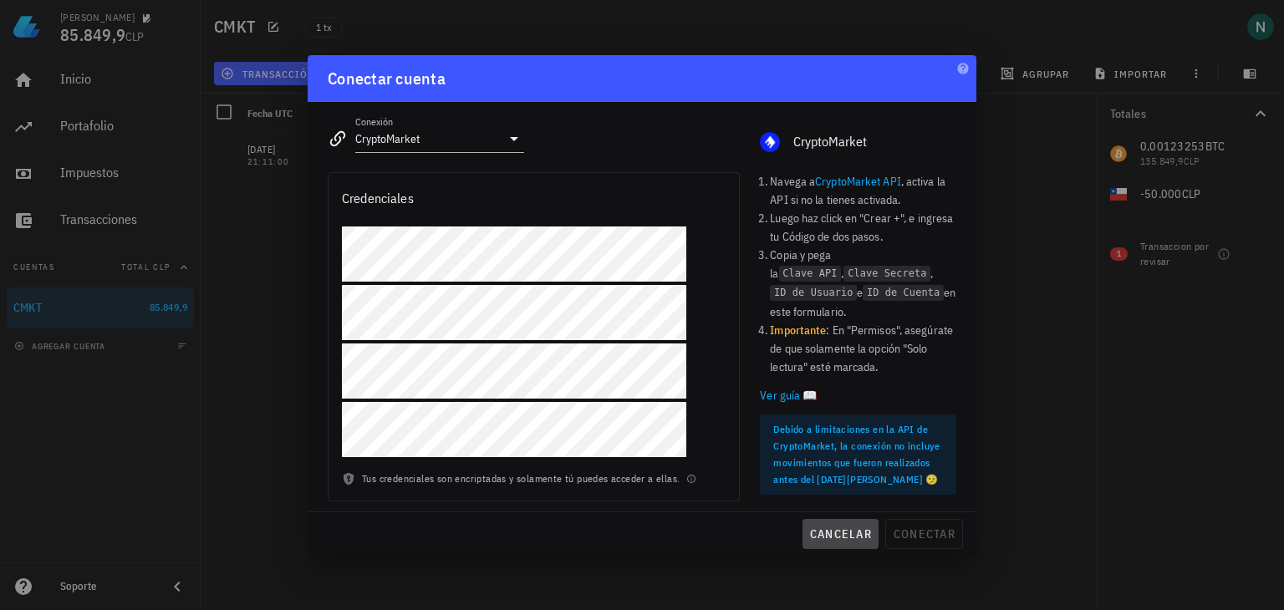
click at [843, 535] on span "cancelar" at bounding box center [840, 534] width 63 height 15
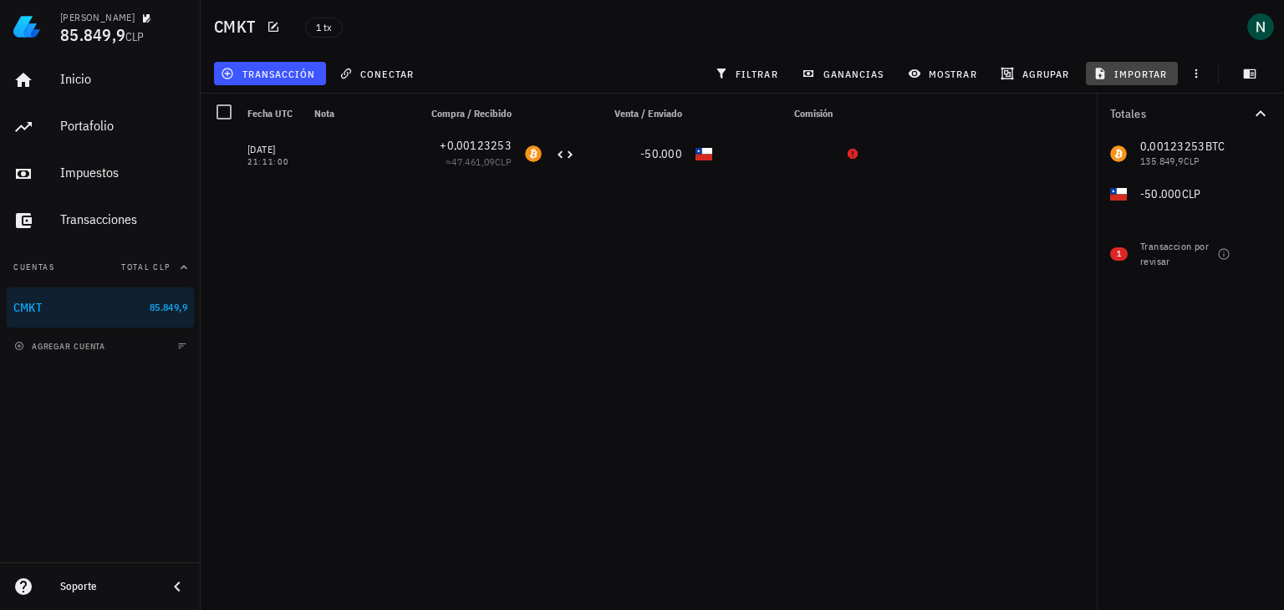
click at [1127, 74] on span "importar" at bounding box center [1132, 73] width 71 height 13
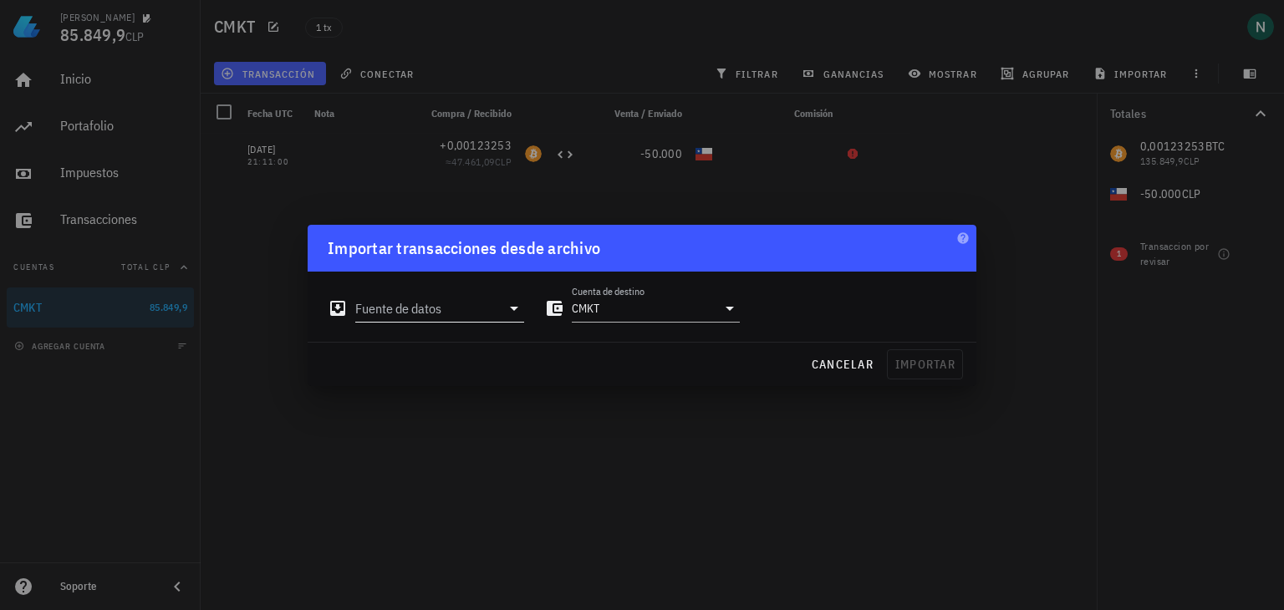
click at [476, 312] on input "Fuente de datos" at bounding box center [427, 308] width 145 height 27
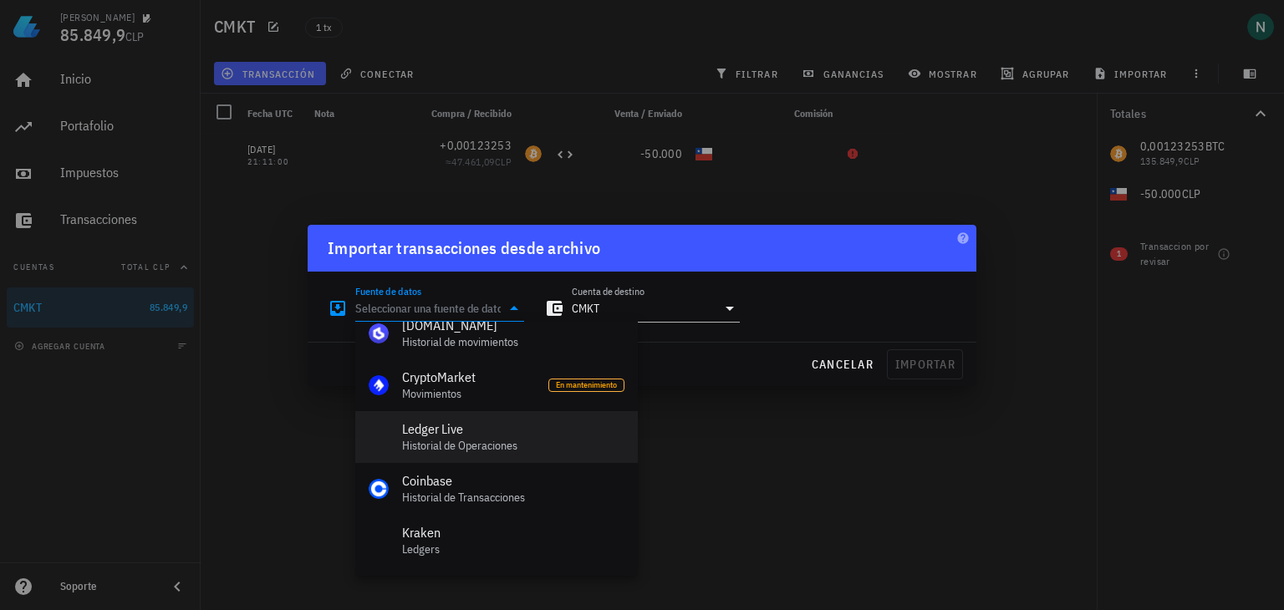
scroll to position [167, 0]
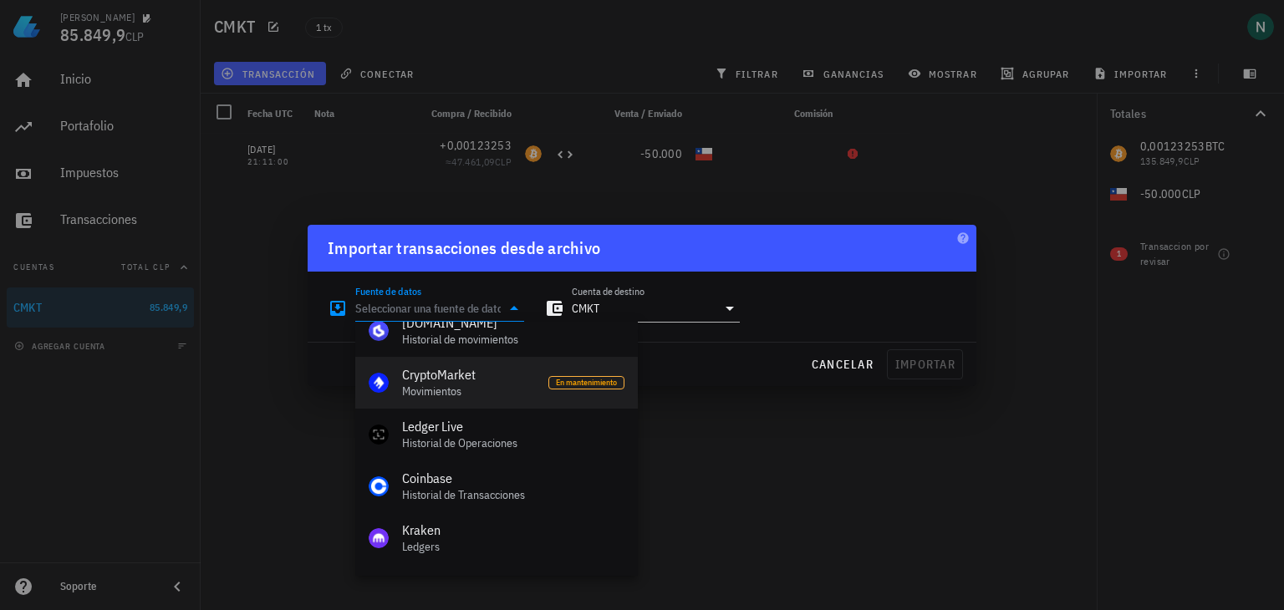
click at [461, 387] on div "Movimientos" at bounding box center [468, 391] width 133 height 14
type input "CryptoMarket"
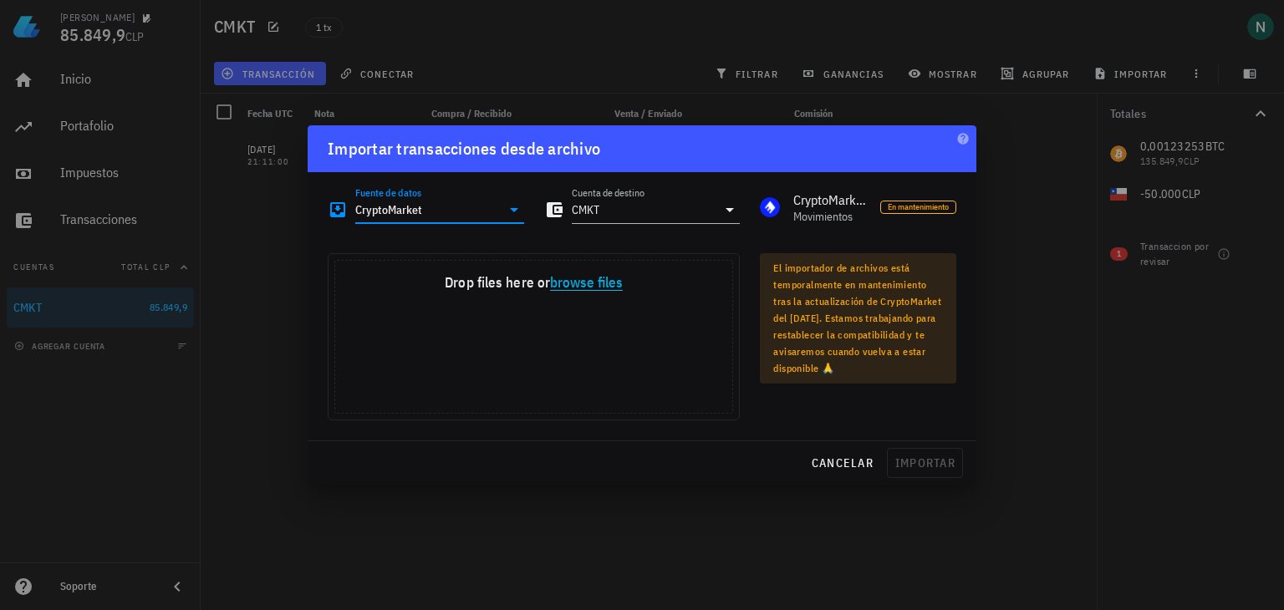
click at [589, 287] on button "browse files" at bounding box center [586, 283] width 73 height 15
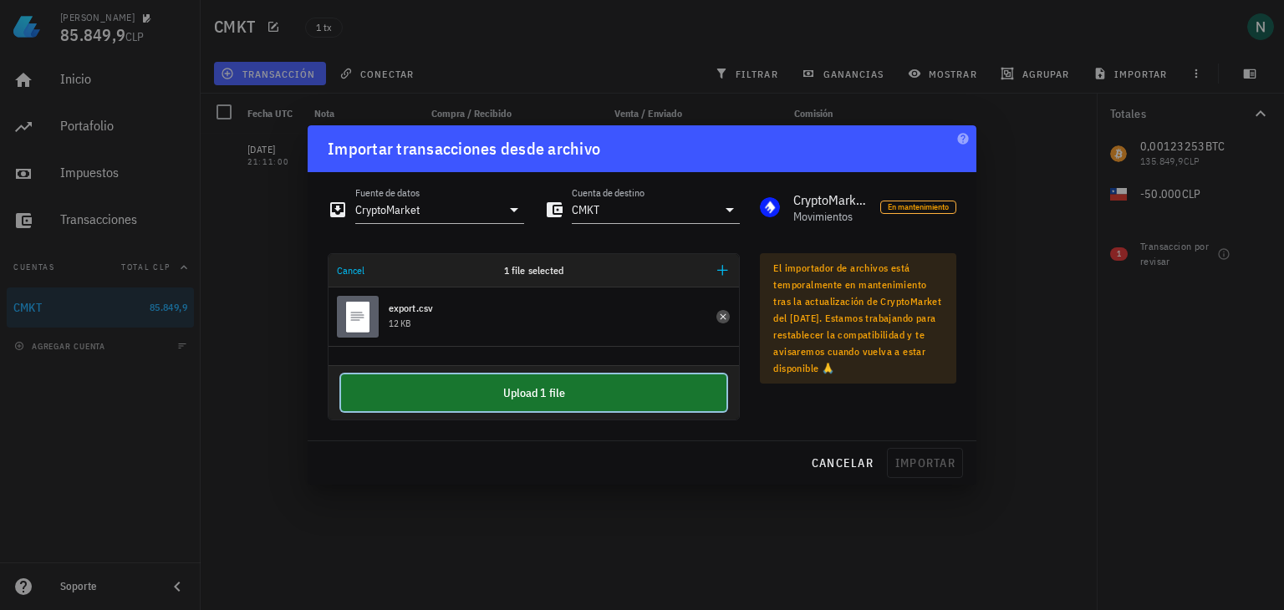
click at [527, 385] on button "Upload 1 file" at bounding box center [533, 392] width 385 height 37
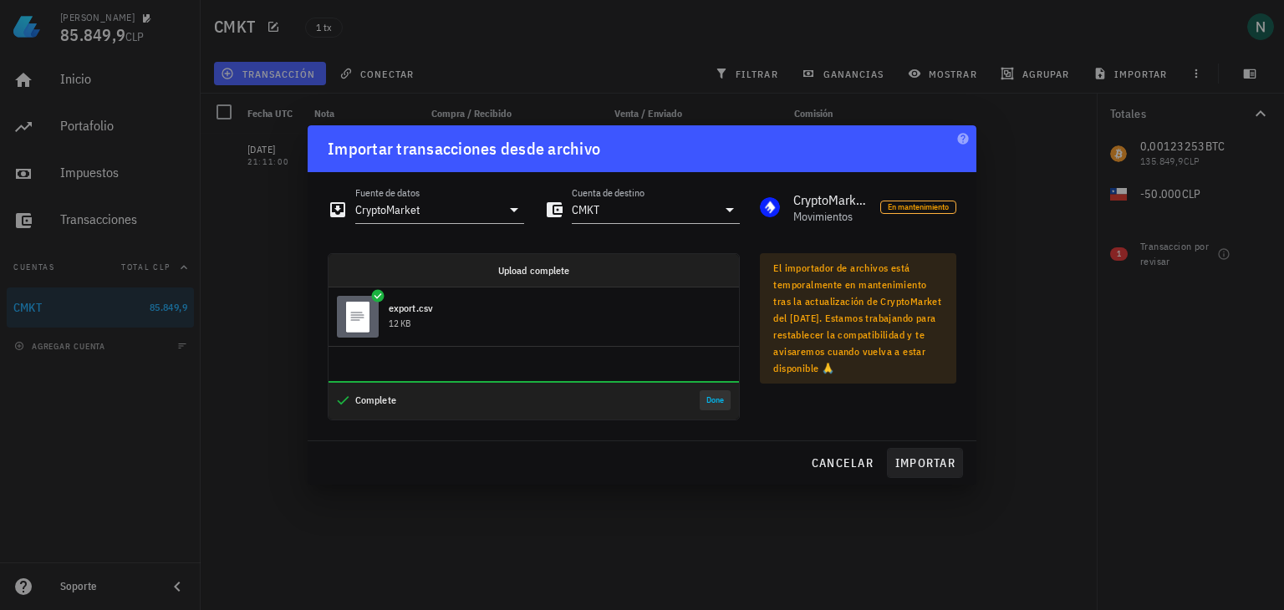
drag, startPoint x: 720, startPoint y: 401, endPoint x: 929, endPoint y: 455, distance: 216.5
click at [919, 452] on div "Importar transacciones desde archivo Fuente de datos CryptoMarket Cuenta de des…" at bounding box center [642, 305] width 669 height 360
drag, startPoint x: 935, startPoint y: 460, endPoint x: 715, endPoint y: 407, distance: 226.0
click at [706, 399] on div "Importar transacciones desde archivo Fuente de datos CryptoMarket Cuenta de des…" at bounding box center [642, 305] width 669 height 360
click at [715, 398] on button "Done" at bounding box center [715, 400] width 31 height 20
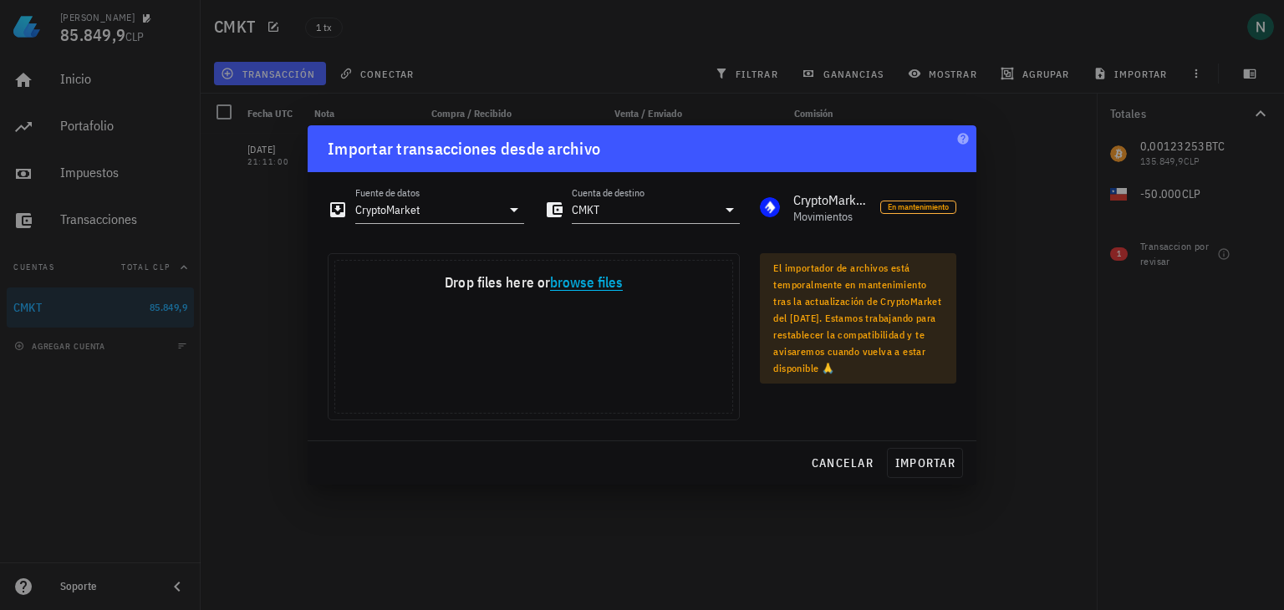
click at [593, 282] on button "browse files" at bounding box center [586, 283] width 73 height 15
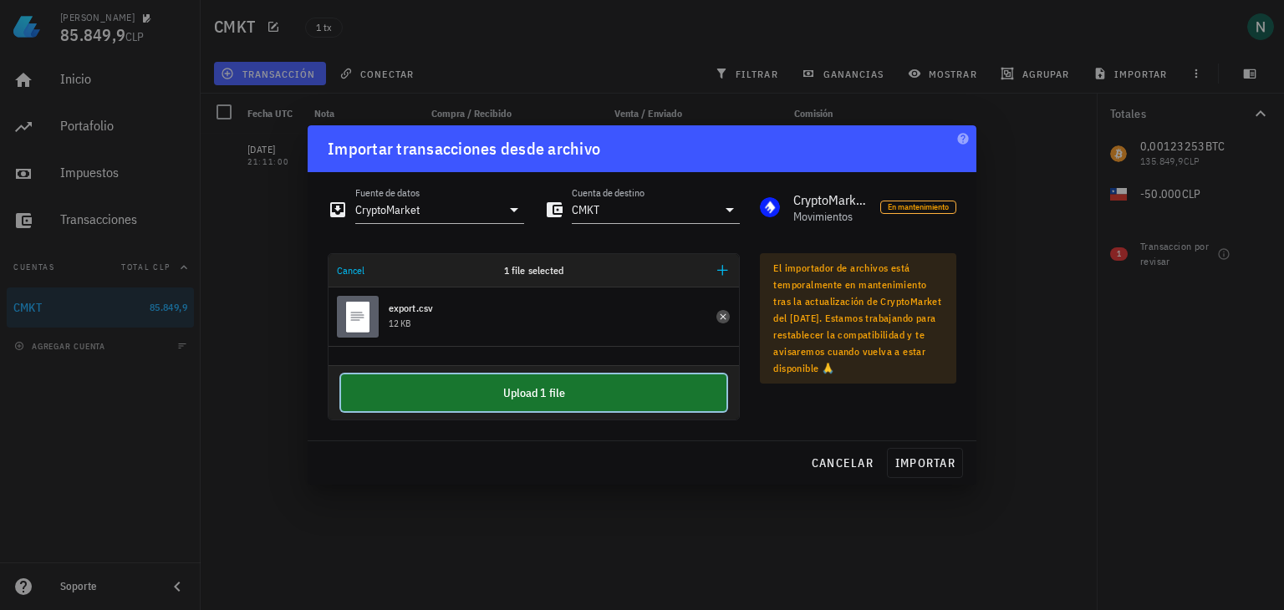
click at [644, 389] on button "Upload 1 file" at bounding box center [533, 392] width 385 height 37
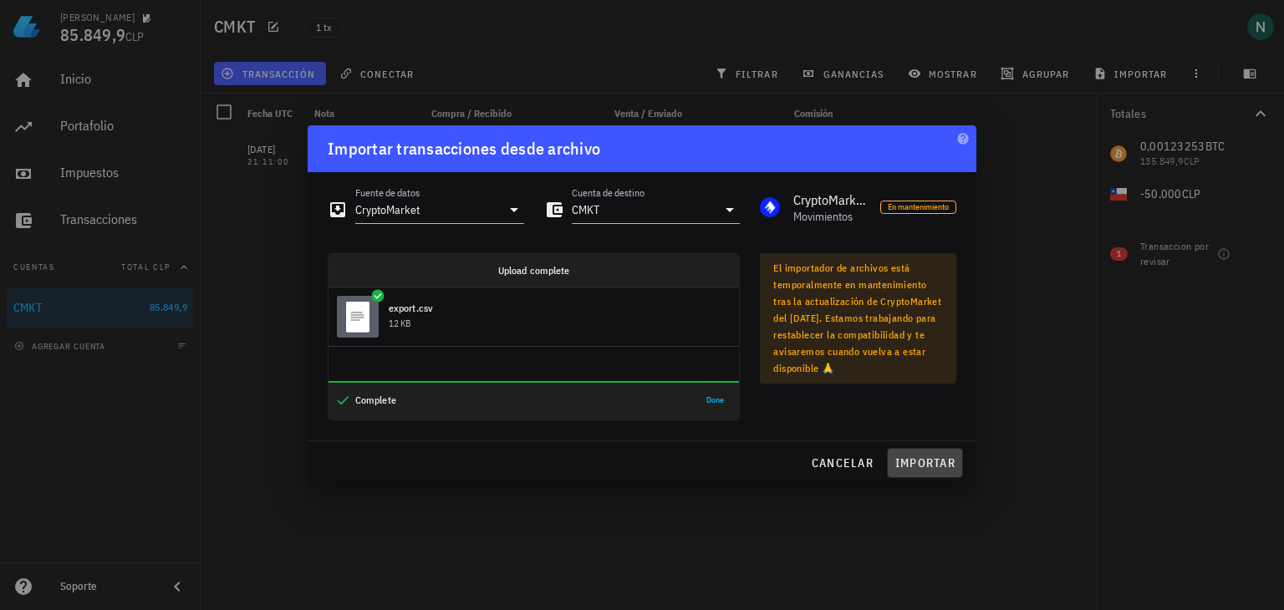
click at [916, 467] on span "importar" at bounding box center [924, 462] width 61 height 15
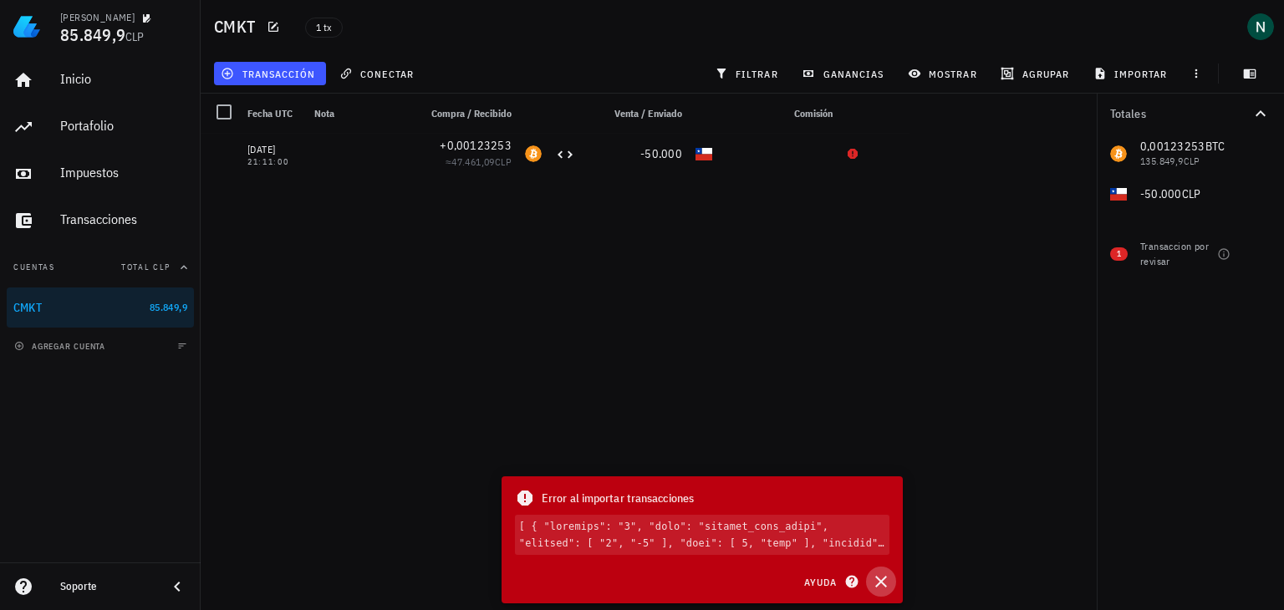
click at [886, 581] on icon "button" at bounding box center [881, 582] width 20 height 20
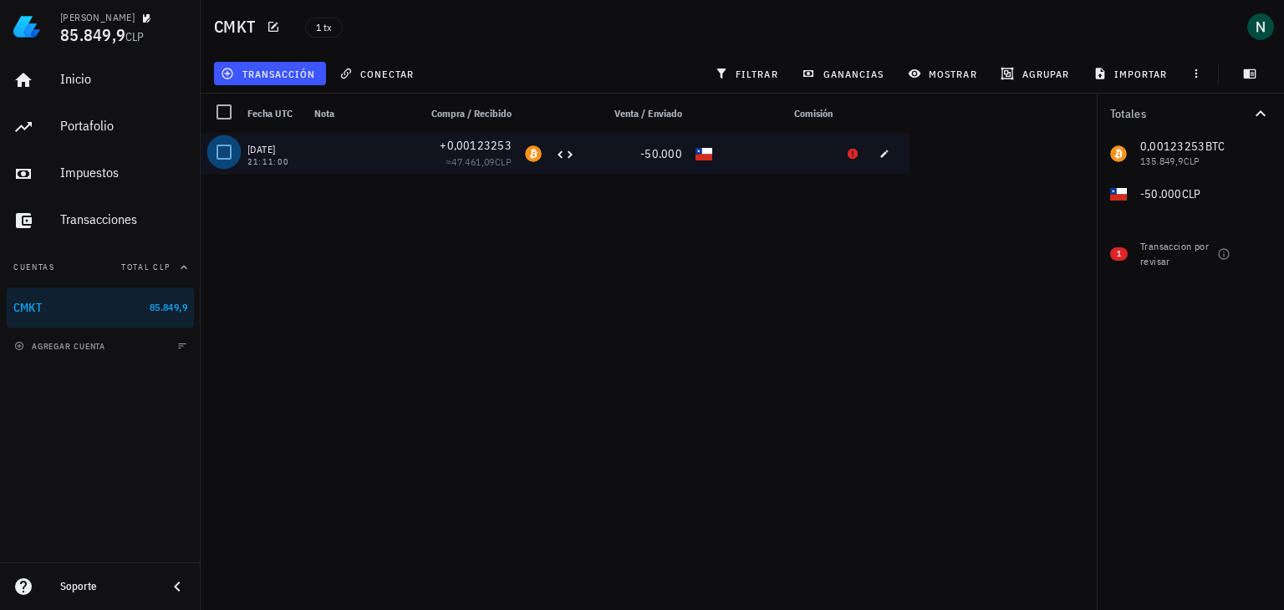
click at [230, 152] on div at bounding box center [224, 152] width 28 height 28
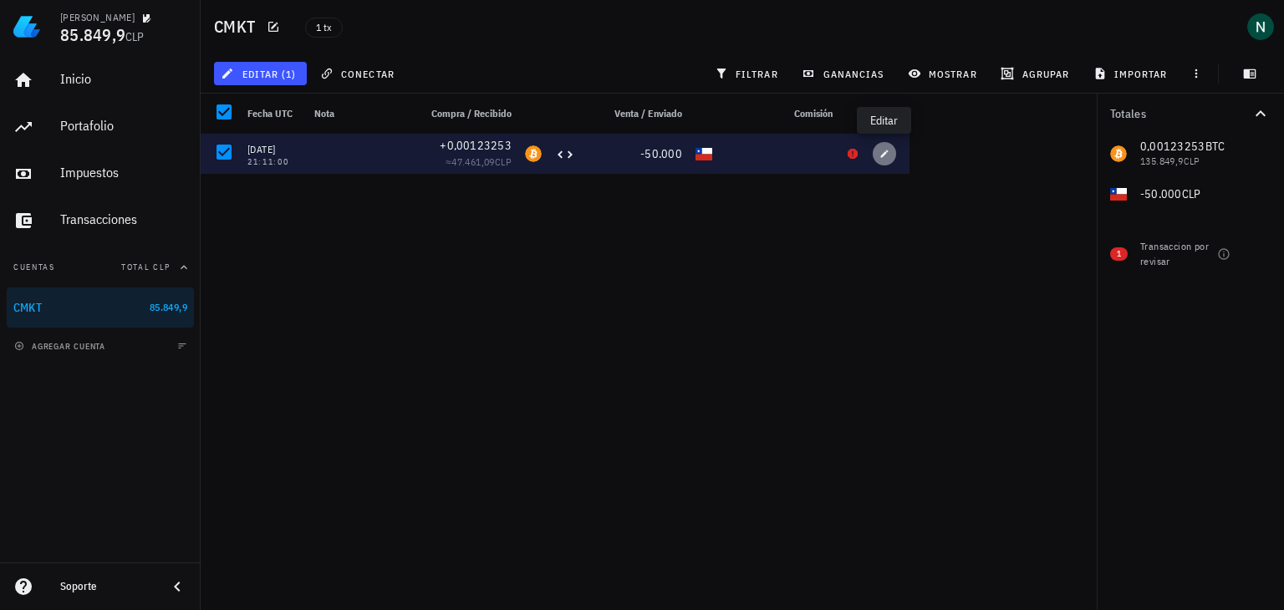
click at [893, 155] on span "button" at bounding box center [884, 154] width 23 height 10
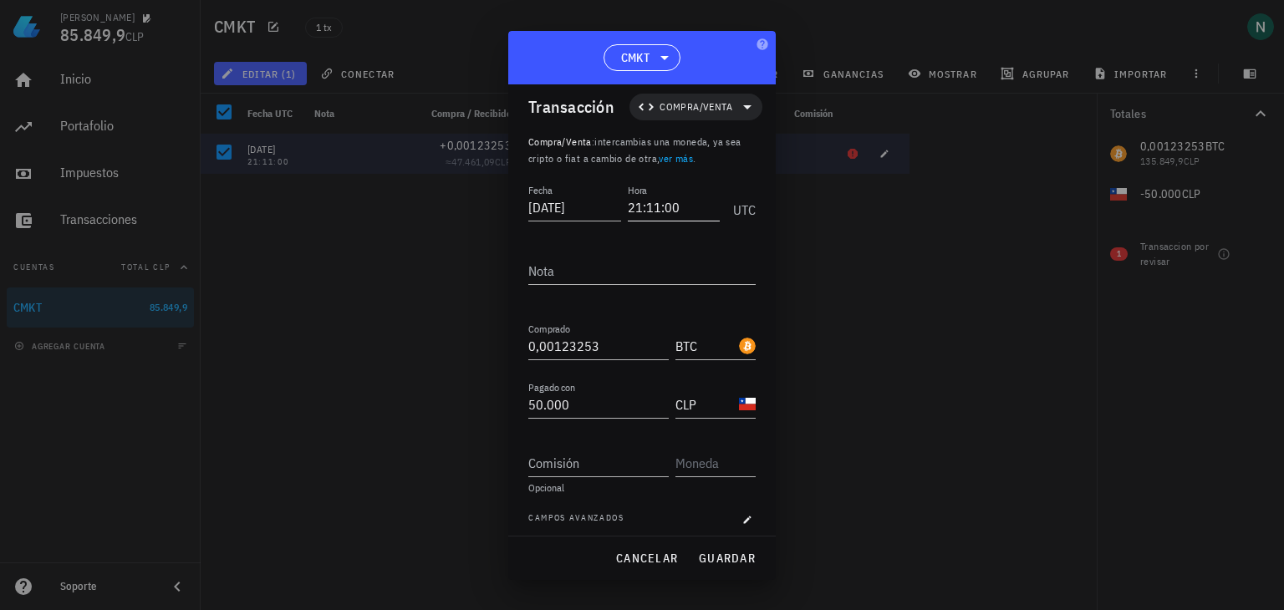
scroll to position [0, 0]
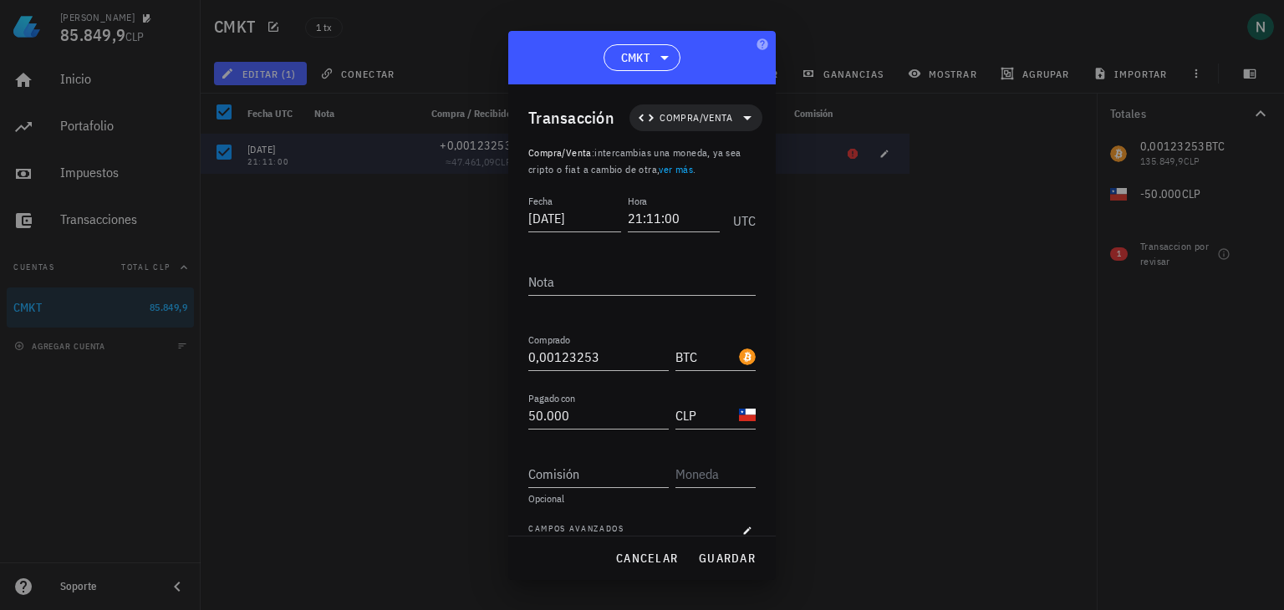
click at [857, 131] on div at bounding box center [642, 305] width 1284 height 610
click at [879, 149] on div at bounding box center [642, 305] width 1284 height 610
click at [682, 556] on button "cancelar" at bounding box center [646, 558] width 76 height 30
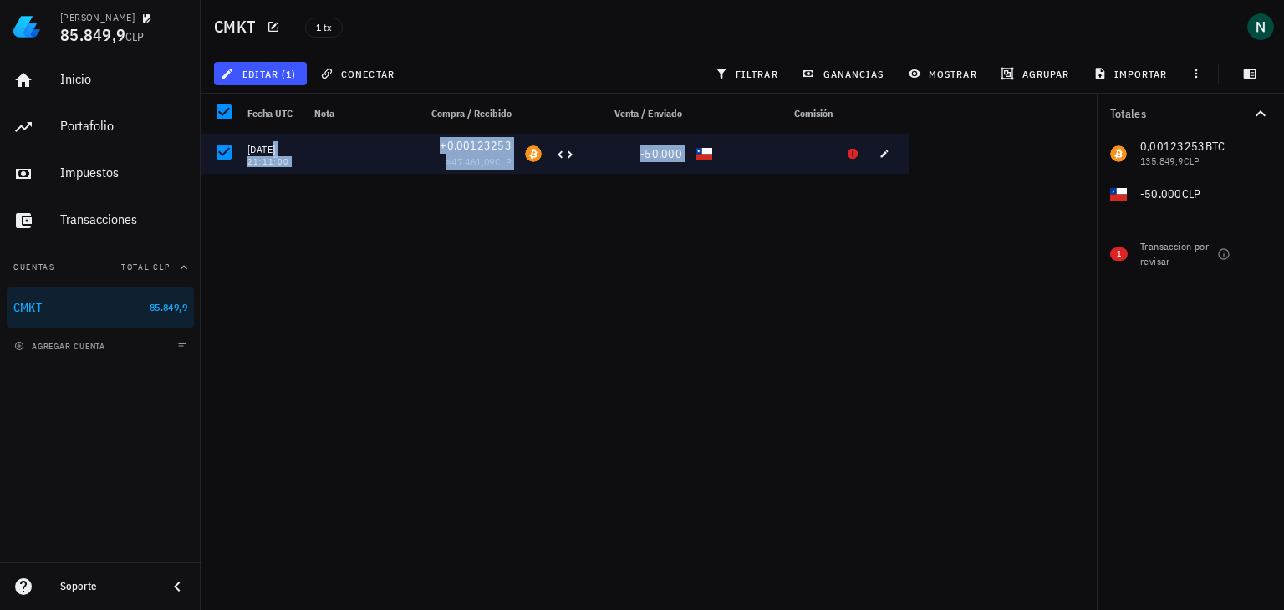
drag, startPoint x: 847, startPoint y: 163, endPoint x: 887, endPoint y: 181, distance: 44.1
click at [897, 195] on div "29/01/2024 21:11:00 +0,00123253 ≈ 47.461,09 CLP -50.000" at bounding box center [555, 365] width 709 height 463
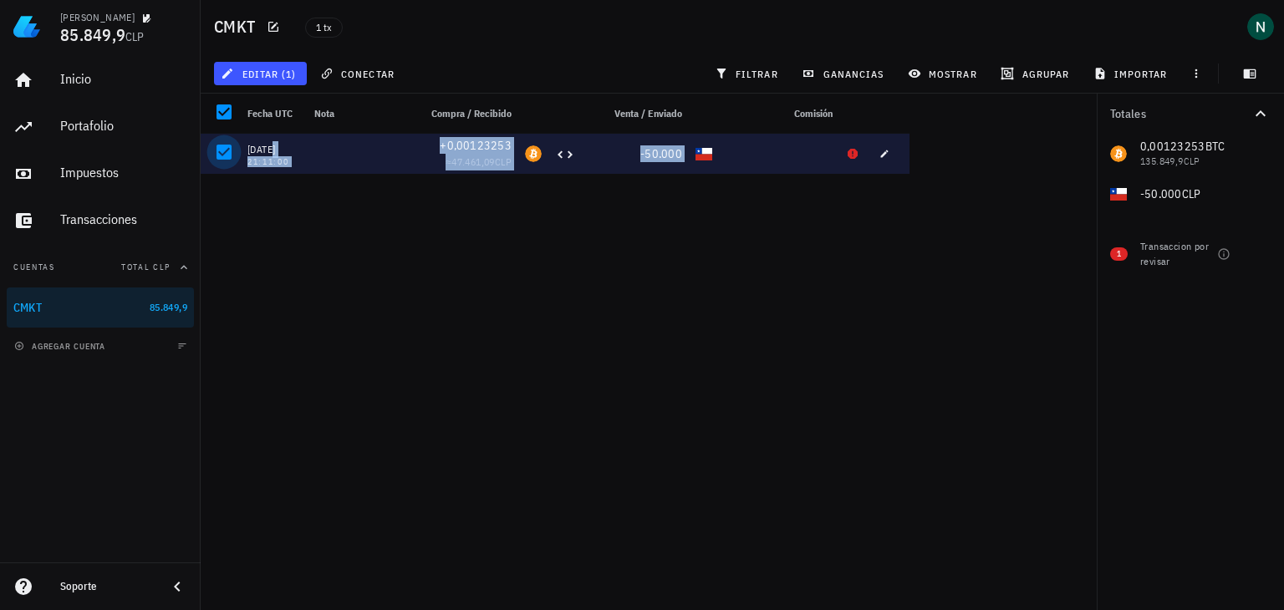
click at [224, 155] on div at bounding box center [224, 152] width 28 height 28
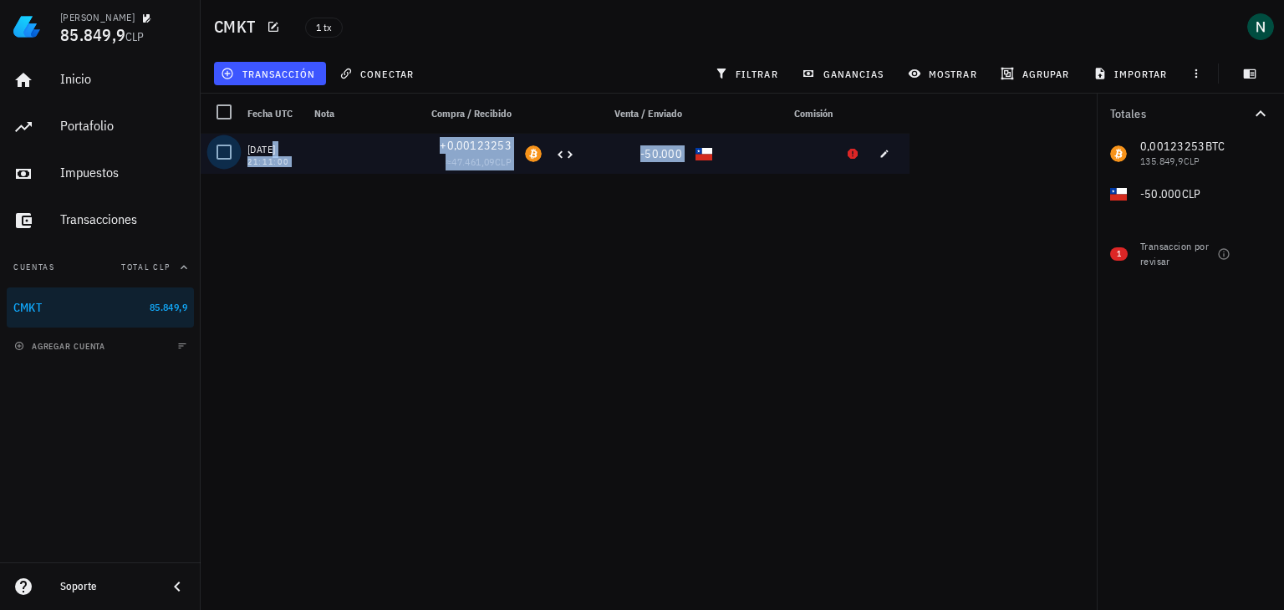
click at [224, 155] on div at bounding box center [224, 152] width 28 height 28
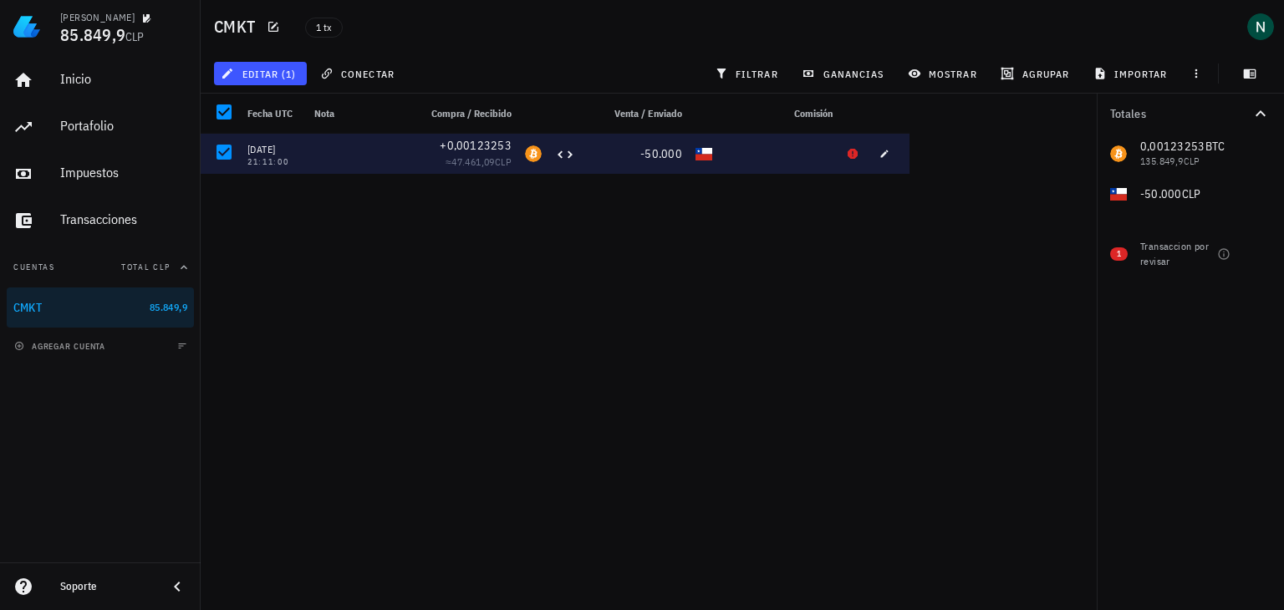
drag, startPoint x: 224, startPoint y: 155, endPoint x: 671, endPoint y: 294, distance: 468.2
click at [671, 294] on div "29/01/2024 21:11:00 +0,00123253 ≈ 47.461,09 CLP -50.000" at bounding box center [555, 365] width 709 height 463
click at [585, 161] on div "-50.000" at bounding box center [635, 154] width 107 height 40
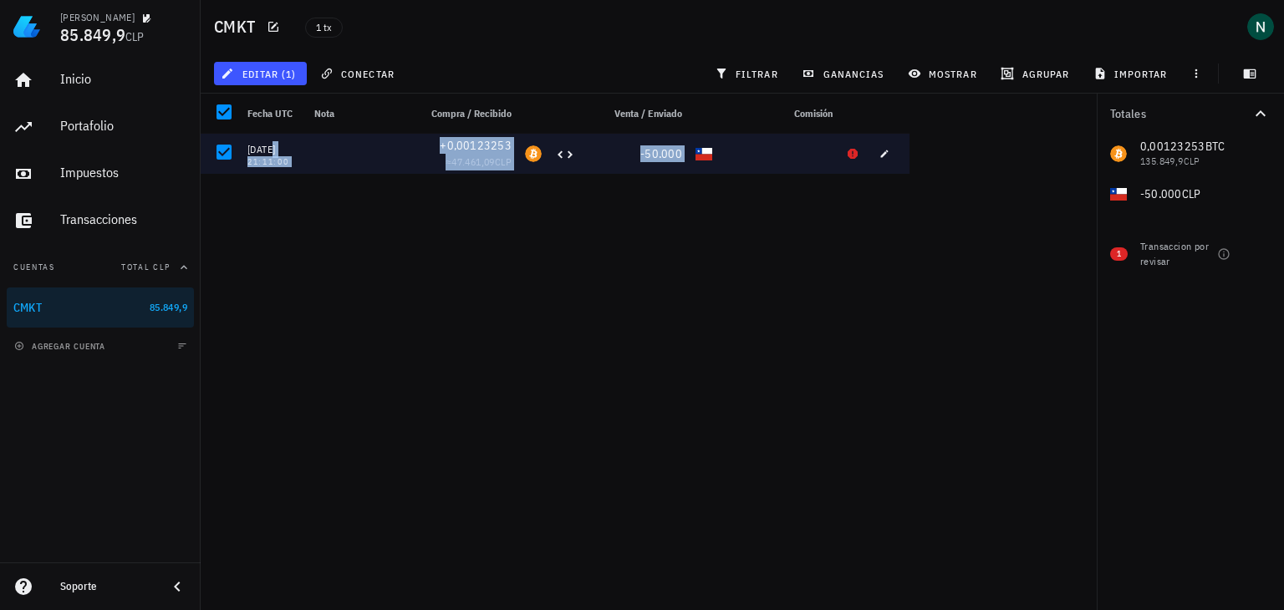
drag, startPoint x: 843, startPoint y: 153, endPoint x: 836, endPoint y: 266, distance: 113.1
click at [836, 267] on div "29/01/2024 21:11:00 +0,00123253 ≈ 47.461,09 CLP -50.000" at bounding box center [555, 365] width 709 height 463
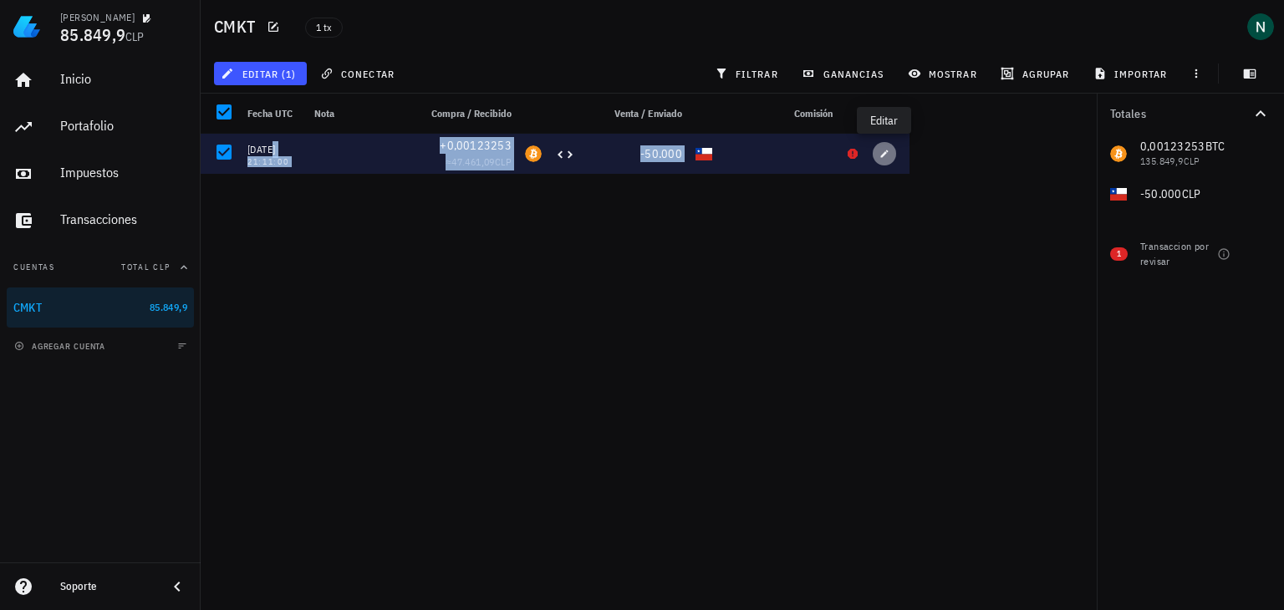
click at [888, 158] on icon "button" at bounding box center [884, 154] width 10 height 10
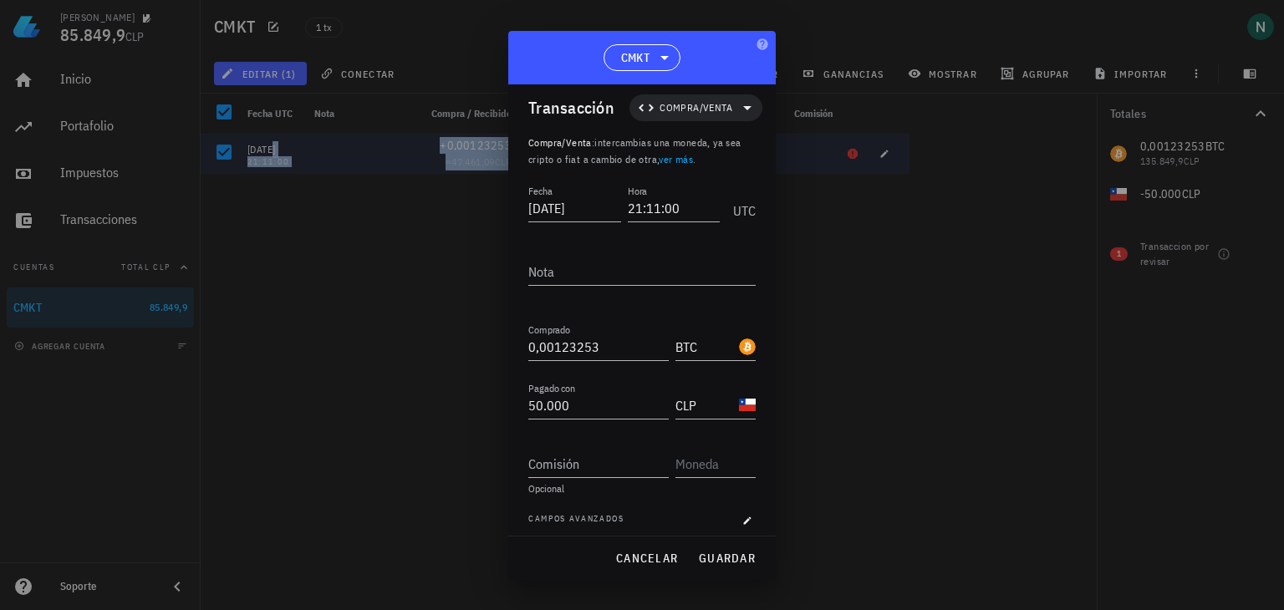
scroll to position [20, 0]
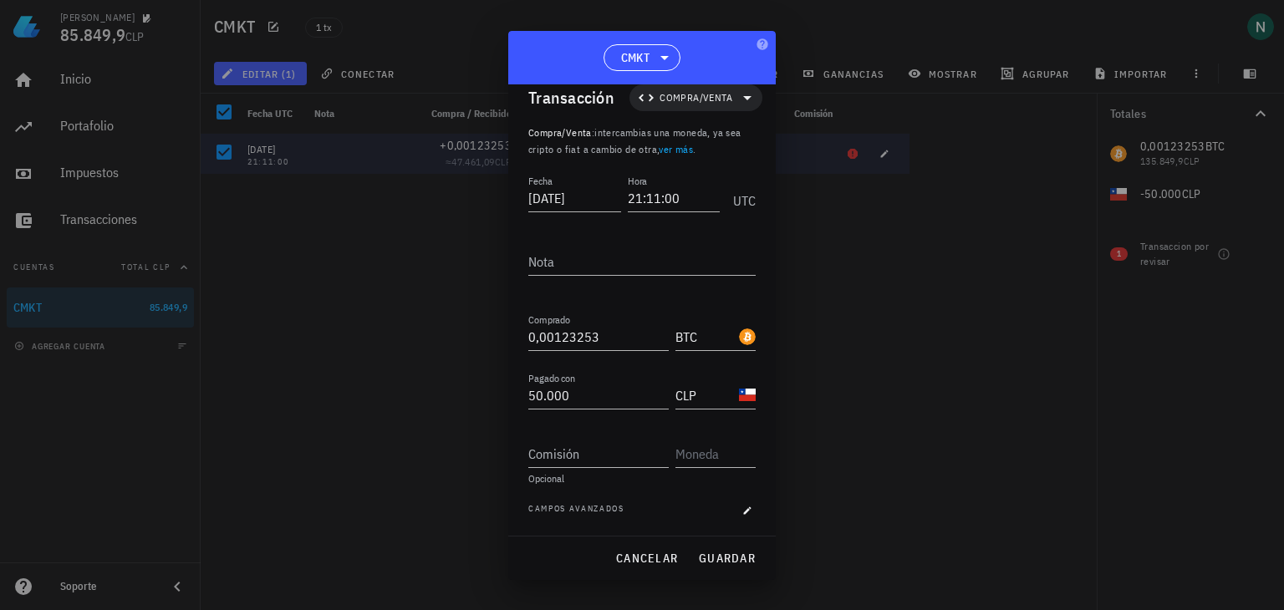
click at [671, 503] on div "Campos avanzados" at bounding box center [641, 510] width 227 height 17
click at [744, 508] on icon "button" at bounding box center [748, 510] width 8 height 8
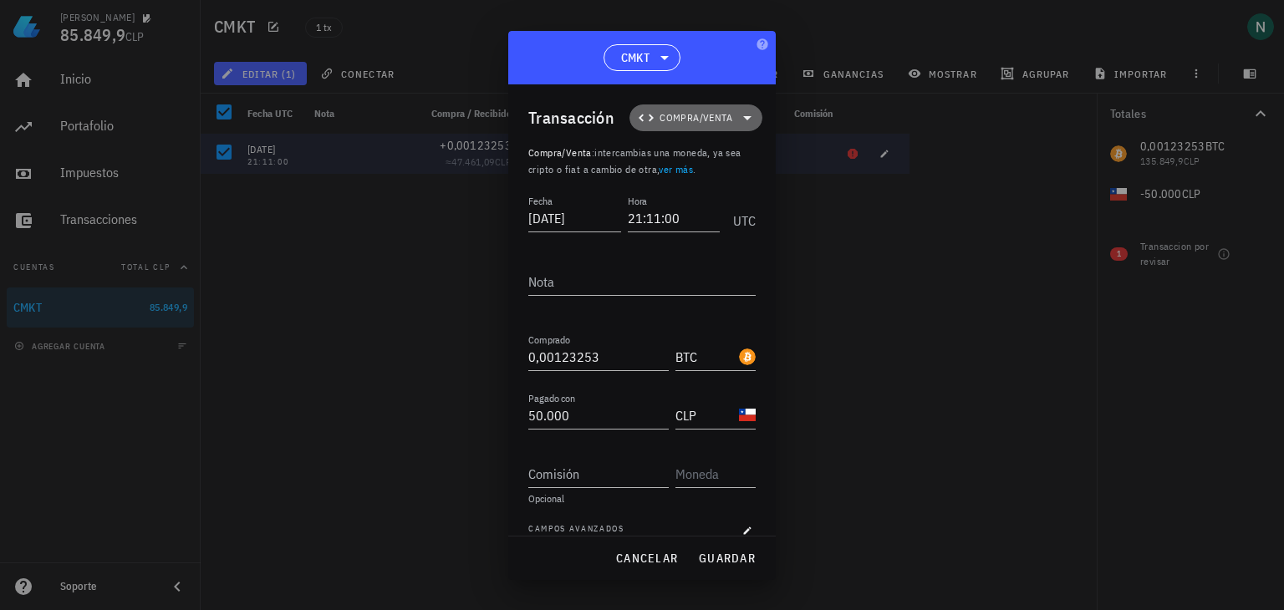
click at [714, 112] on span "Compra/Venta" at bounding box center [695, 117] width 73 height 17
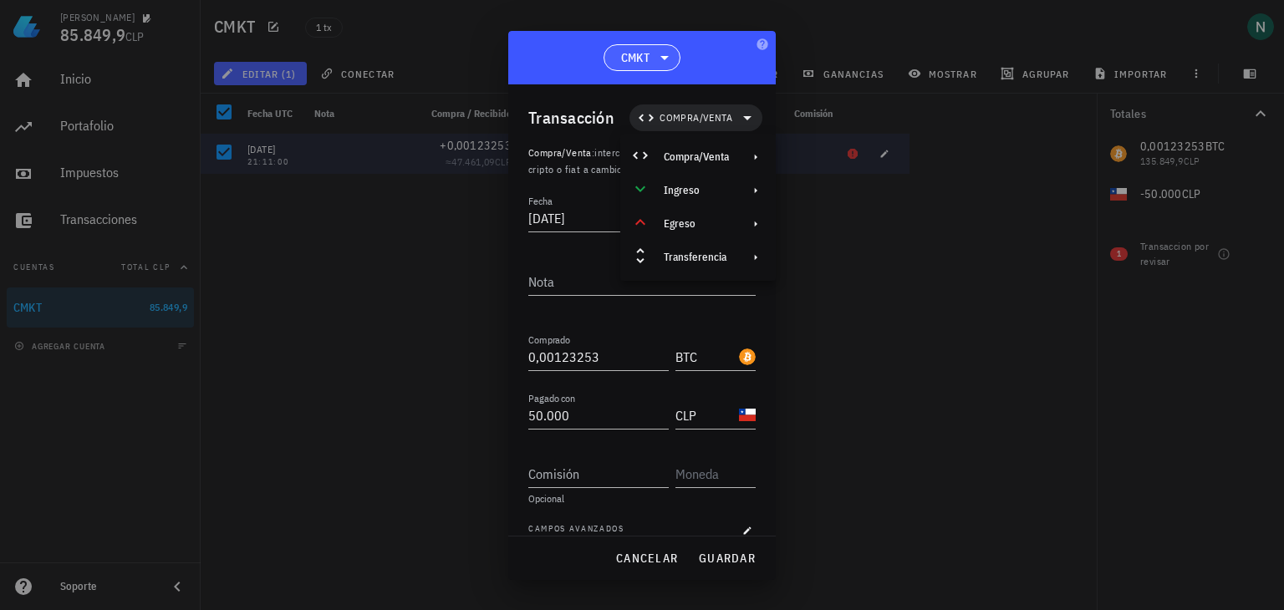
click at [669, 61] on icon at bounding box center [664, 58] width 20 height 20
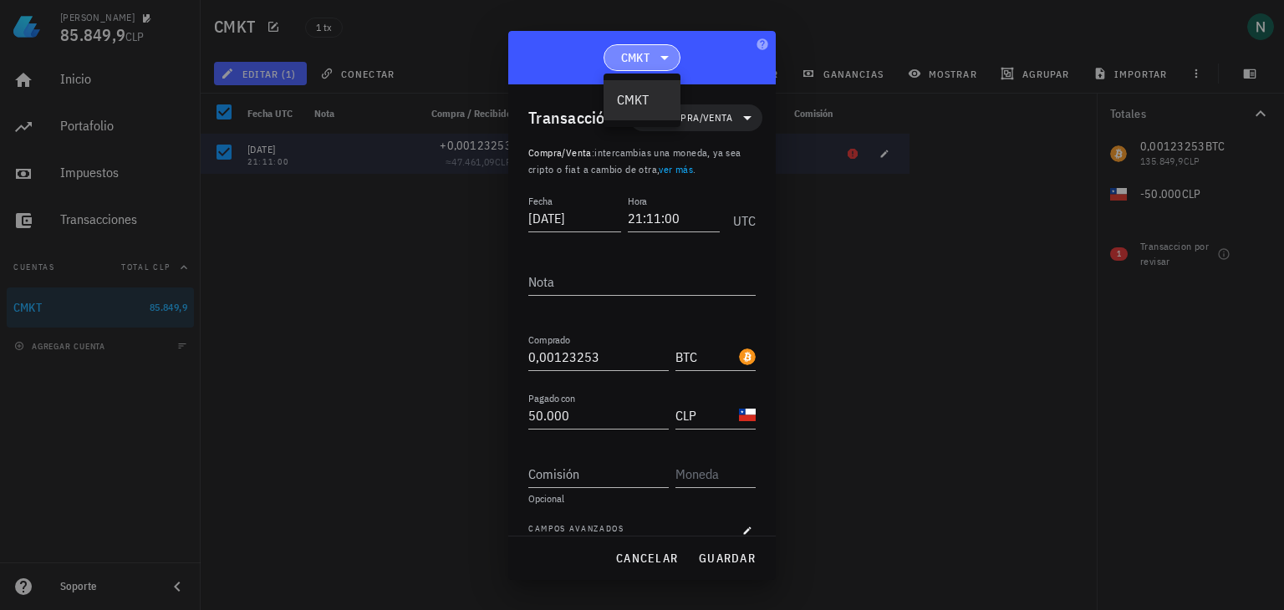
click at [669, 61] on icon at bounding box center [664, 58] width 20 height 20
click at [668, 552] on span "cancelar" at bounding box center [646, 558] width 63 height 15
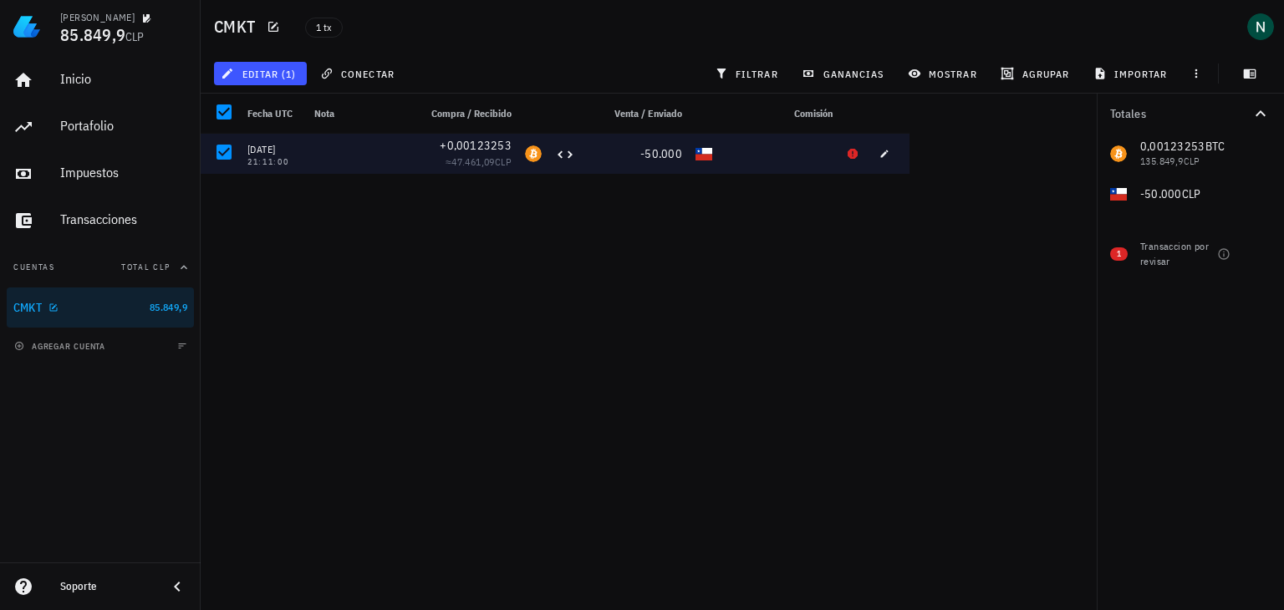
drag, startPoint x: 170, startPoint y: 309, endPoint x: 547, endPoint y: 392, distance: 385.9
click at [547, 392] on div "29/01/2024 21:11:00 +0,00123253 ≈ 47.461,09 CLP -50.000" at bounding box center [555, 365] width 709 height 463
click at [1190, 67] on icon "button" at bounding box center [1195, 73] width 13 height 13
click at [1243, 71] on icon "button" at bounding box center [1249, 73] width 13 height 13
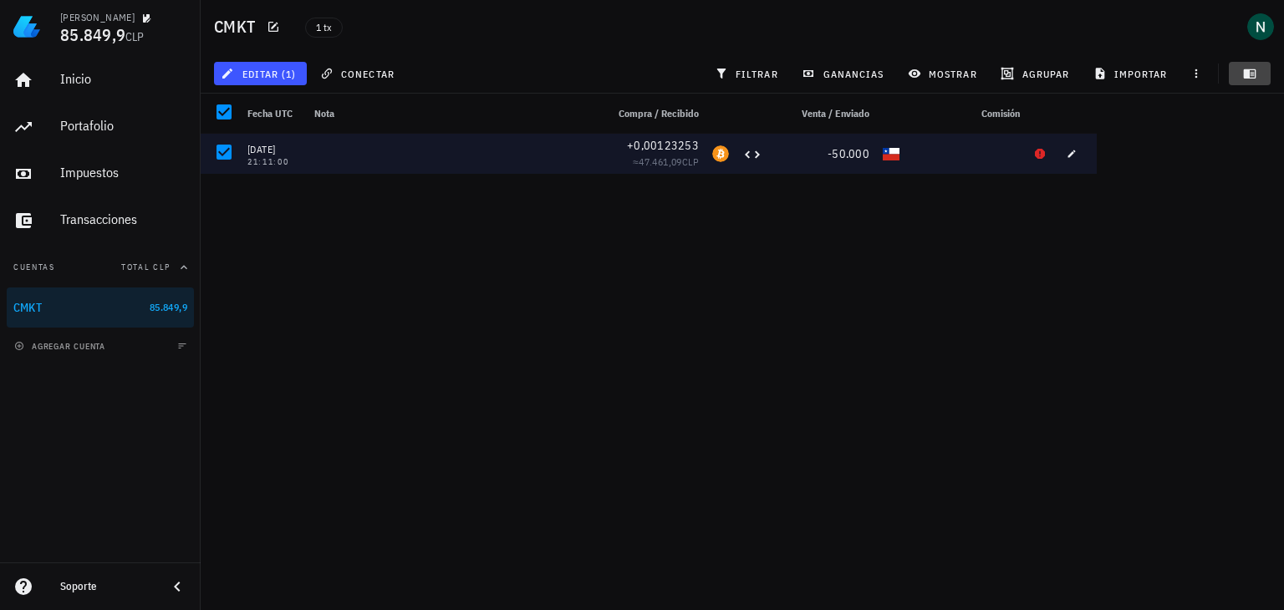
click at [1243, 71] on icon "button" at bounding box center [1249, 73] width 13 height 13
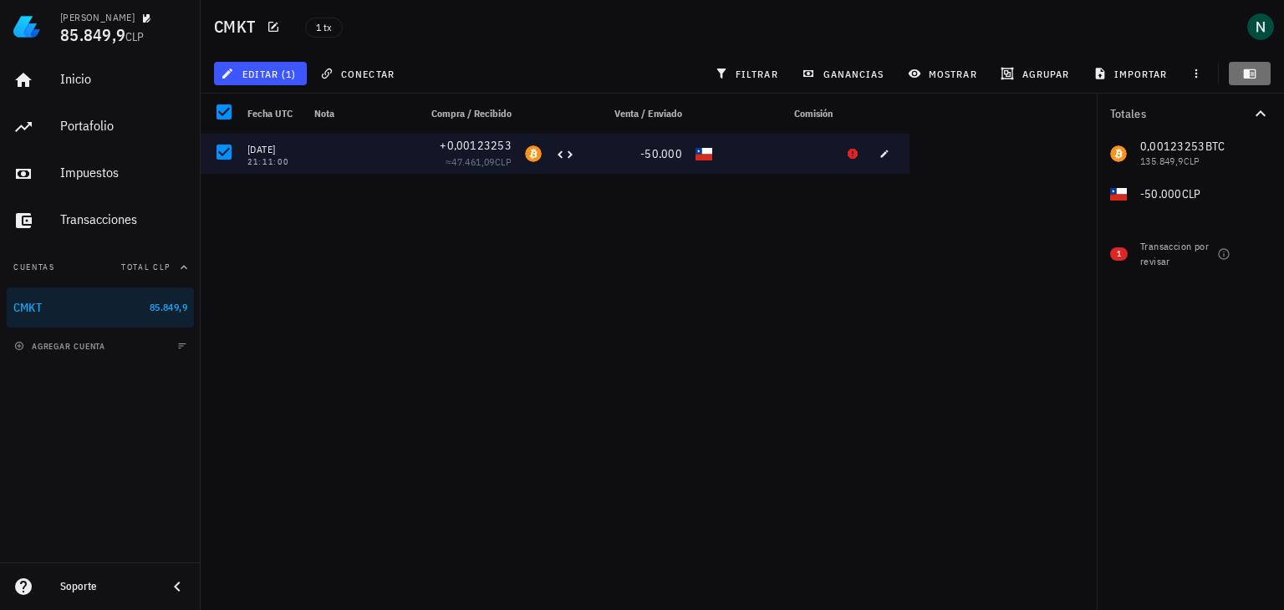
click at [1243, 71] on icon "button" at bounding box center [1249, 73] width 13 height 13
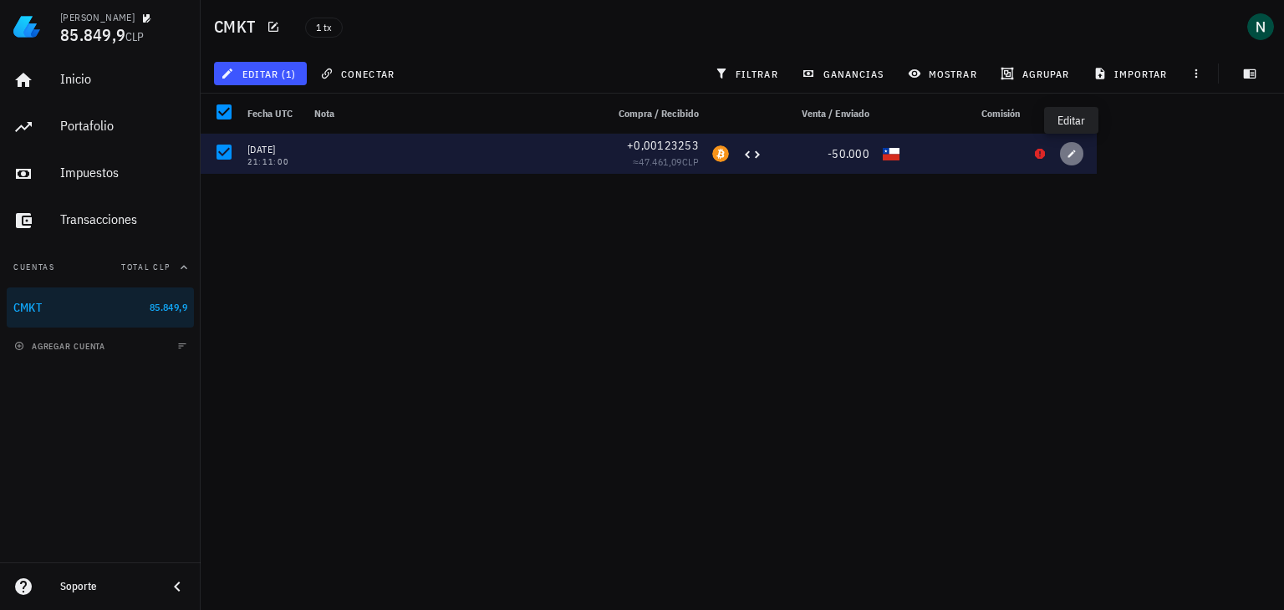
click at [1070, 151] on icon "button" at bounding box center [1071, 154] width 10 height 10
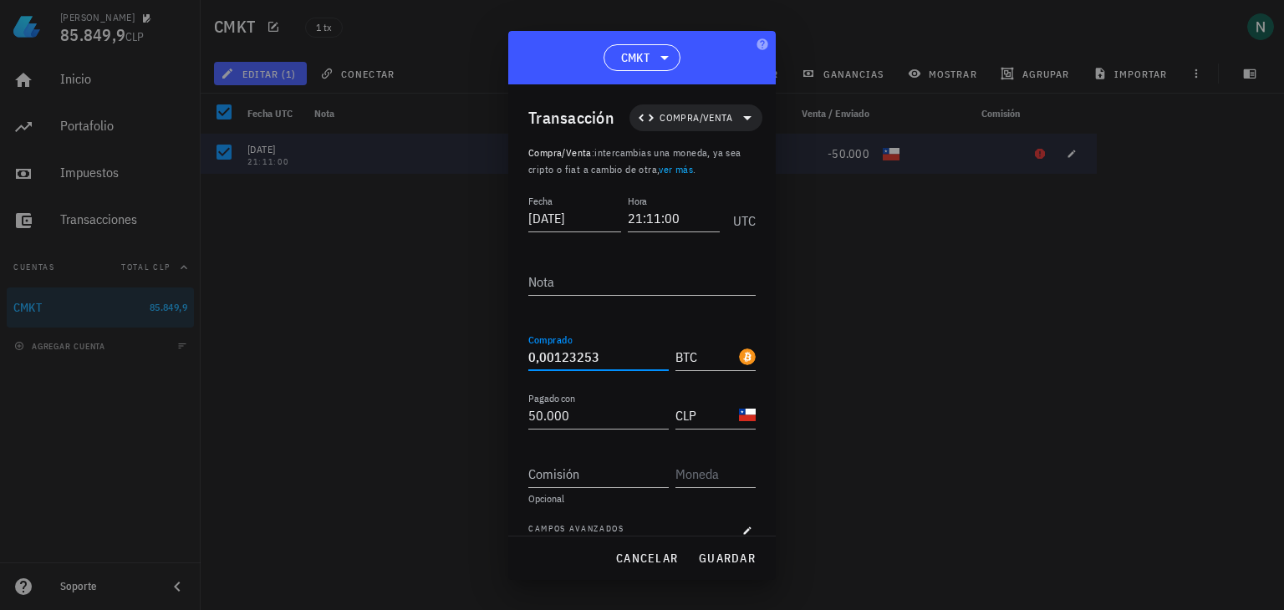
drag, startPoint x: 625, startPoint y: 357, endPoint x: 393, endPoint y: 339, distance: 233.0
click at [394, 339] on div "Nicolás 85.849,9 CLP Inicio Portafolio Impuestos Transacciones Cuentas Total CL…" at bounding box center [642, 305] width 1284 height 610
type input "50000"
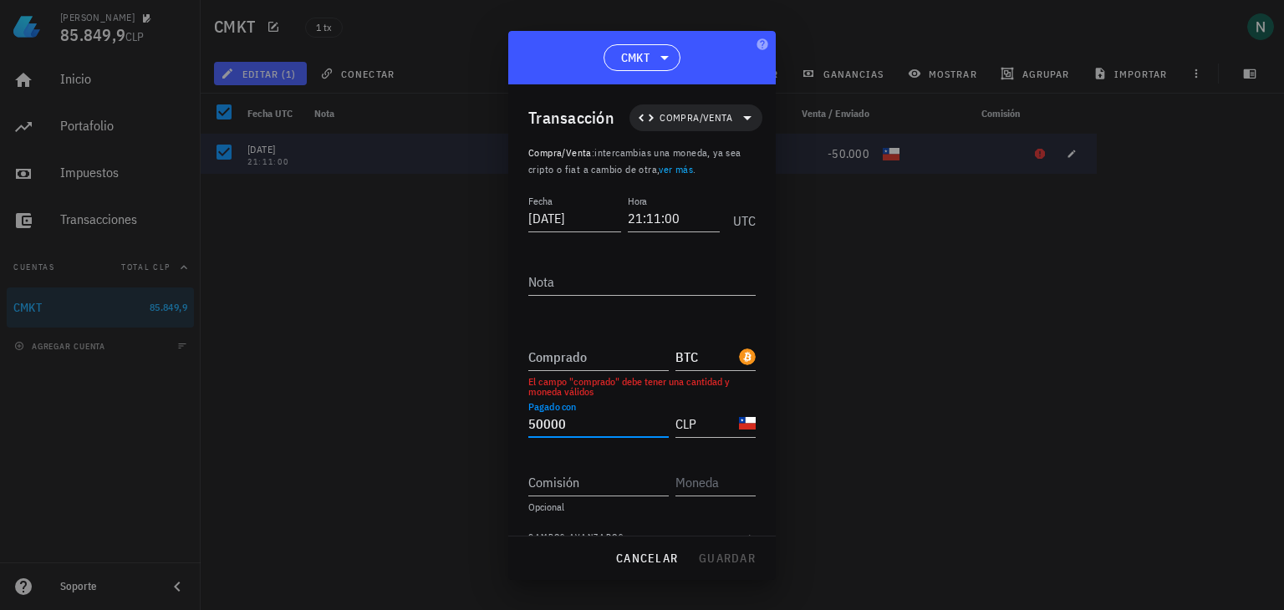
drag, startPoint x: 603, startPoint y: 418, endPoint x: 342, endPoint y: 384, distance: 263.7
click at [351, 384] on div "Nicolás 85.849,9 CLP Inicio Portafolio Impuestos Transacciones Cuentas Total CL…" at bounding box center [642, 305] width 1284 height 610
click at [731, 555] on div "cancelar guardar" at bounding box center [641, 558] width 267 height 43
click at [786, 31] on div at bounding box center [642, 305] width 1284 height 610
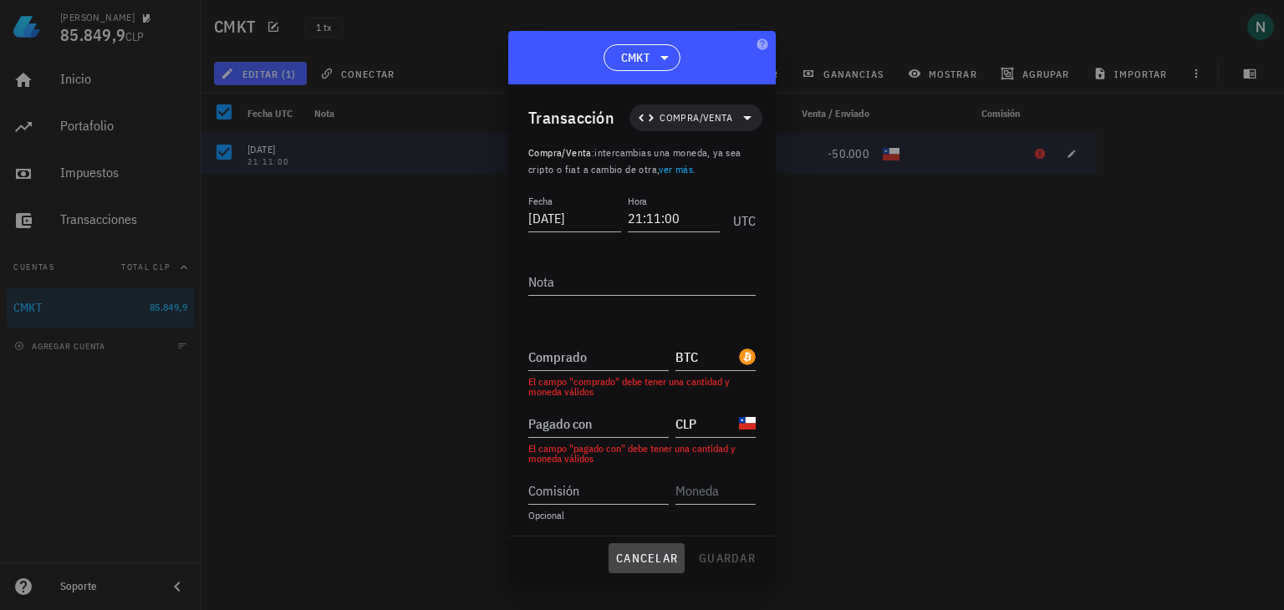
click at [680, 554] on button "cancelar" at bounding box center [646, 558] width 76 height 30
type input "0,00123253"
type input "50.000"
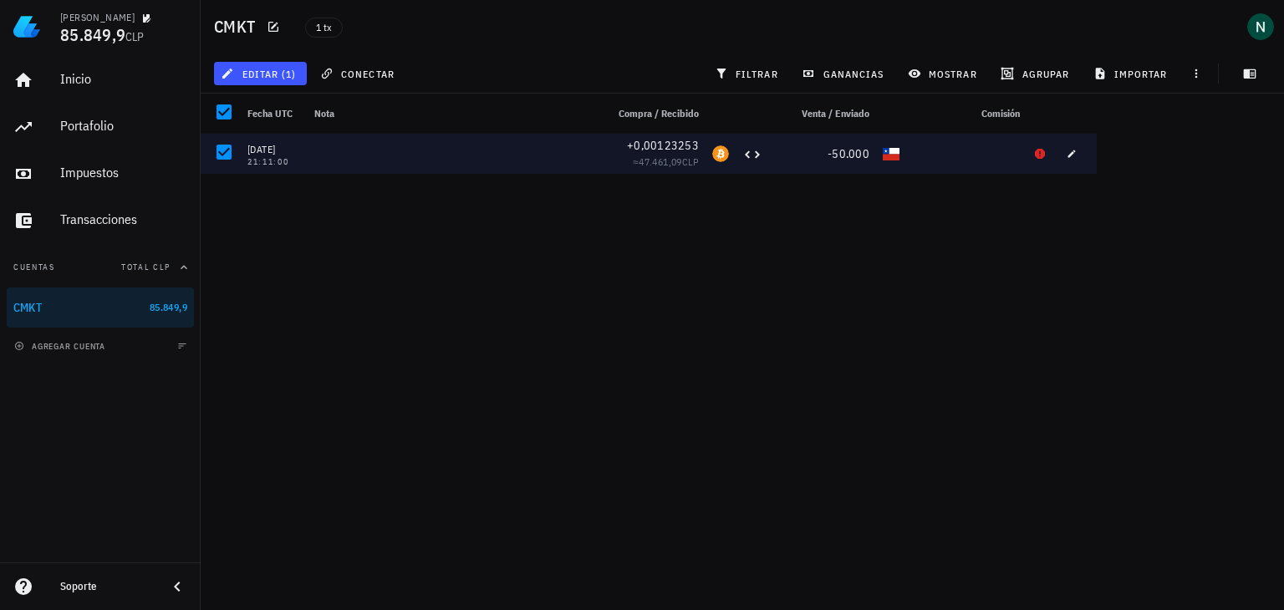
drag, startPoint x: 217, startPoint y: 96, endPoint x: 609, endPoint y: 248, distance: 420.5
click at [632, 265] on div "29/01/2024 21:11:00 +0,00123253 ≈ 47.461,09 CLP -50.000" at bounding box center [649, 365] width 896 height 463
click at [1267, 20] on div "avatar" at bounding box center [1260, 26] width 27 height 27
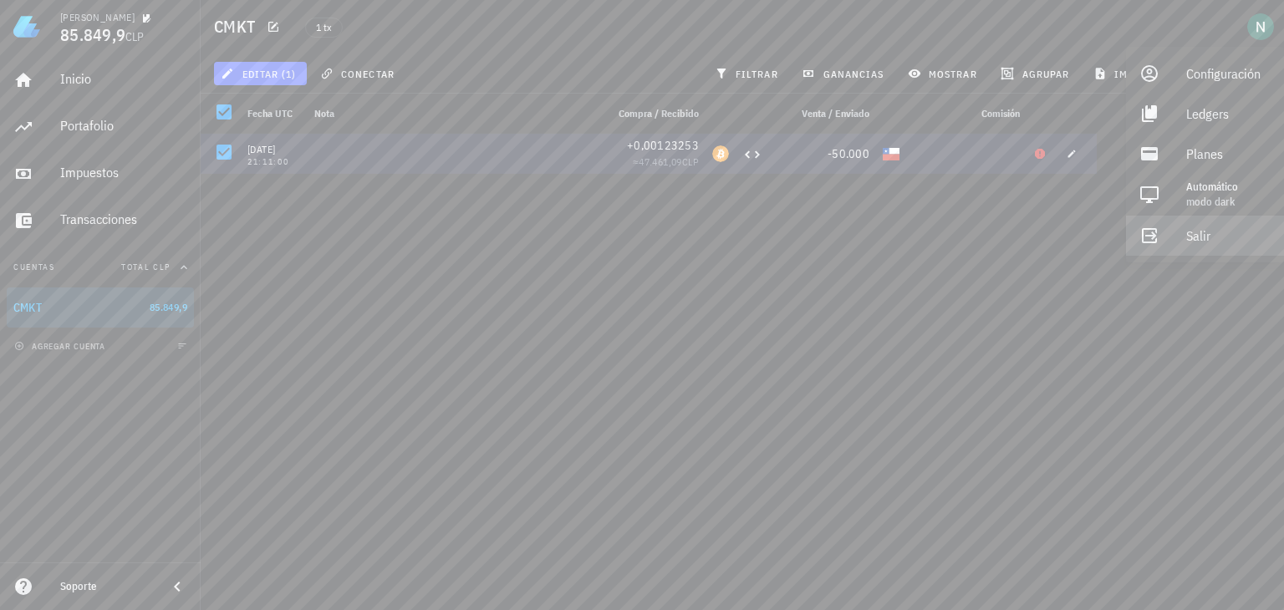
click at [1190, 228] on div "Salir" at bounding box center [1228, 235] width 84 height 33
